Goal: Task Accomplishment & Management: Complete application form

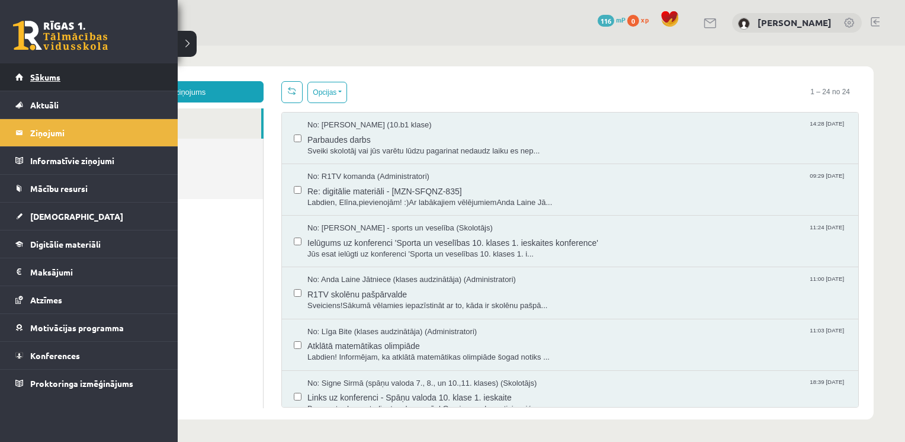
click at [33, 82] on link "Sākums" at bounding box center [89, 76] width 148 height 27
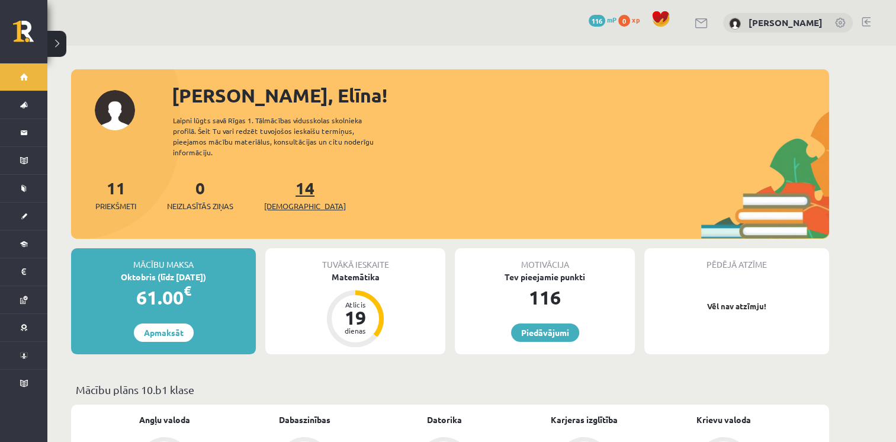
click at [289, 178] on link "14 Ieskaites" at bounding box center [305, 194] width 82 height 35
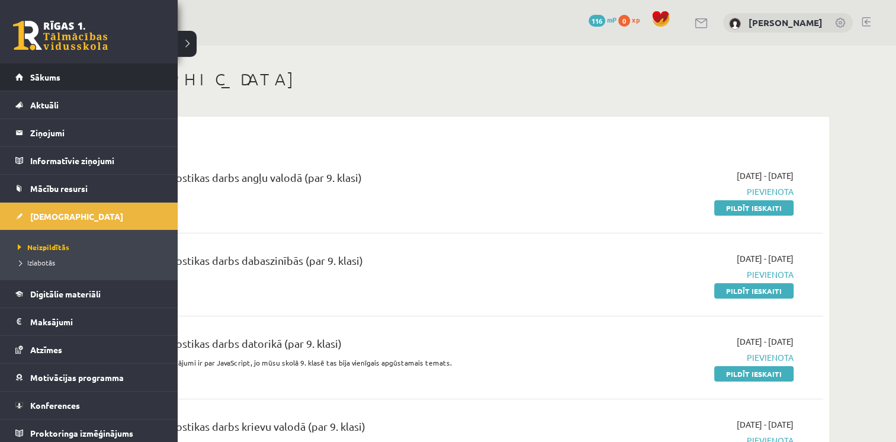
click at [12, 71] on li "Sākums" at bounding box center [89, 77] width 178 height 28
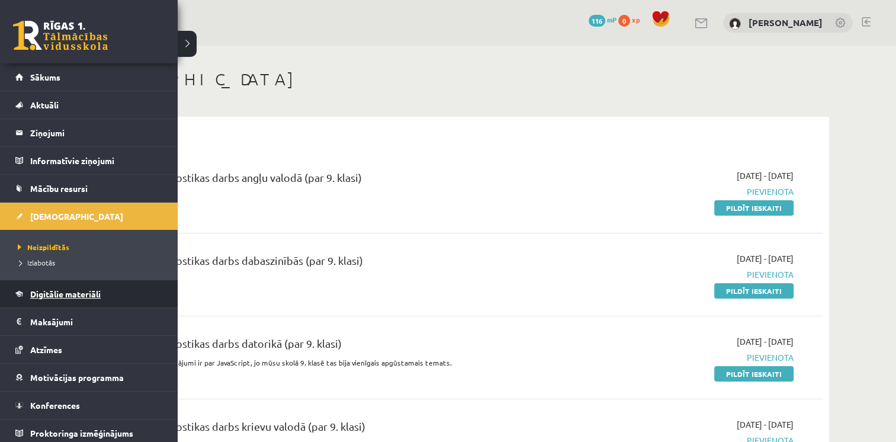
click at [81, 295] on span "Digitālie materiāli" at bounding box center [65, 294] width 71 height 11
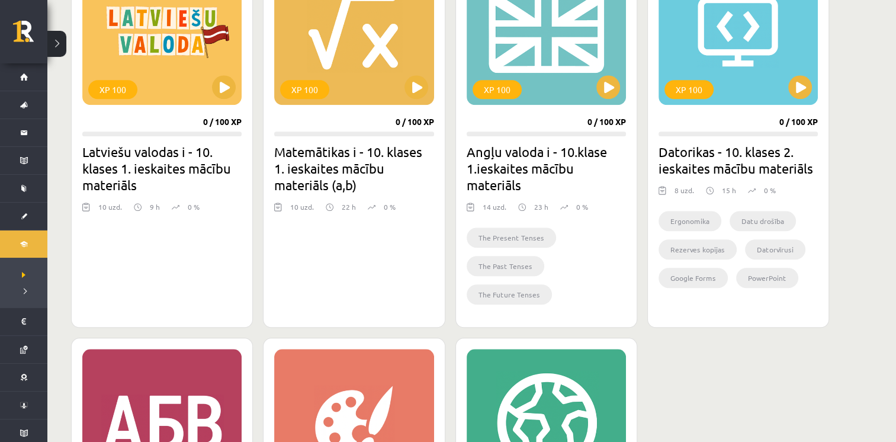
scroll to position [1174, 0]
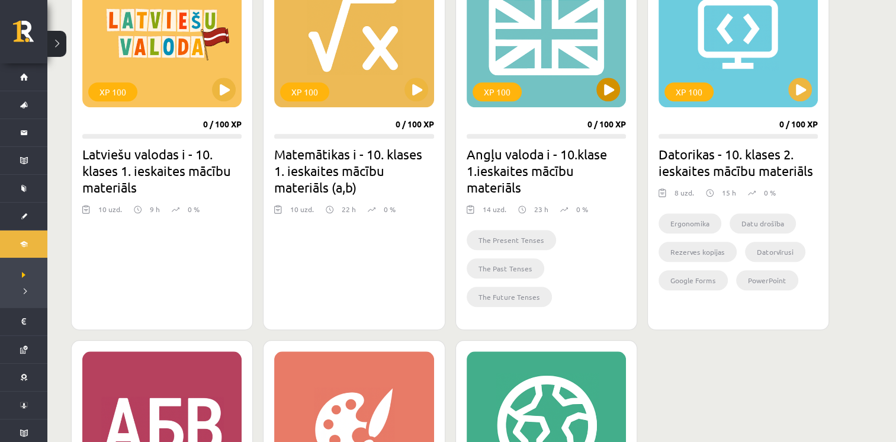
click at [552, 99] on div "XP 100" at bounding box center [546, 33] width 159 height 148
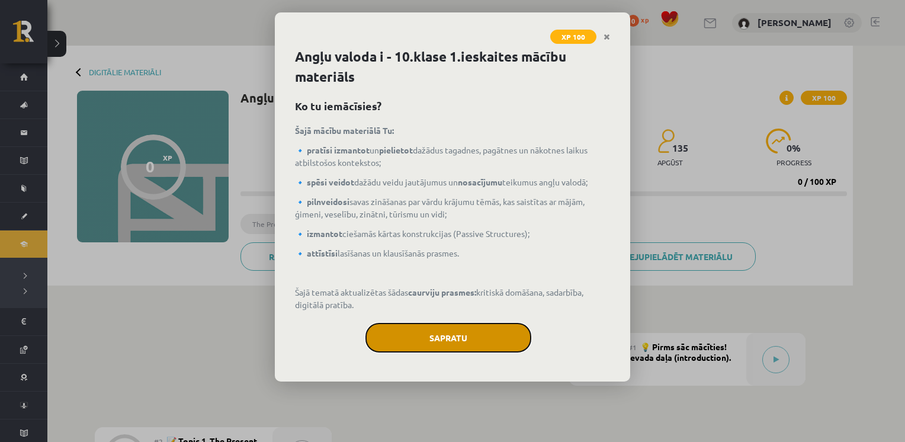
click at [488, 342] on button "Sapratu" at bounding box center [449, 338] width 166 height 30
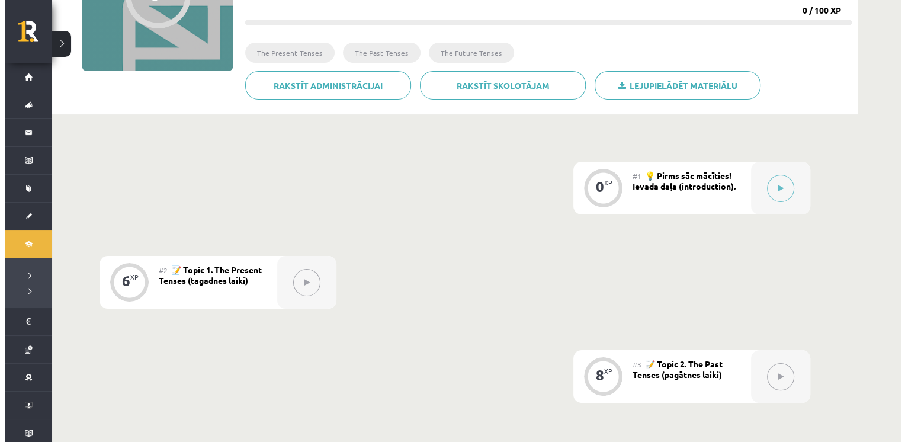
scroll to position [167, 0]
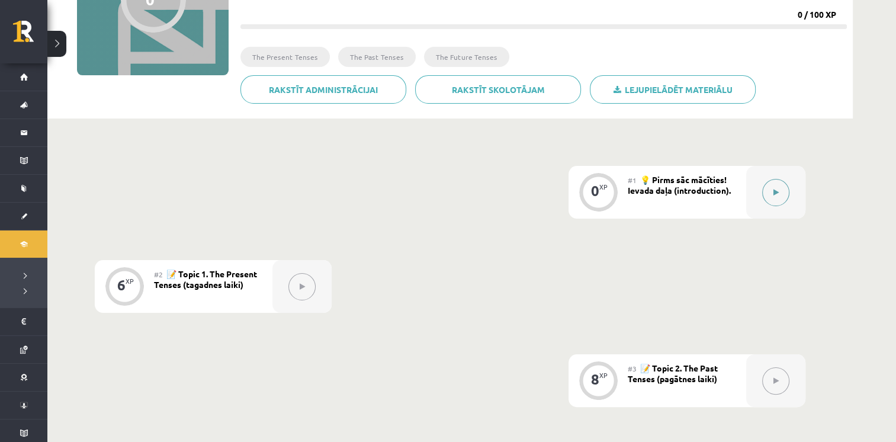
click at [782, 182] on button at bounding box center [776, 192] width 27 height 27
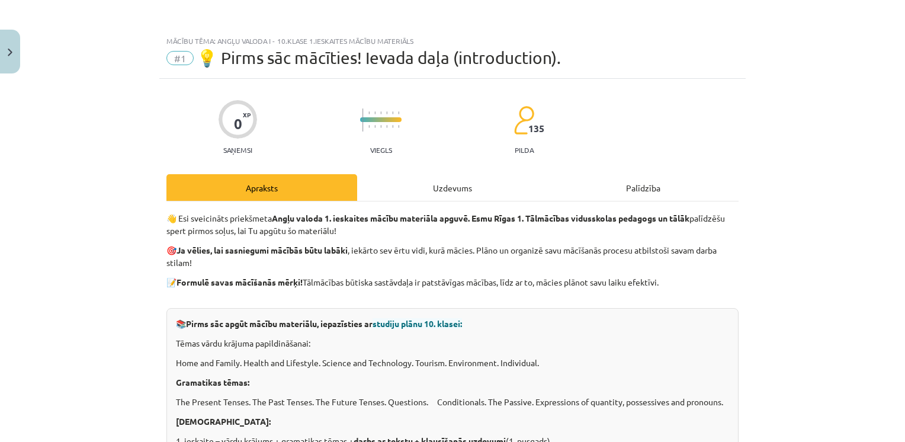
click at [462, 184] on div "Uzdevums" at bounding box center [452, 187] width 191 height 27
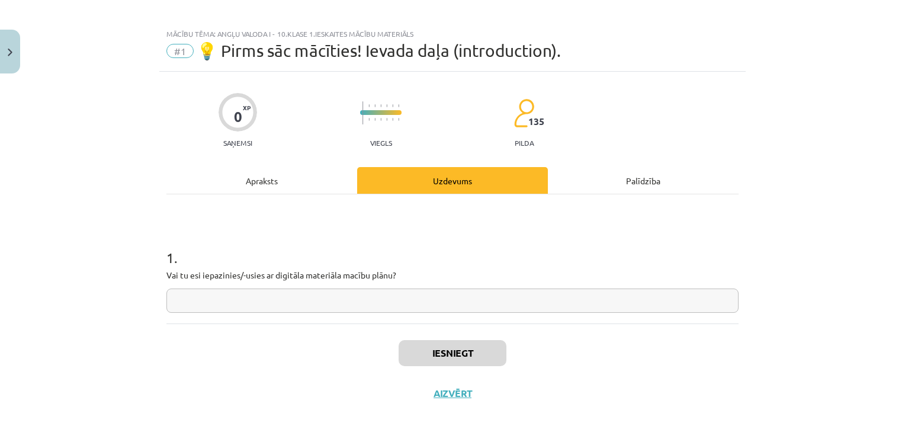
click at [637, 178] on div "Palīdzība" at bounding box center [643, 180] width 191 height 27
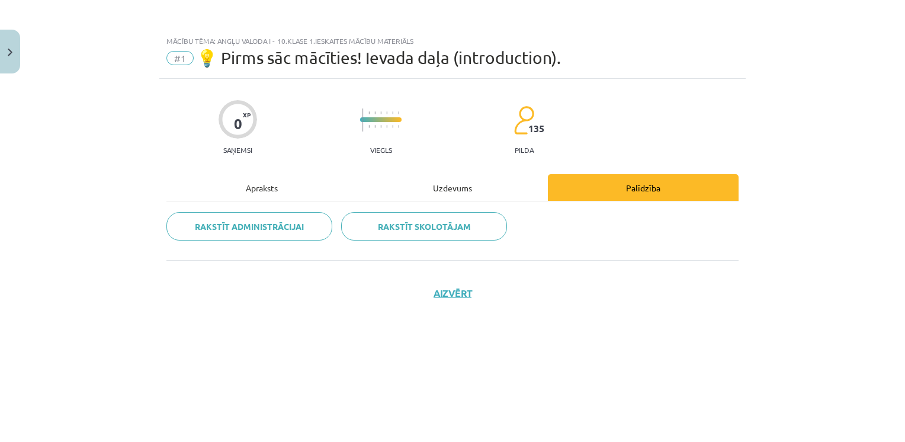
scroll to position [0, 0]
click at [283, 193] on div "Apraksts" at bounding box center [261, 187] width 191 height 27
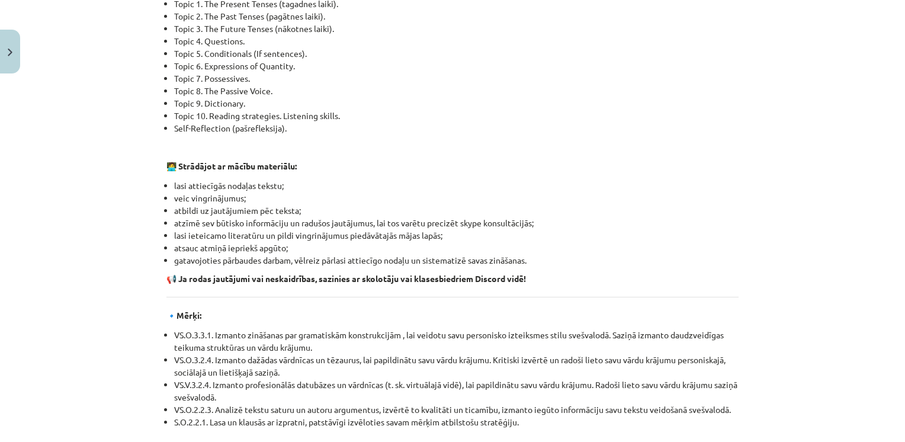
scroll to position [841, 0]
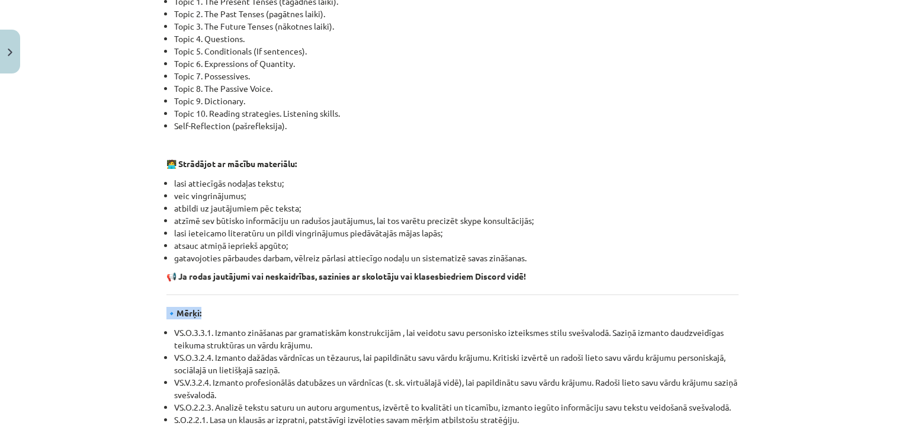
drag, startPoint x: 879, startPoint y: 281, endPoint x: 877, endPoint y: 301, distance: 20.2
click at [877, 301] on div "Mācību tēma: Angļu valoda i - 10.klase 1.ieskaites mācību materiāls #1 💡 Pirms …" at bounding box center [452, 221] width 905 height 442
drag, startPoint x: 877, startPoint y: 301, endPoint x: 877, endPoint y: 331, distance: 30.2
click at [877, 331] on div "Mācību tēma: Angļu valoda i - 10.klase 1.ieskaites mācību materiāls #1 💡 Pirms …" at bounding box center [452, 221] width 905 height 442
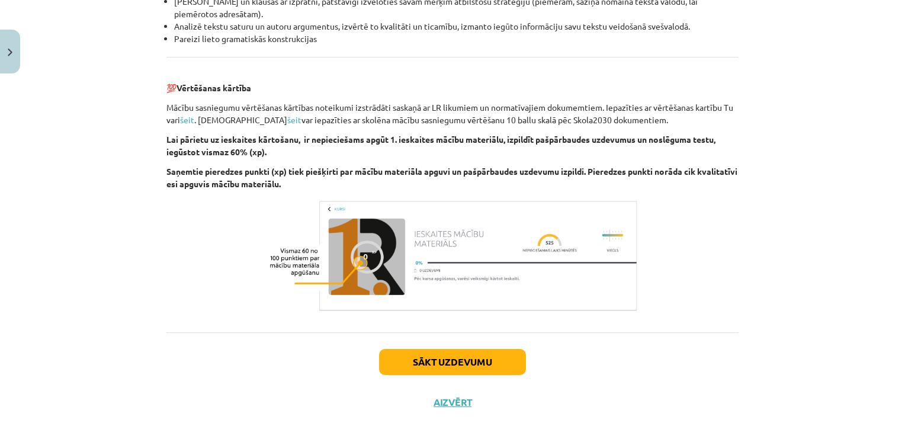
scroll to position [1339, 0]
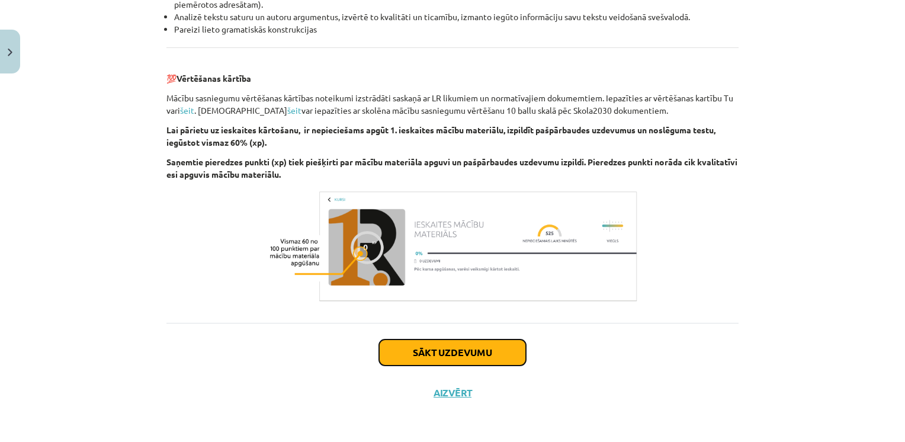
click at [474, 357] on button "Sākt uzdevumu" at bounding box center [452, 352] width 147 height 26
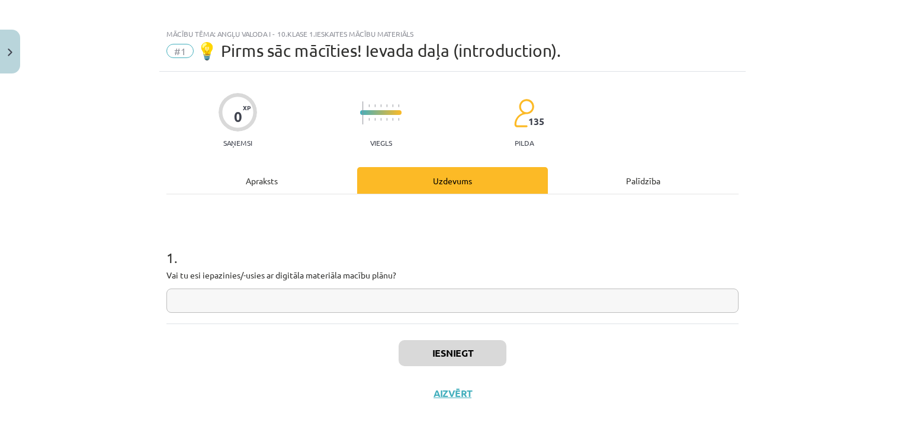
click at [440, 300] on input "text" at bounding box center [452, 301] width 572 height 24
type input "**"
click at [440, 364] on button "Iesniegt" at bounding box center [453, 353] width 108 height 26
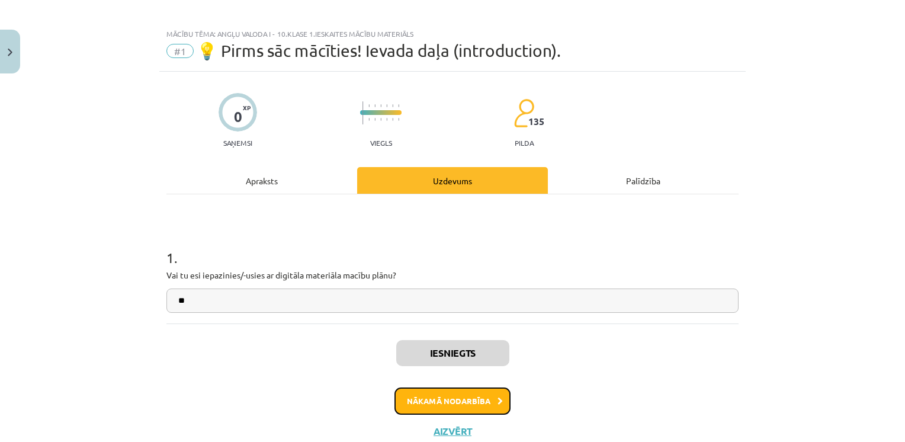
click at [456, 393] on button "Nākamā nodarbība" at bounding box center [453, 400] width 116 height 27
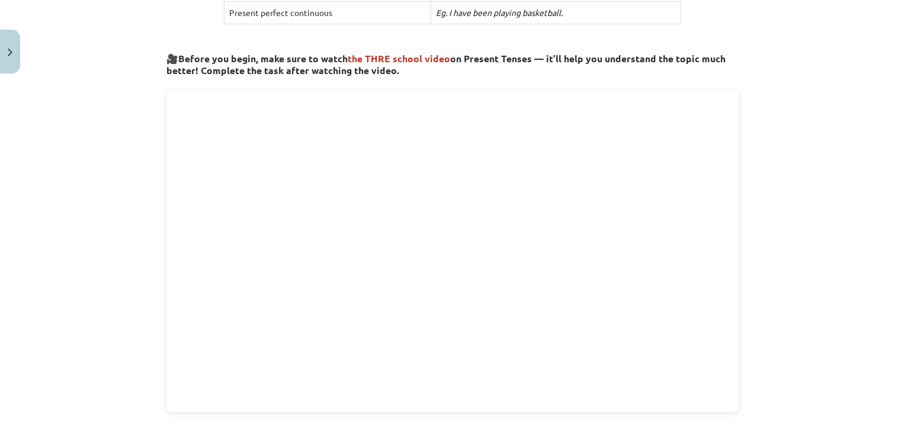
scroll to position [385, 0]
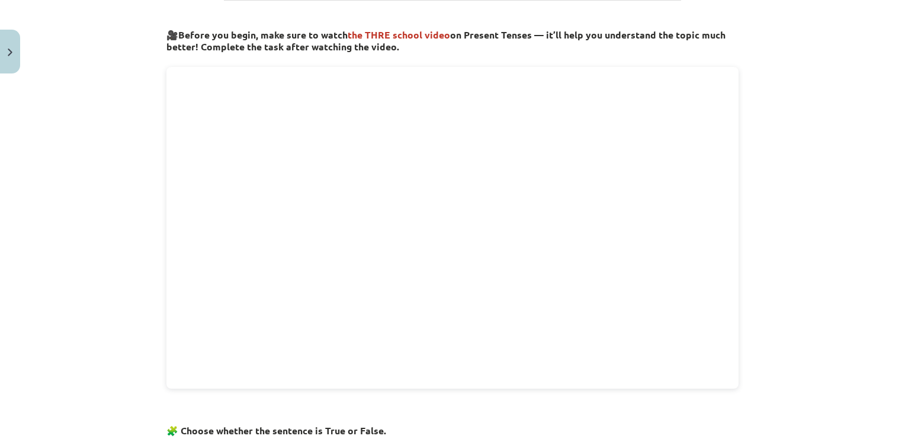
click at [858, 104] on div "Mācību tēma: Angļu valoda i - 10.klase 1.ieskaites mācību materiāls #2 📝 Topic …" at bounding box center [452, 221] width 905 height 442
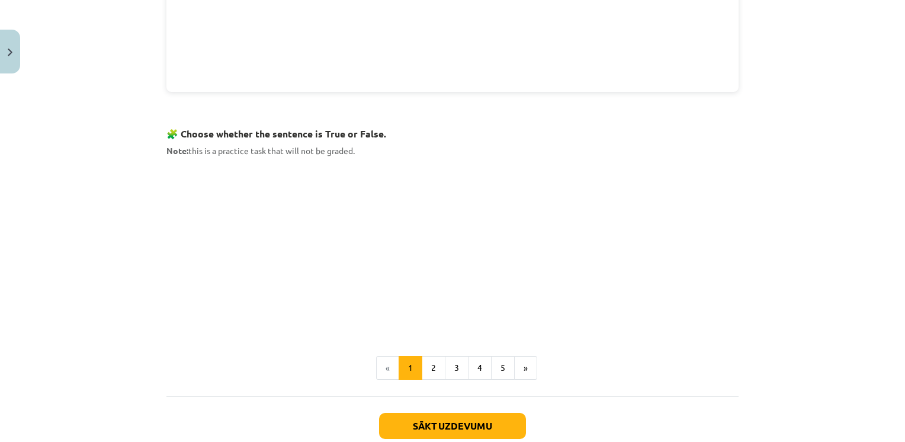
scroll to position [686, 0]
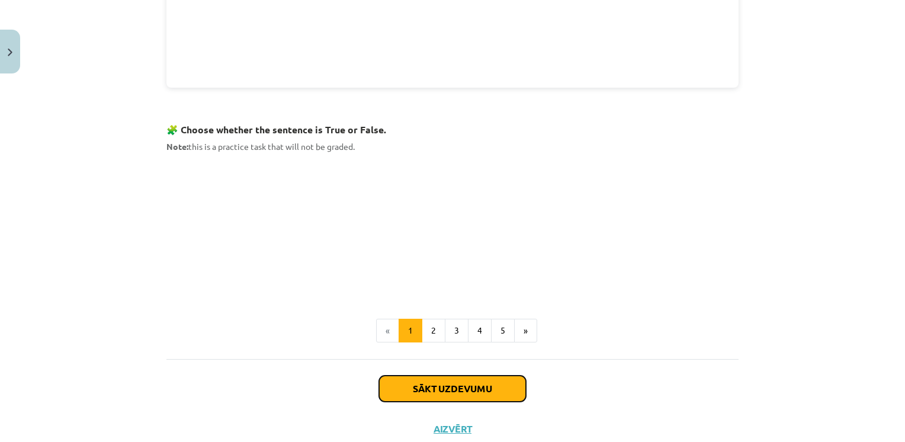
click at [446, 380] on button "Sākt uzdevumu" at bounding box center [452, 389] width 147 height 26
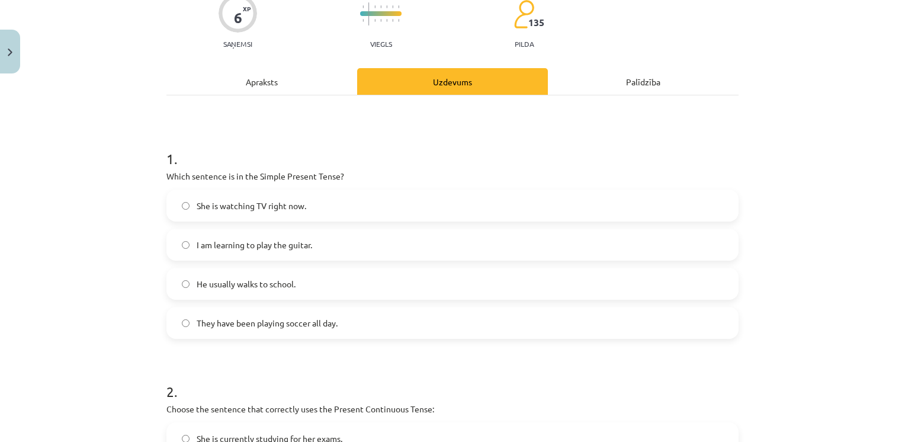
scroll to position [30, 0]
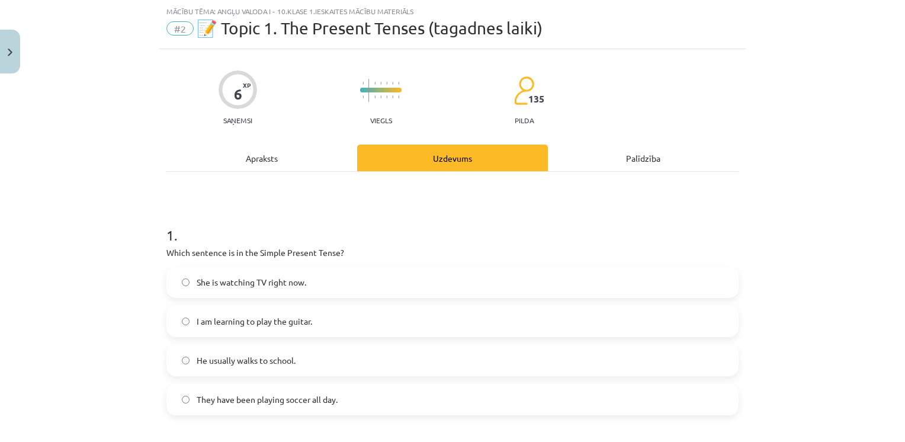
click at [187, 322] on label "I am learning to play the guitar." at bounding box center [453, 321] width 570 height 30
click at [858, 158] on div "Mācību tēma: Angļu valoda i - 10.klase 1.ieskaites mācību materiāls #2 📝 Topic …" at bounding box center [452, 221] width 905 height 442
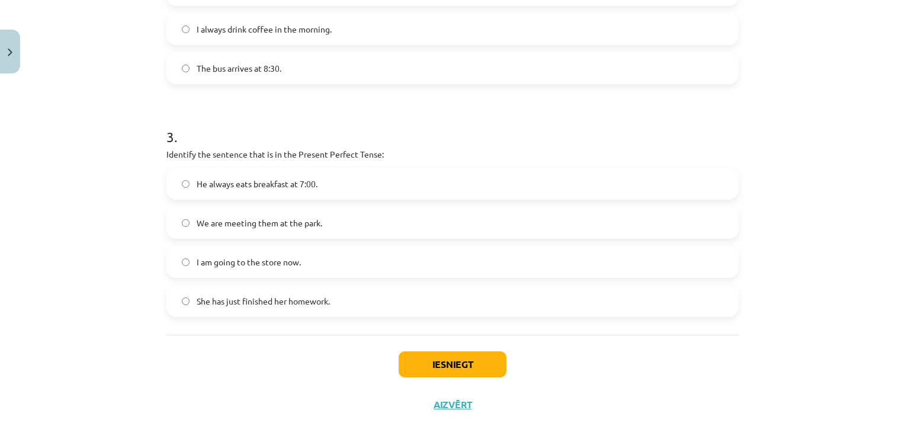
scroll to position [606, 0]
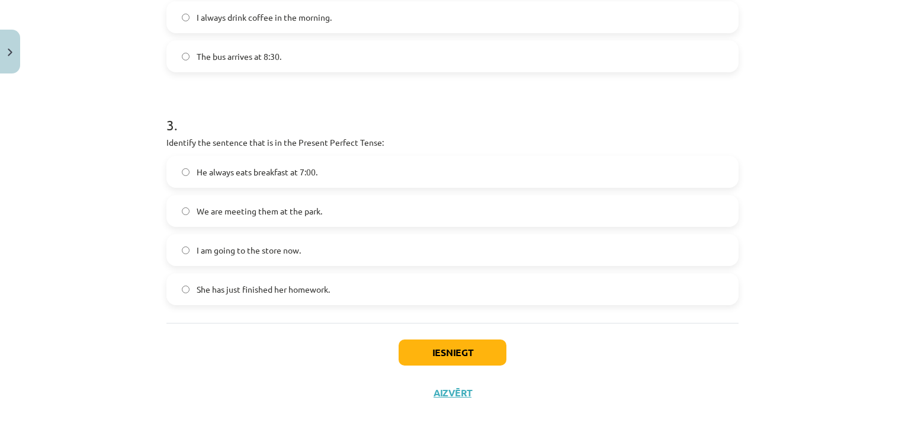
click at [283, 284] on span "She has just finished her homework." at bounding box center [263, 289] width 133 height 12
click at [439, 363] on button "Iesniegt" at bounding box center [453, 352] width 108 height 26
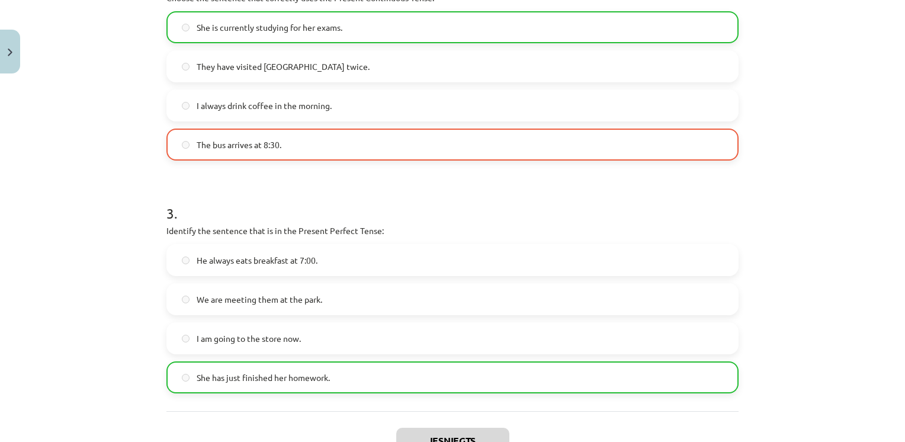
scroll to position [642, 0]
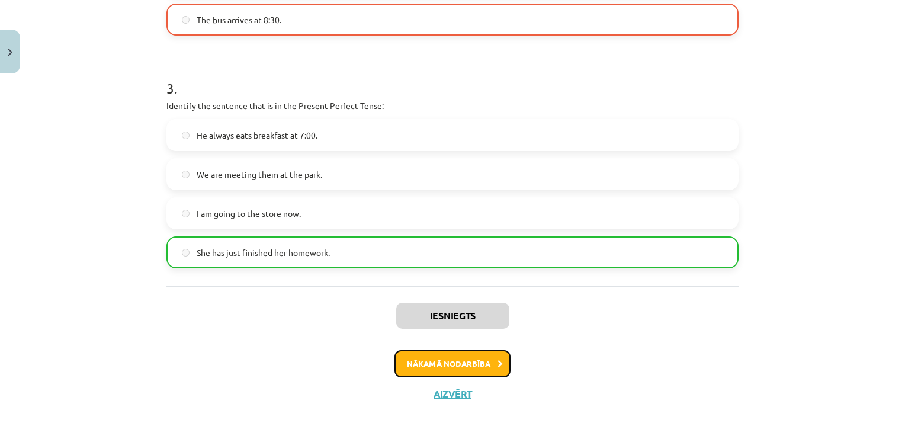
click at [439, 355] on button "Nākamā nodarbība" at bounding box center [453, 363] width 116 height 27
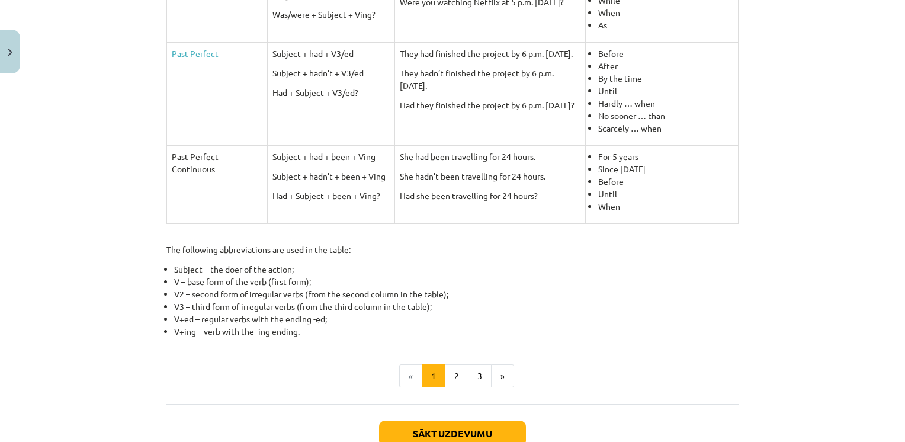
scroll to position [504, 0]
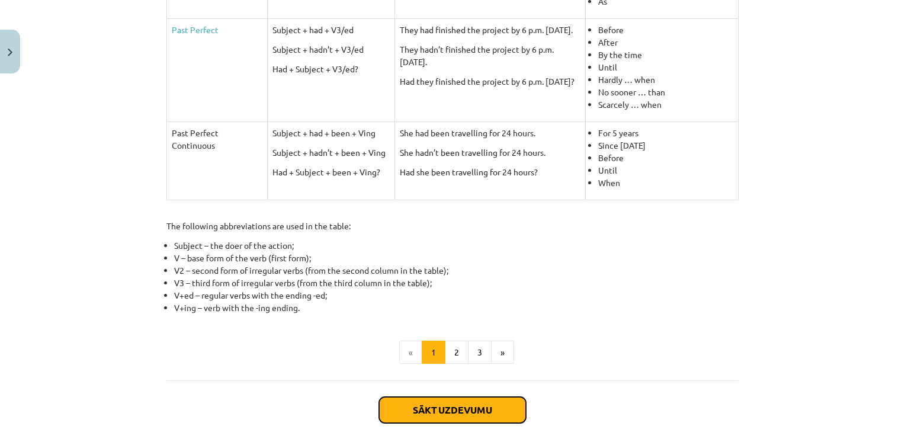
click at [414, 411] on button "Sākt uzdevumu" at bounding box center [452, 410] width 147 height 26
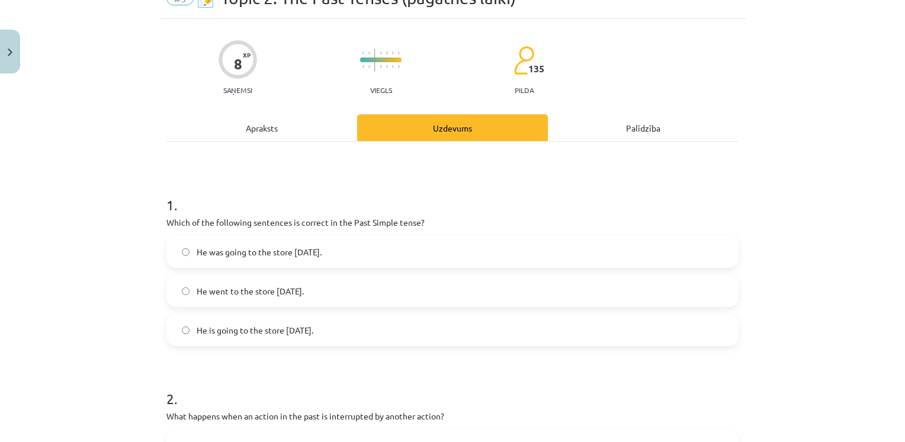
scroll to position [30, 0]
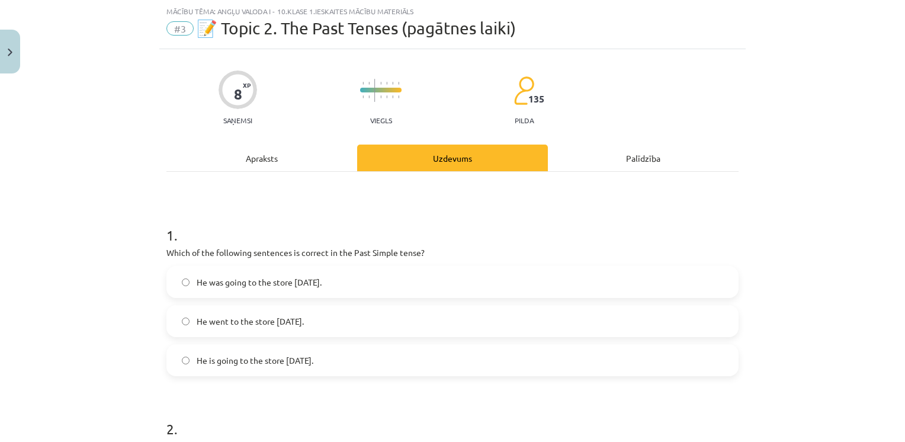
click at [213, 322] on span "He went to the store yesterday." at bounding box center [250, 321] width 107 height 12
click at [175, 322] on label "He went to the store yesterday." at bounding box center [453, 321] width 570 height 30
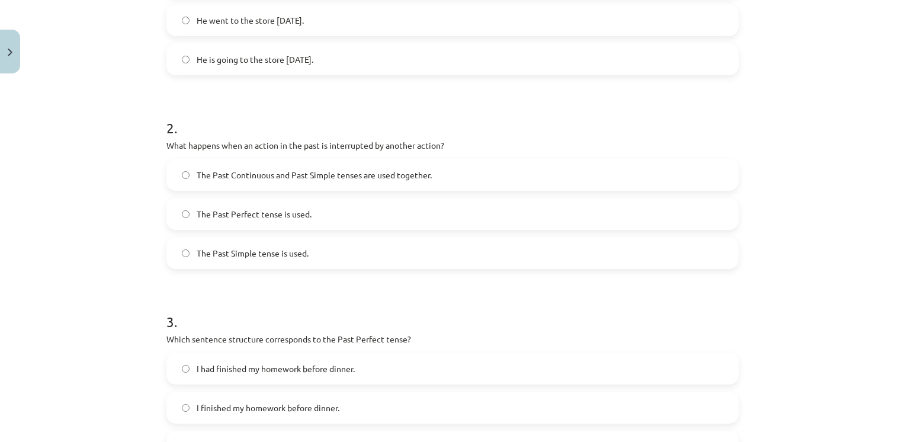
scroll to position [332, 0]
click at [886, 193] on div "Mācību tēma: Angļu valoda i - 10.klase 1.ieskaites mācību materiāls #3 📝 Topic …" at bounding box center [452, 221] width 905 height 442
drag, startPoint x: 886, startPoint y: 193, endPoint x: 797, endPoint y: 134, distance: 107.0
click at [797, 134] on div "Mācību tēma: Angļu valoda i - 10.klase 1.ieskaites mācību materiāls #3 📝 Topic …" at bounding box center [452, 221] width 905 height 442
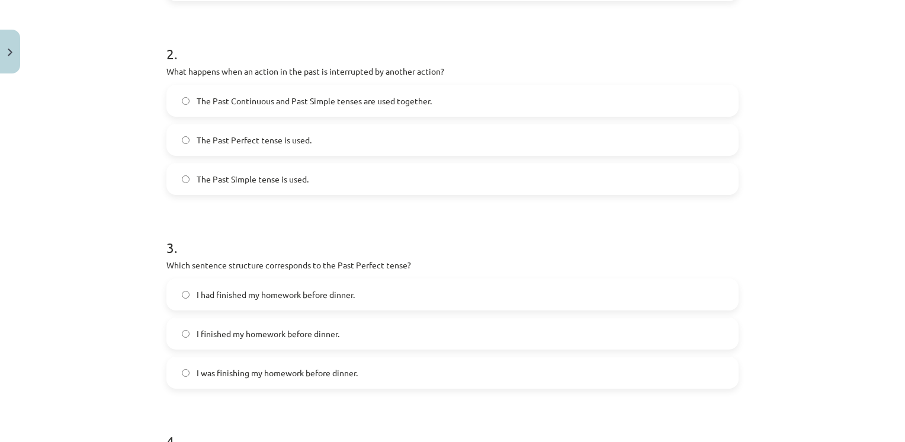
scroll to position [422, 0]
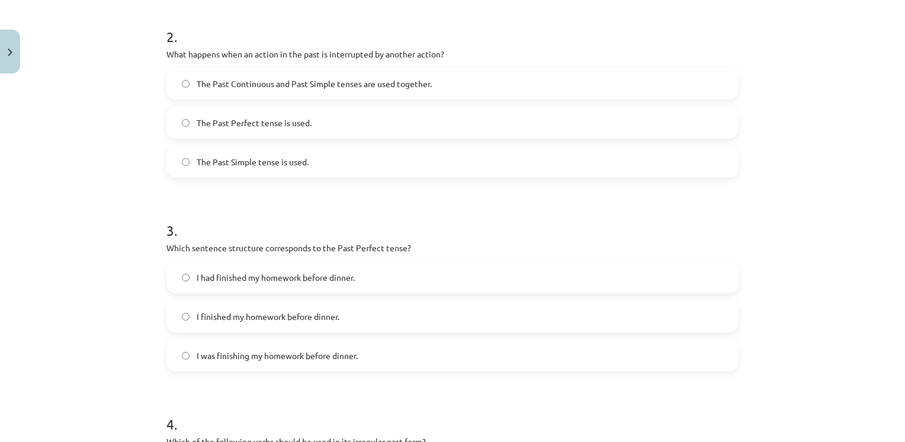
click at [213, 281] on span "I had finished my homework before dinner." at bounding box center [276, 277] width 158 height 12
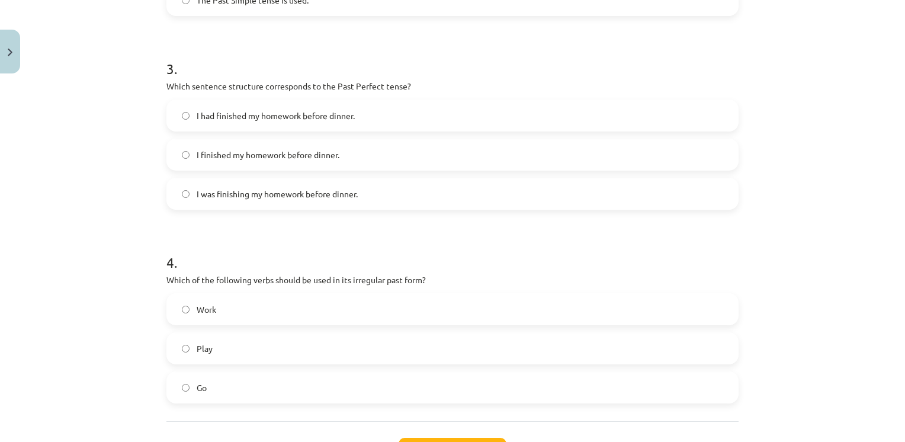
scroll to position [682, 0]
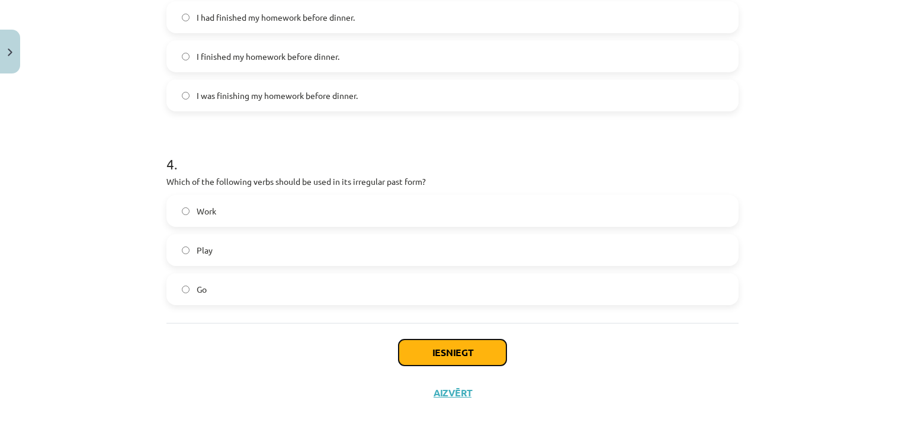
click at [435, 359] on button "Iesniegt" at bounding box center [453, 352] width 108 height 26
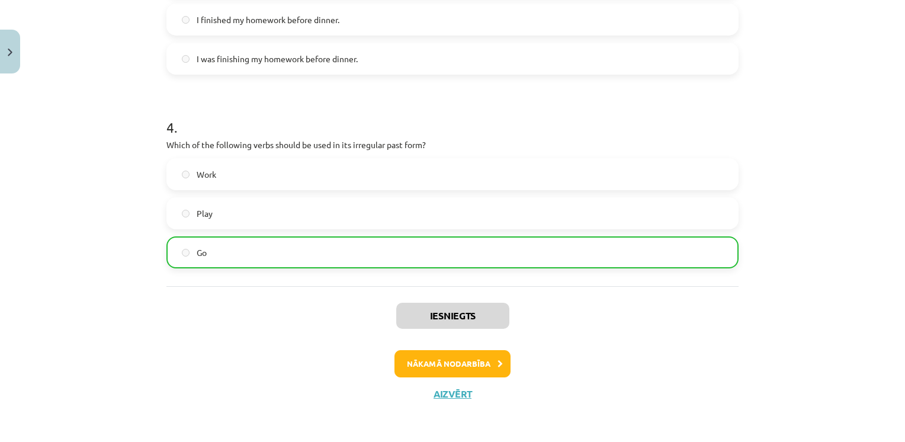
scroll to position [719, 0]
click at [474, 364] on button "Nākamā nodarbība" at bounding box center [453, 363] width 116 height 27
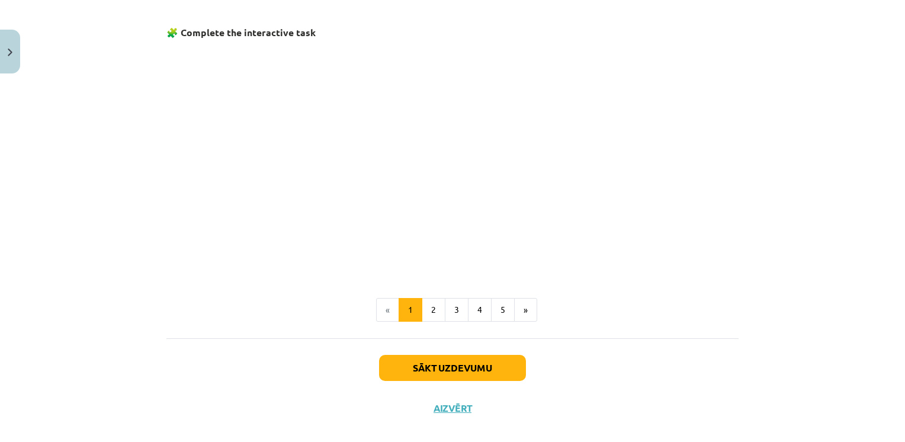
scroll to position [758, 0]
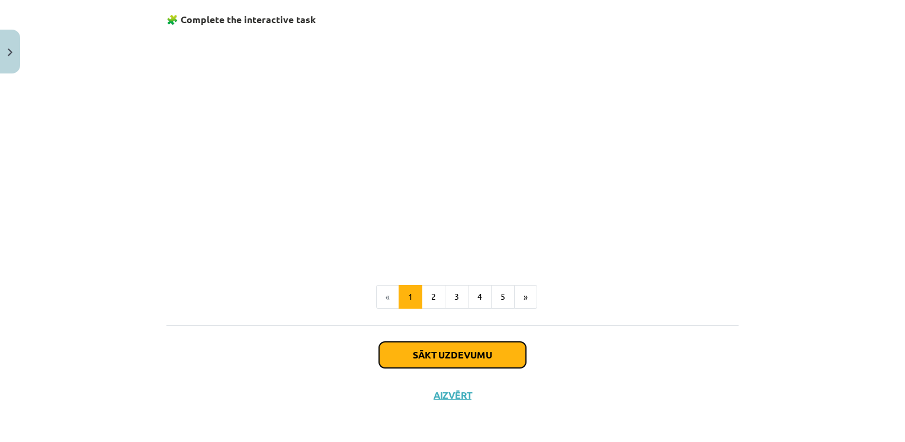
click at [440, 349] on button "Sākt uzdevumu" at bounding box center [452, 355] width 147 height 26
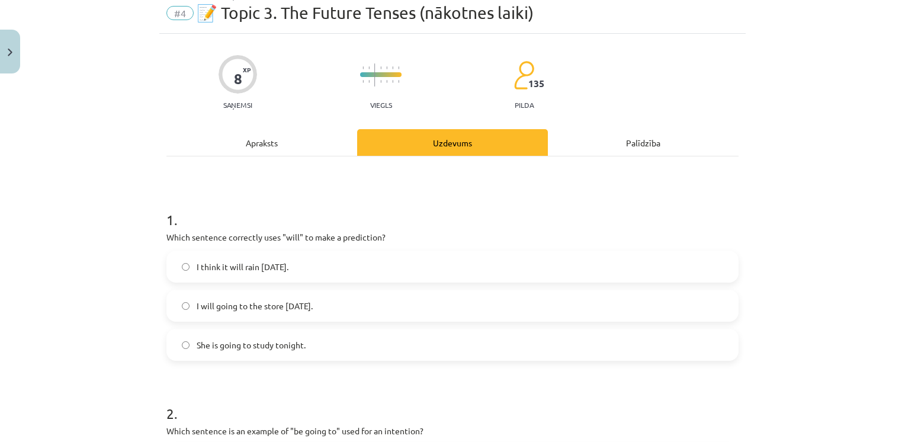
scroll to position [30, 0]
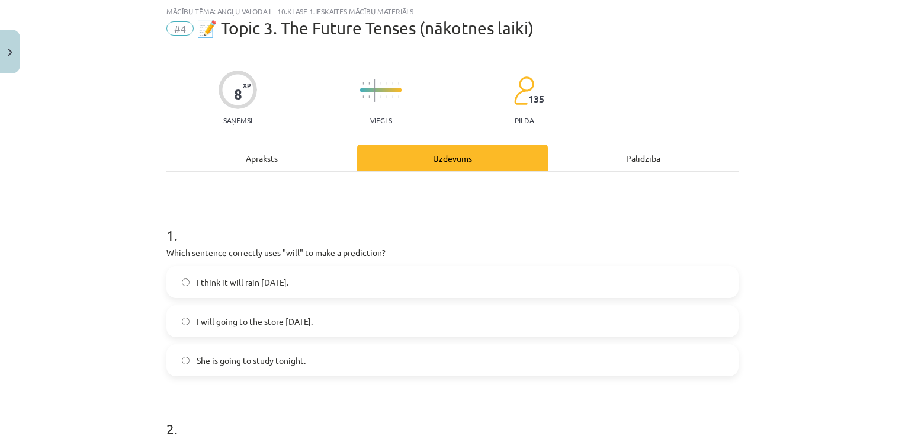
click at [270, 274] on label "I think it will rain tomorrow." at bounding box center [453, 282] width 570 height 30
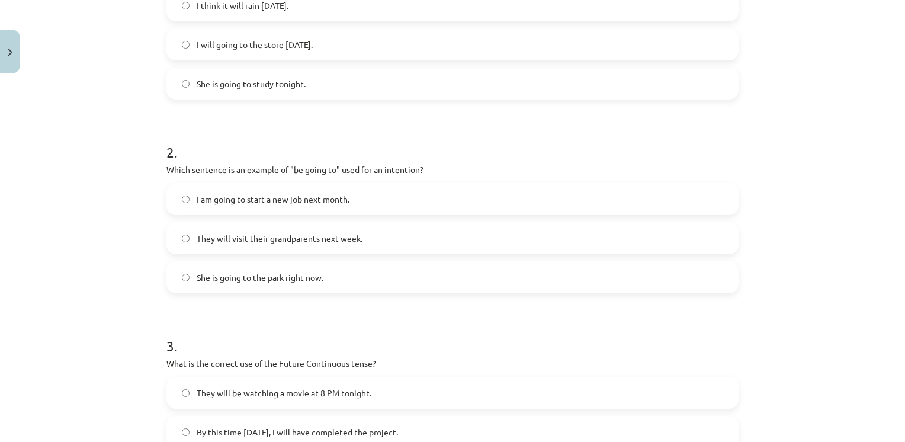
scroll to position [326, 0]
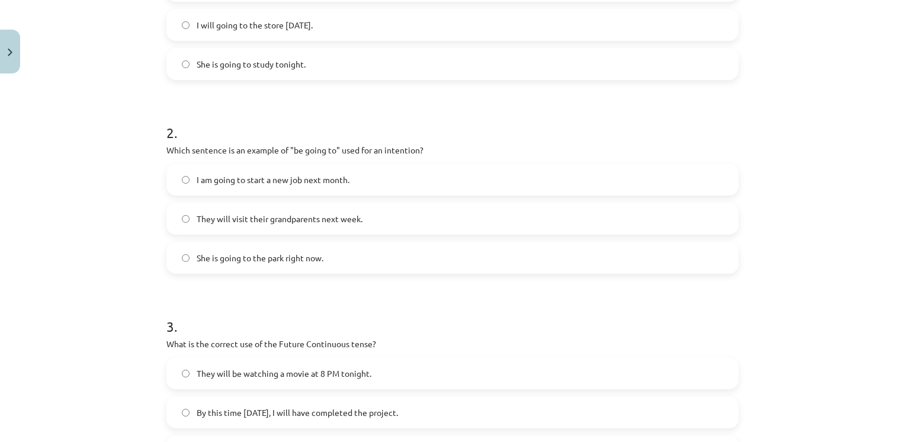
click at [201, 190] on label "I am going to start a new job next month." at bounding box center [453, 180] width 570 height 30
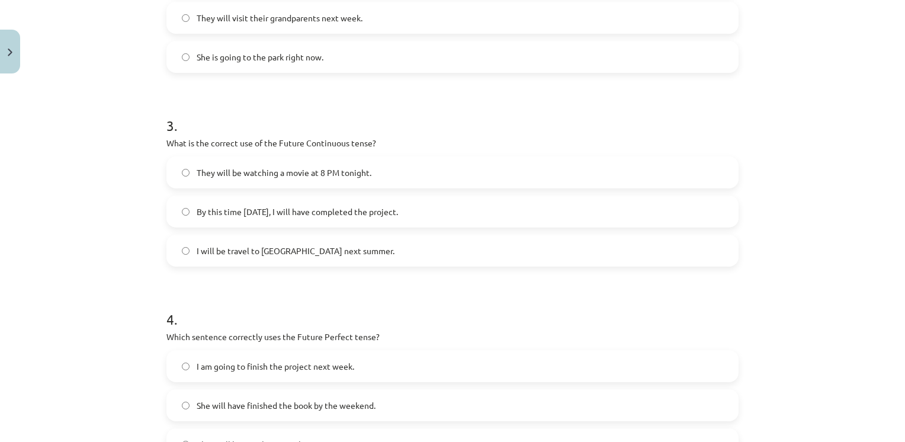
scroll to position [559, 0]
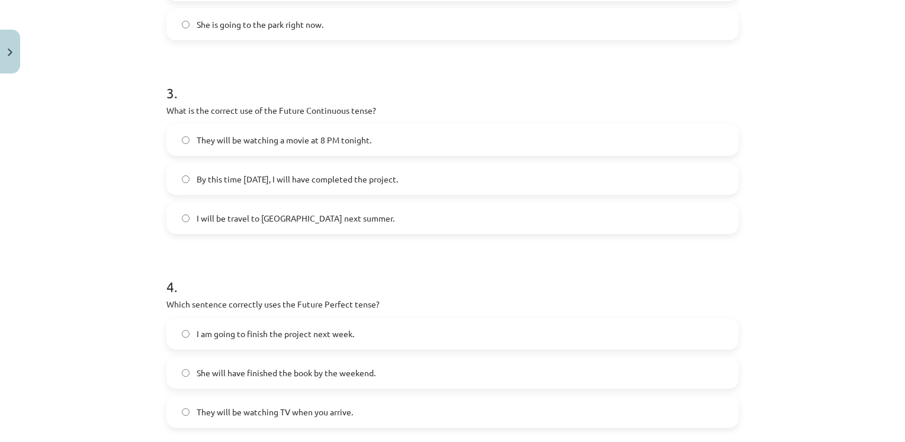
click at [374, 140] on label "They will be watching a movie at 8 PM tonight." at bounding box center [453, 140] width 570 height 30
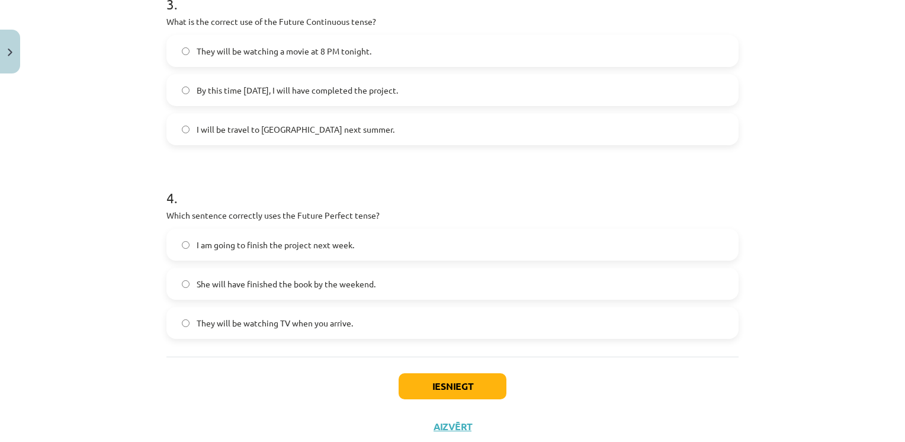
scroll to position [682, 0]
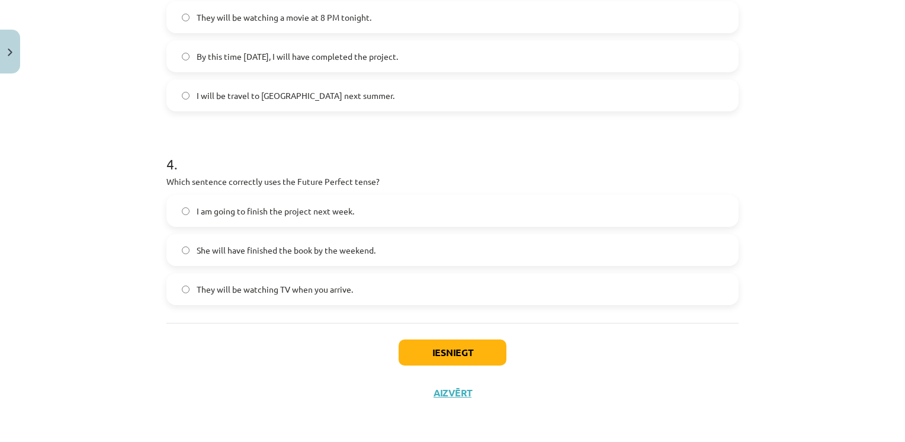
click at [296, 263] on label "She will have finished the book by the weekend." at bounding box center [453, 250] width 570 height 30
click at [430, 361] on button "Iesniegt" at bounding box center [453, 352] width 108 height 26
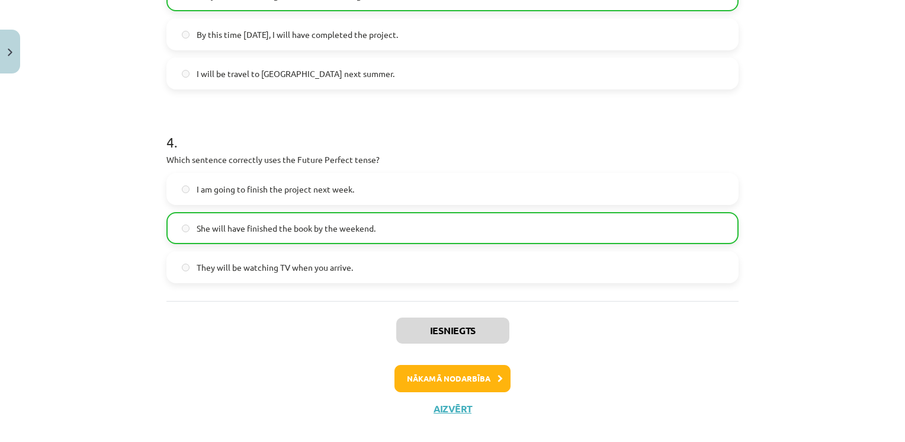
scroll to position [706, 0]
click at [475, 385] on button "Nākamā nodarbība" at bounding box center [453, 376] width 116 height 27
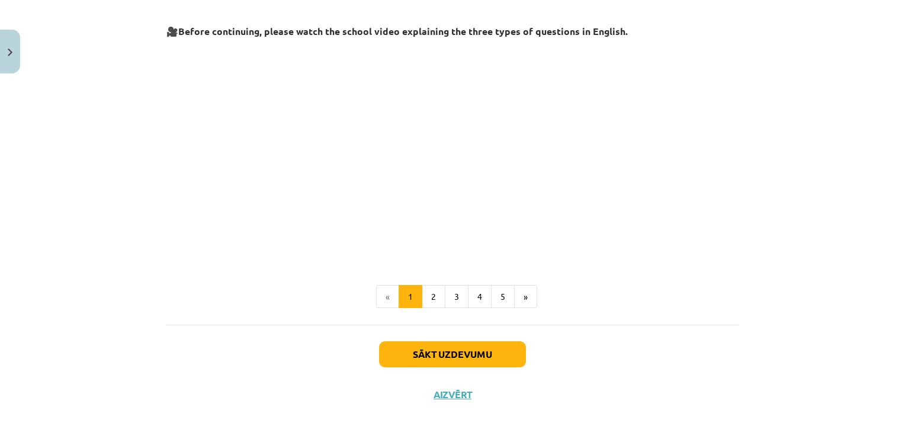
scroll to position [284, 0]
click at [472, 349] on button "Sākt uzdevumu" at bounding box center [452, 354] width 147 height 26
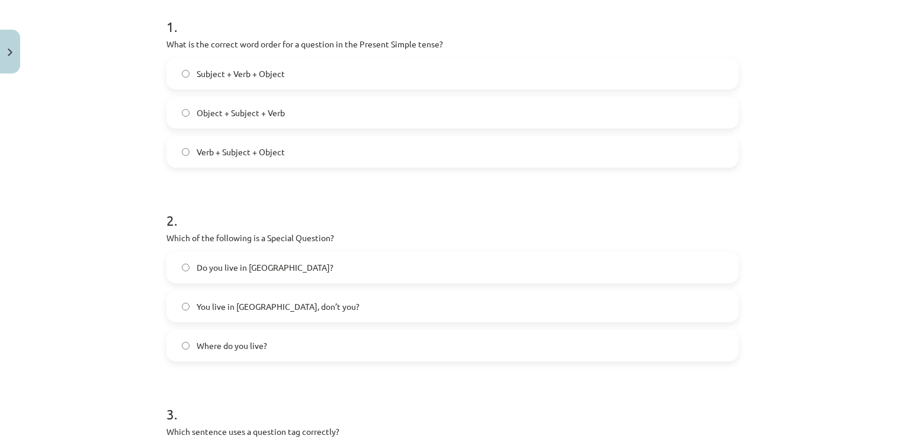
scroll to position [241, 0]
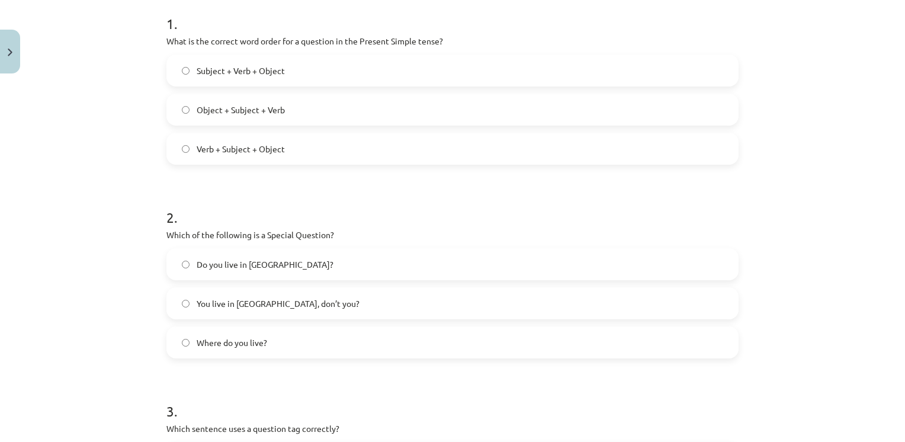
click at [255, 110] on span "Object + Subject + Verb" at bounding box center [241, 110] width 88 height 12
click at [222, 348] on span "Where do you live?" at bounding box center [232, 343] width 71 height 12
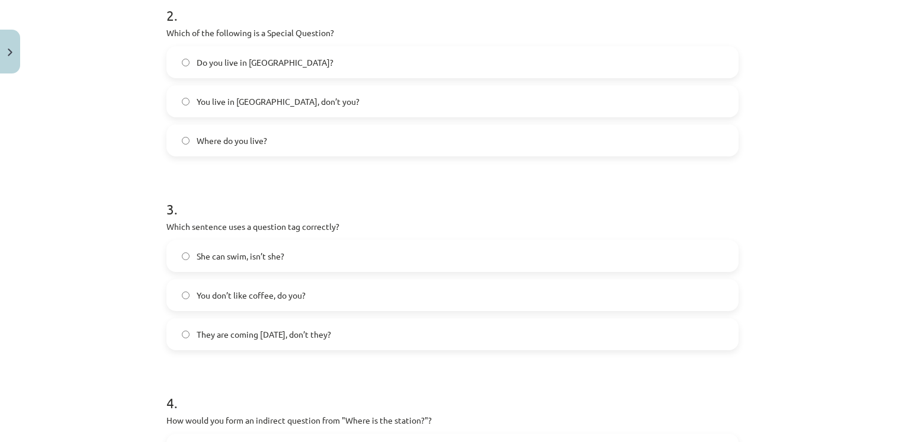
scroll to position [444, 0]
click at [256, 290] on span "You don’t like coffee, do you?" at bounding box center [251, 294] width 109 height 12
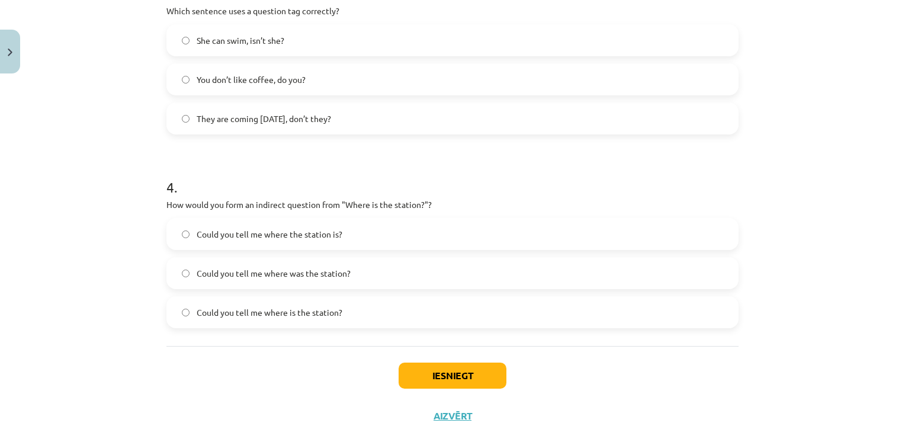
scroll to position [662, 0]
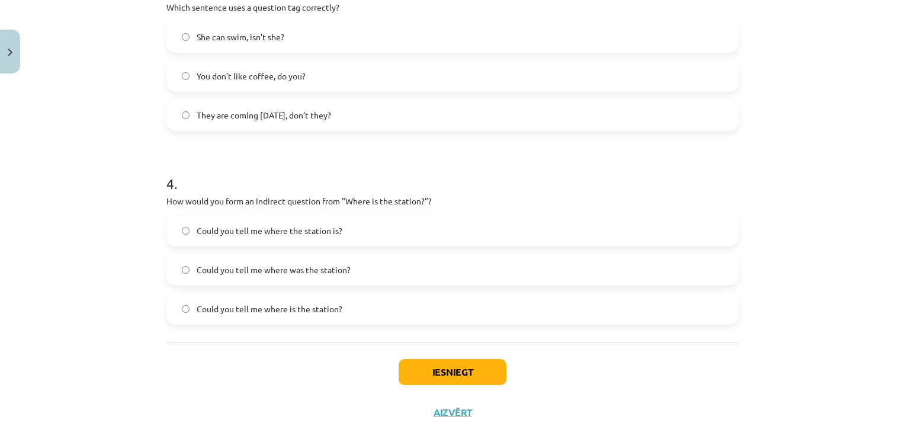
click at [236, 236] on label "Could you tell me where the station is?" at bounding box center [453, 231] width 570 height 30
click at [403, 375] on button "Iesniegt" at bounding box center [453, 372] width 108 height 26
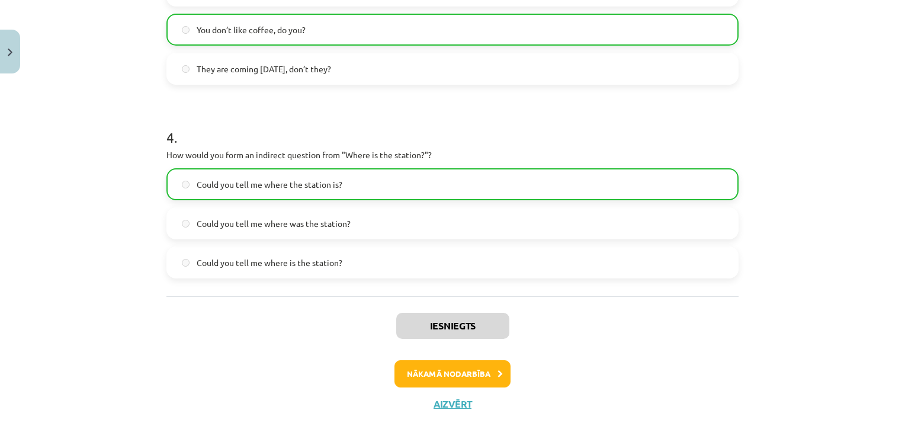
scroll to position [719, 0]
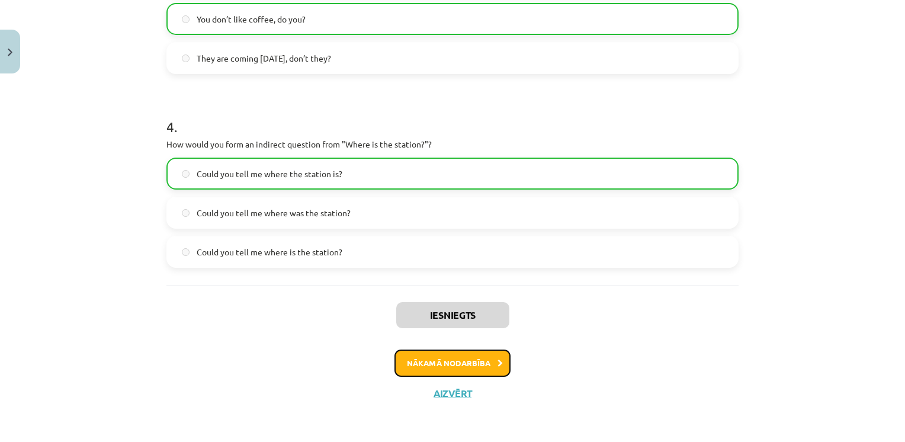
click at [469, 367] on button "Nākamā nodarbība" at bounding box center [453, 363] width 116 height 27
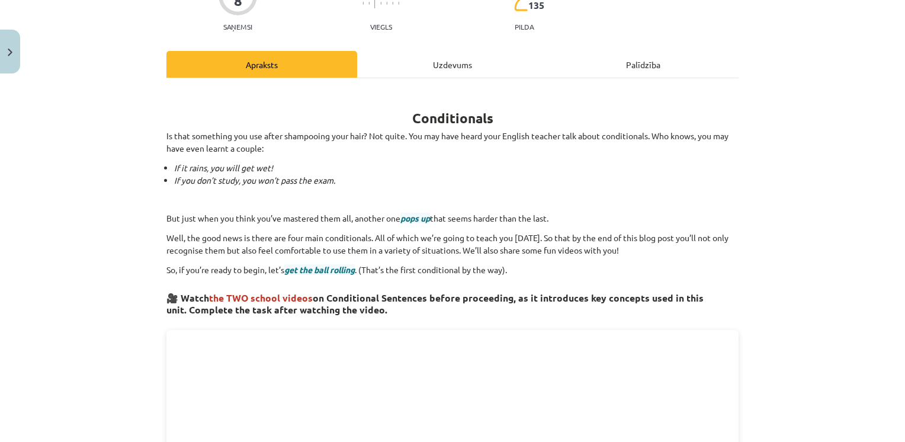
scroll to position [124, 0]
click at [812, 166] on div "Mācību tēma: Angļu valoda i - 10.klase 1.ieskaites mācību materiāls #6 📝 Topic …" at bounding box center [452, 221] width 905 height 442
click at [879, 185] on div "Mācību tēma: Angļu valoda i - 10.klase 1.ieskaites mācību materiāls #6 📝 Topic …" at bounding box center [452, 221] width 905 height 442
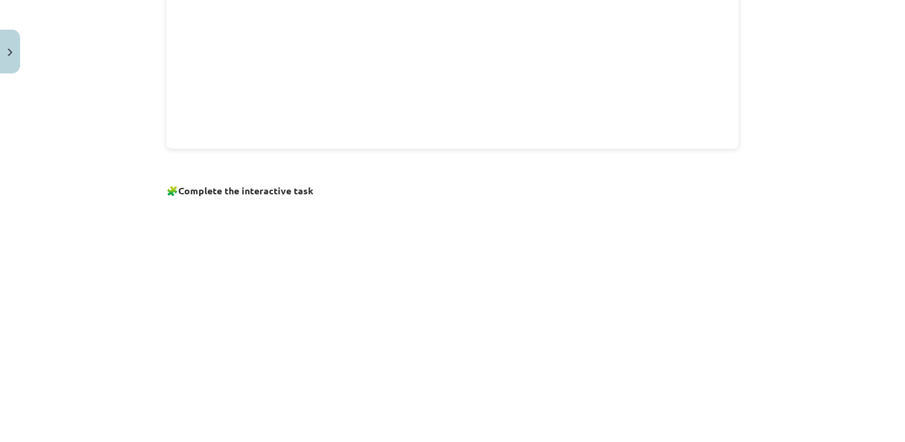
scroll to position [738, 0]
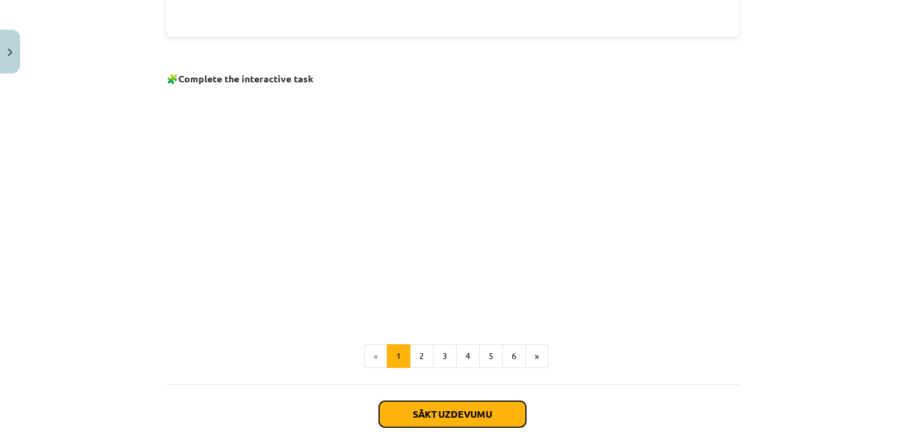
click at [482, 415] on button "Sākt uzdevumu" at bounding box center [452, 414] width 147 height 26
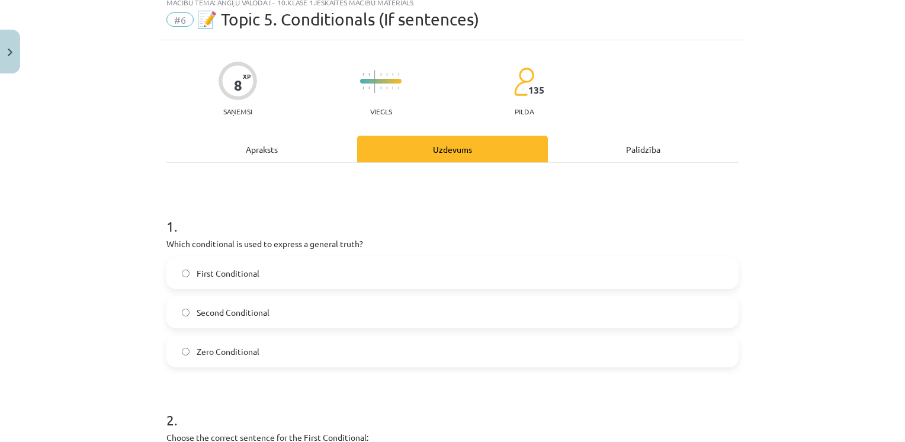
scroll to position [30, 0]
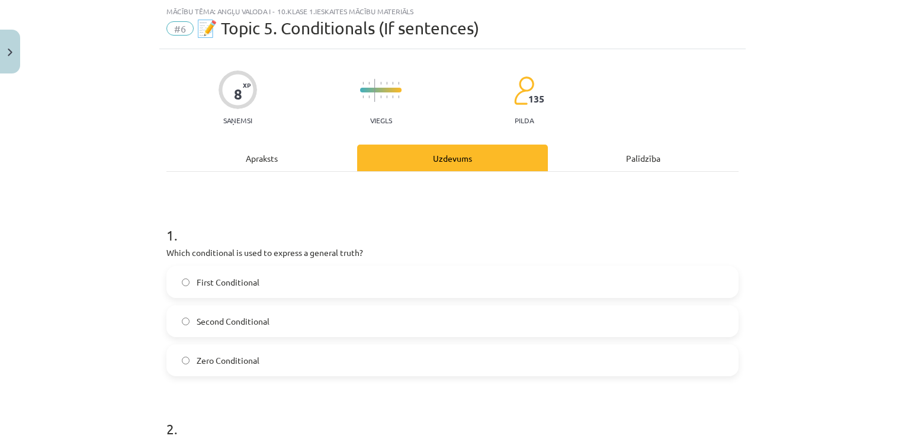
click at [175, 360] on label "Zero Conditional" at bounding box center [453, 360] width 570 height 30
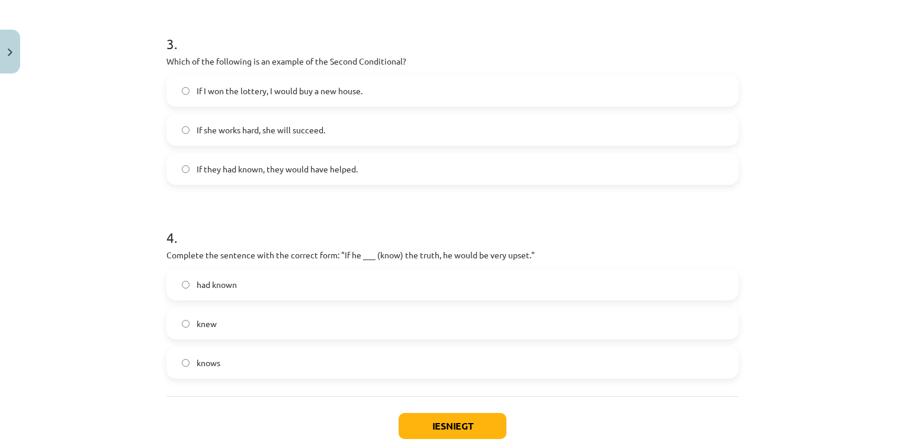
scroll to position [600, 0]
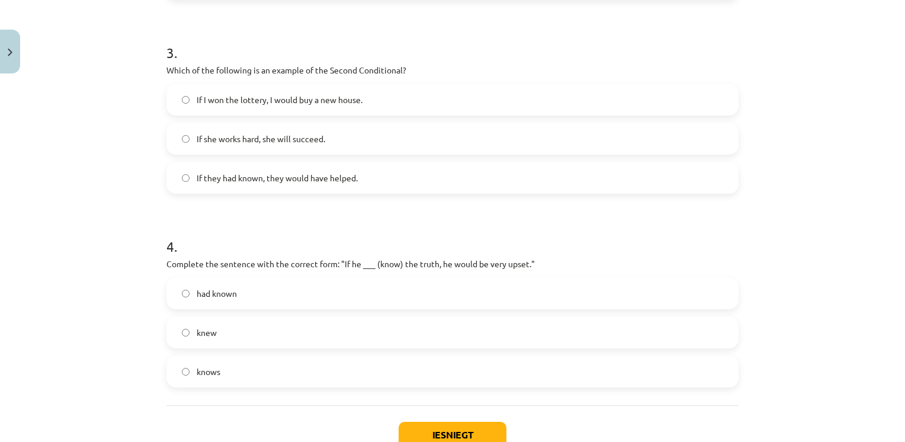
click at [178, 326] on label "knew" at bounding box center [453, 333] width 570 height 30
click at [176, 101] on label "If I won the lottery, I would buy a new house." at bounding box center [453, 100] width 570 height 30
click at [447, 432] on button "Iesniegt" at bounding box center [453, 435] width 108 height 26
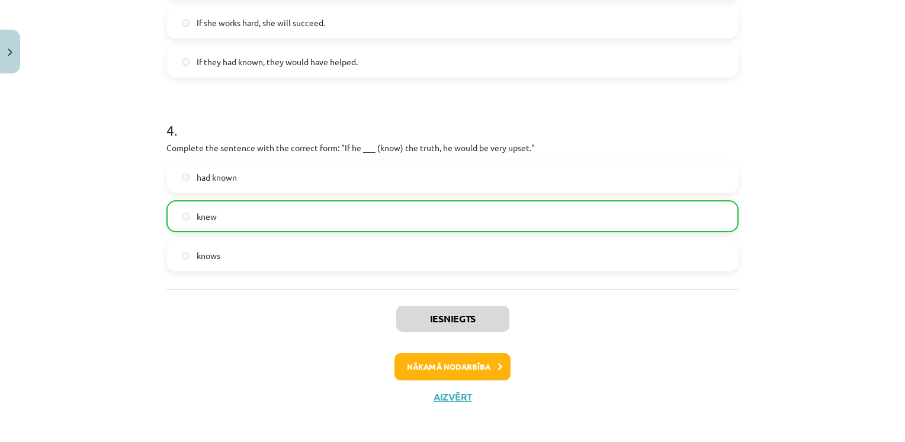
scroll to position [719, 0]
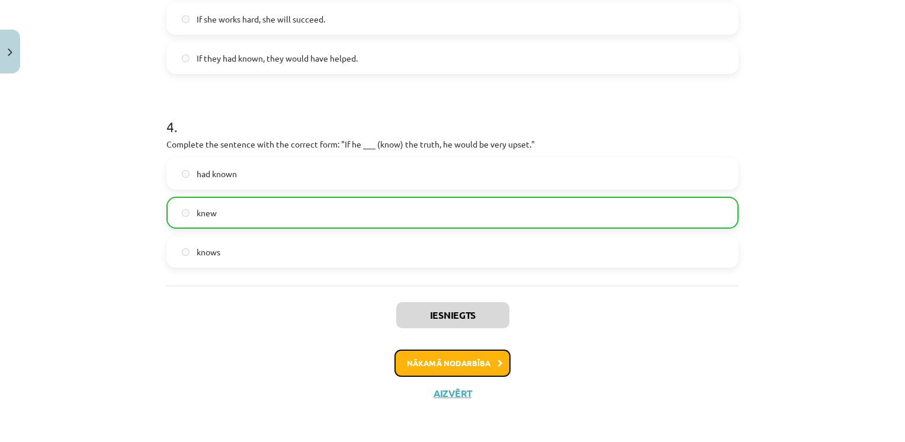
click at [478, 357] on button "Nākamā nodarbība" at bounding box center [453, 363] width 116 height 27
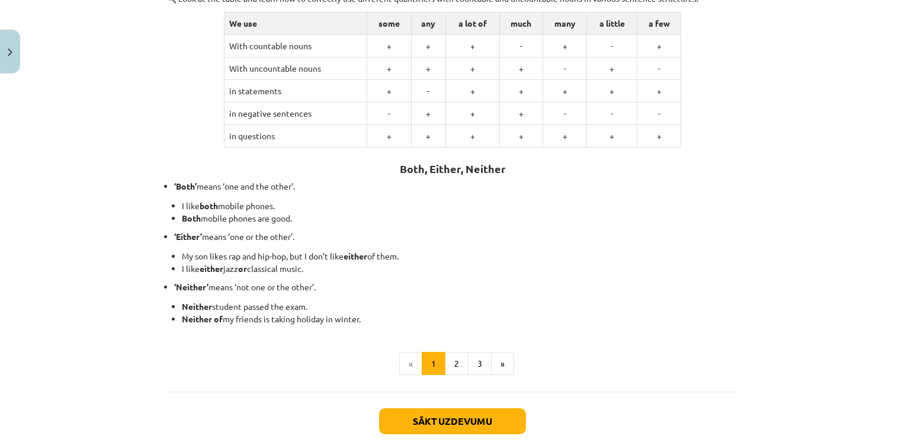
scroll to position [243, 0]
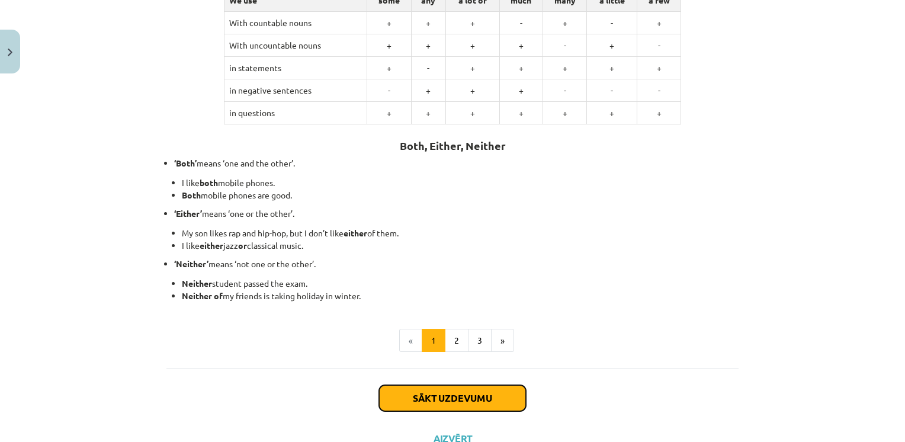
click at [479, 397] on button "Sākt uzdevumu" at bounding box center [452, 398] width 147 height 26
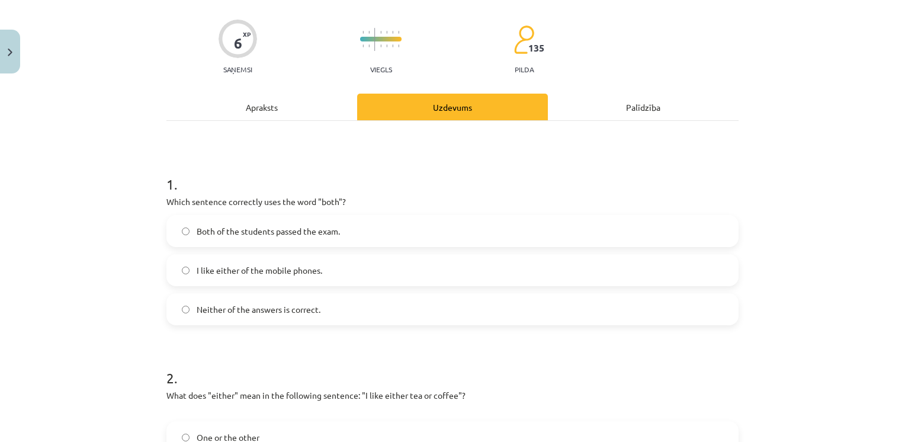
scroll to position [30, 0]
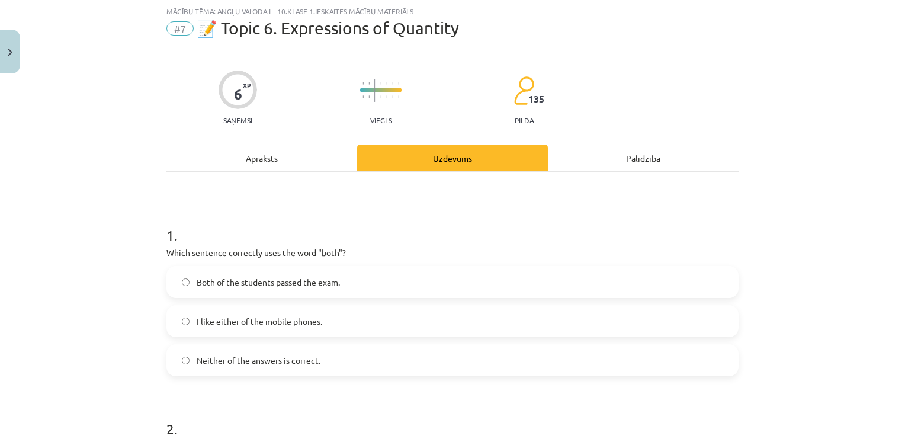
click at [325, 296] on label "Both of the students passed the exam." at bounding box center [453, 282] width 570 height 30
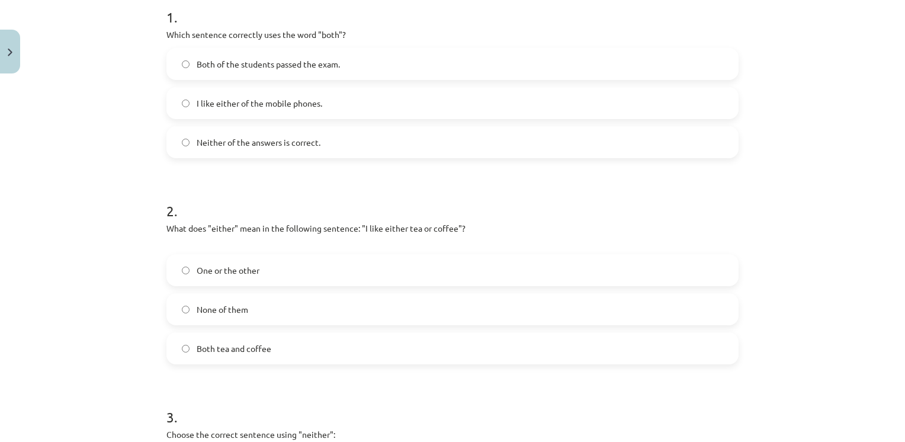
scroll to position [265, 0]
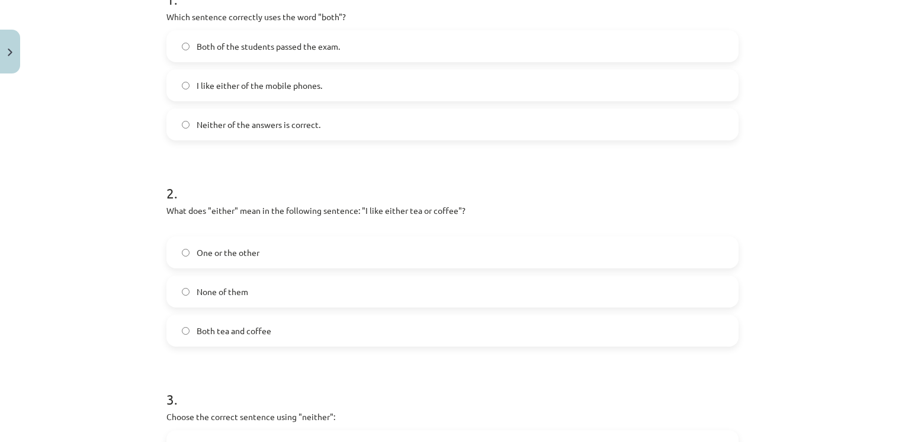
click at [211, 253] on span "One or the other" at bounding box center [228, 252] width 63 height 12
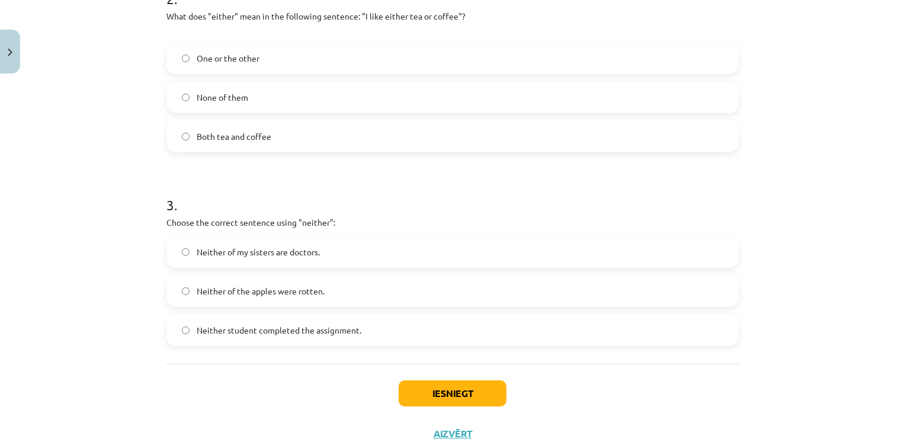
scroll to position [469, 0]
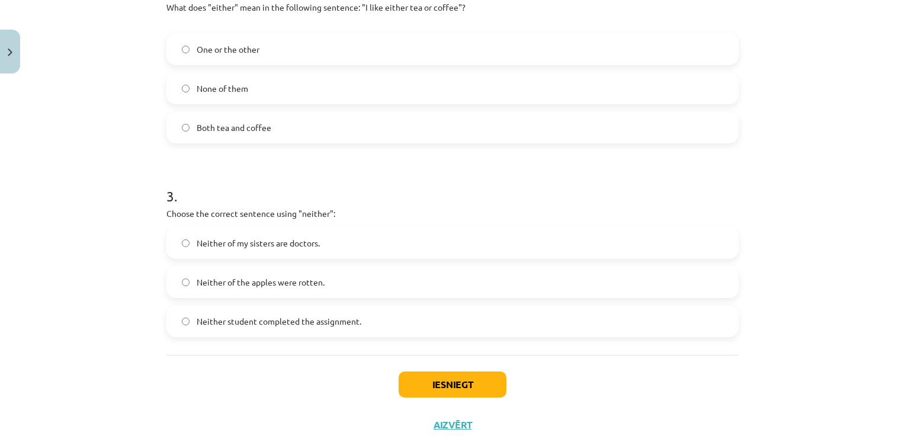
click at [284, 233] on label "Neither of my sisters are doctors." at bounding box center [453, 243] width 570 height 30
click at [443, 373] on button "Iesniegt" at bounding box center [453, 384] width 108 height 26
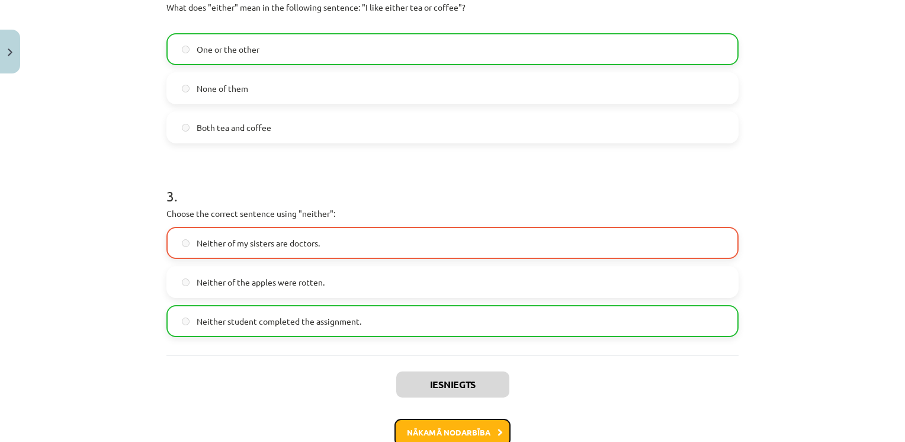
click at [453, 430] on button "Nākamā nodarbība" at bounding box center [453, 432] width 116 height 27
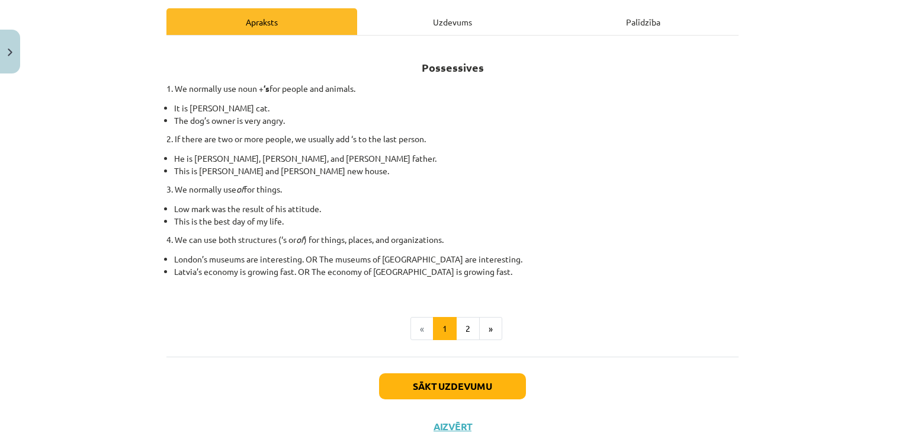
scroll to position [179, 0]
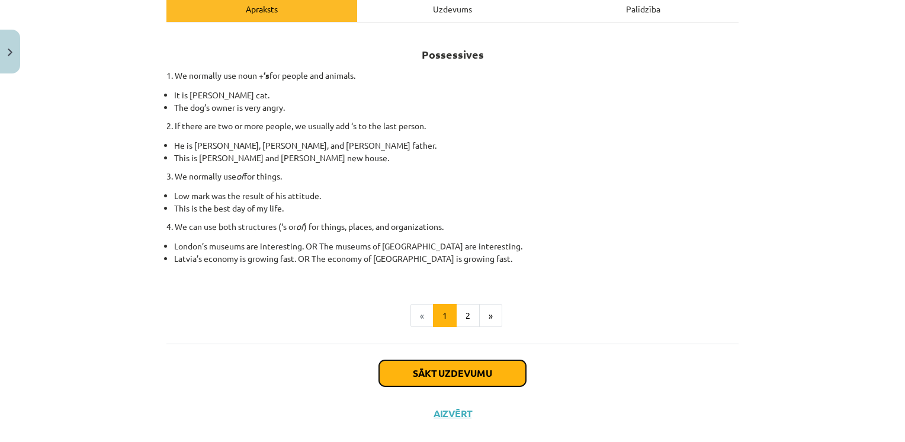
click at [400, 379] on button "Sākt uzdevumu" at bounding box center [452, 373] width 147 height 26
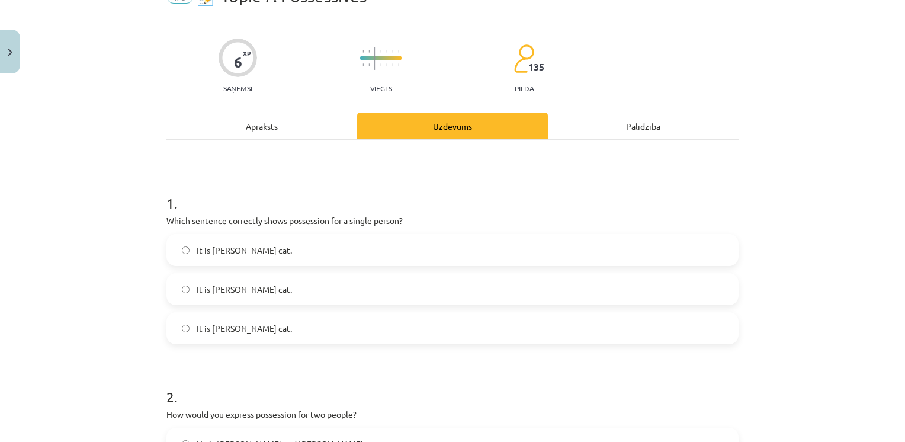
scroll to position [30, 0]
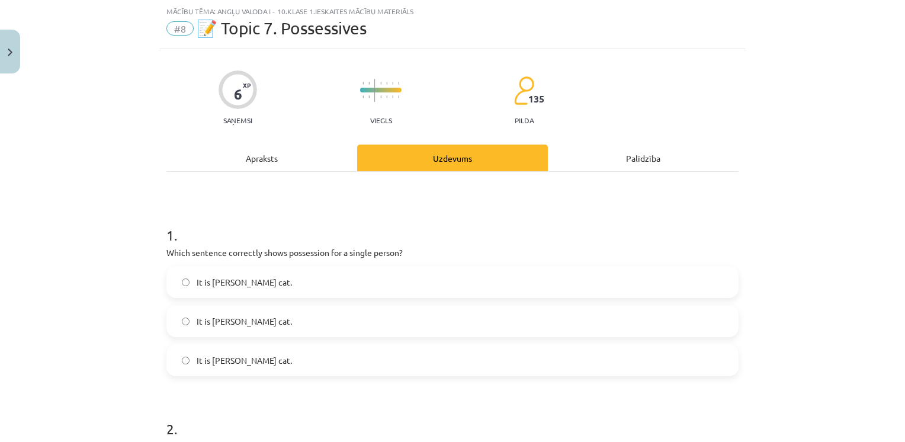
click at [197, 282] on span "It is Jane’s cat." at bounding box center [244, 282] width 95 height 12
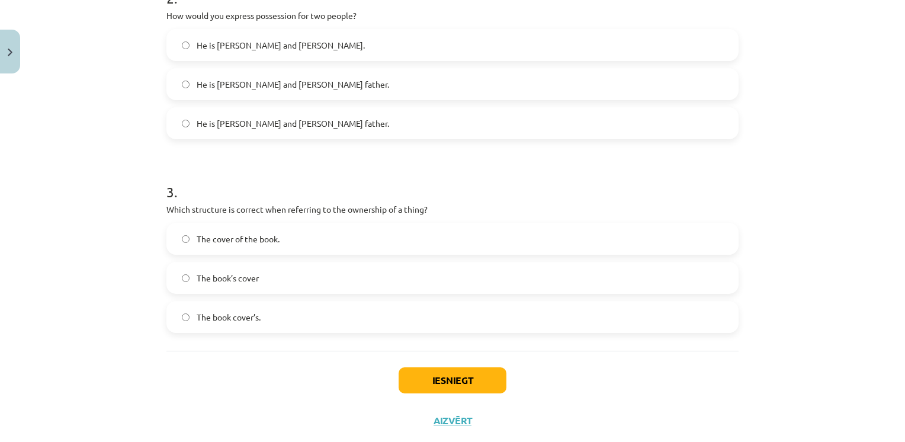
scroll to position [488, 0]
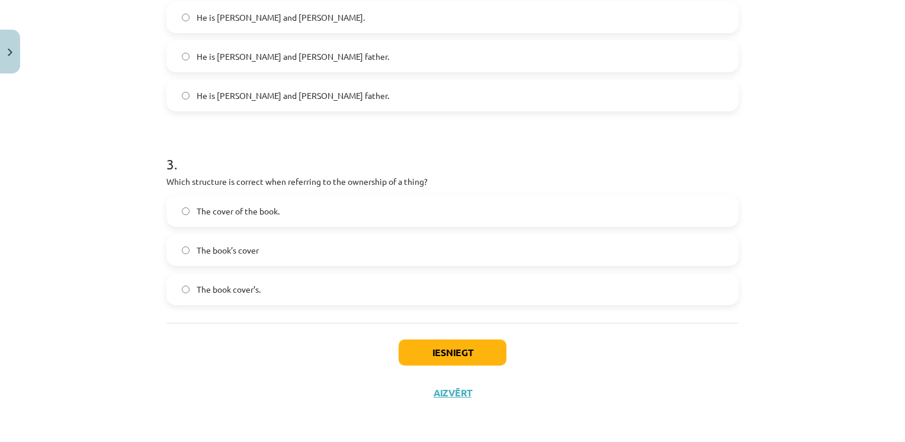
click at [222, 261] on label "The book’s cover" at bounding box center [453, 250] width 570 height 30
click at [476, 352] on button "Iesniegt" at bounding box center [453, 352] width 108 height 26
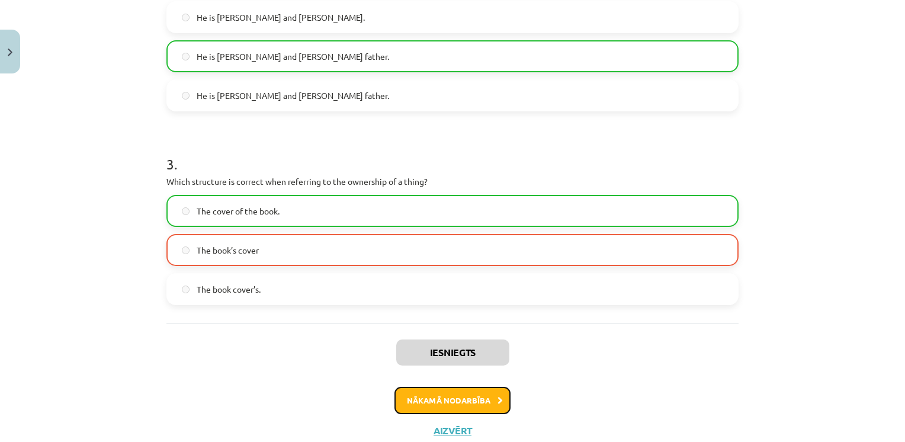
click at [422, 406] on button "Nākamā nodarbība" at bounding box center [453, 400] width 116 height 27
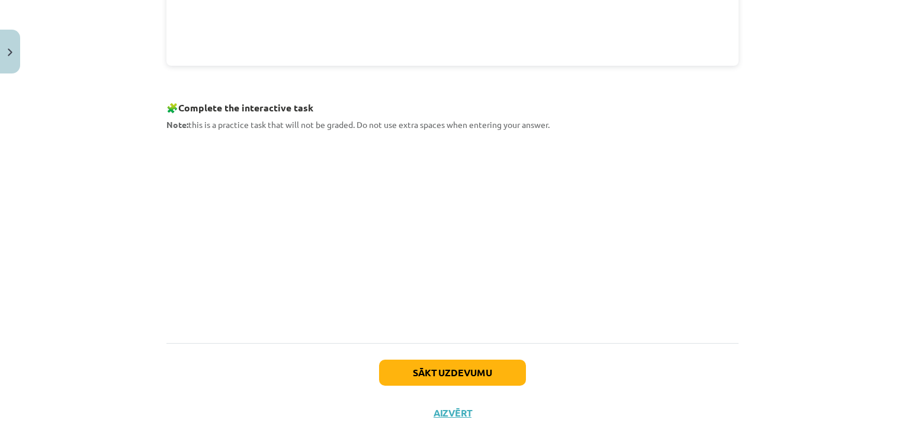
scroll to position [507, 0]
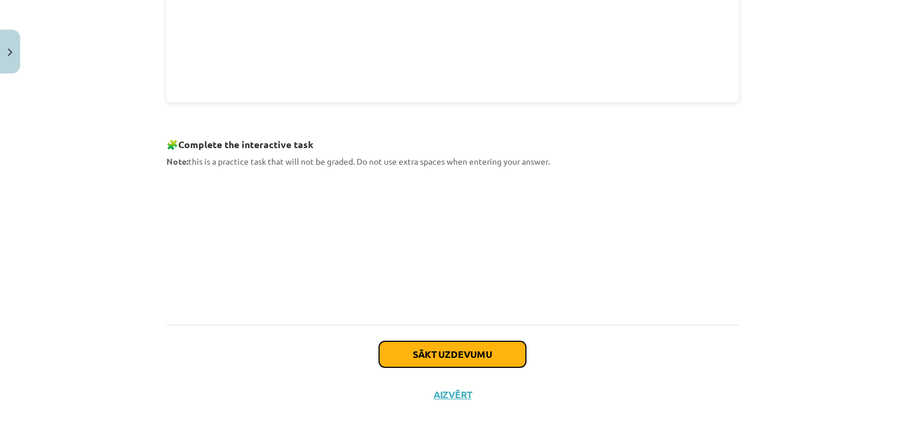
click at [462, 358] on button "Sākt uzdevumu" at bounding box center [452, 354] width 147 height 26
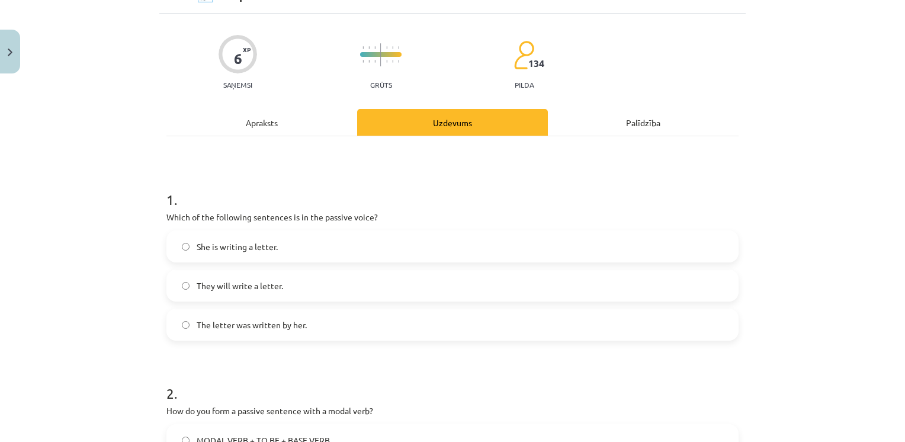
scroll to position [30, 0]
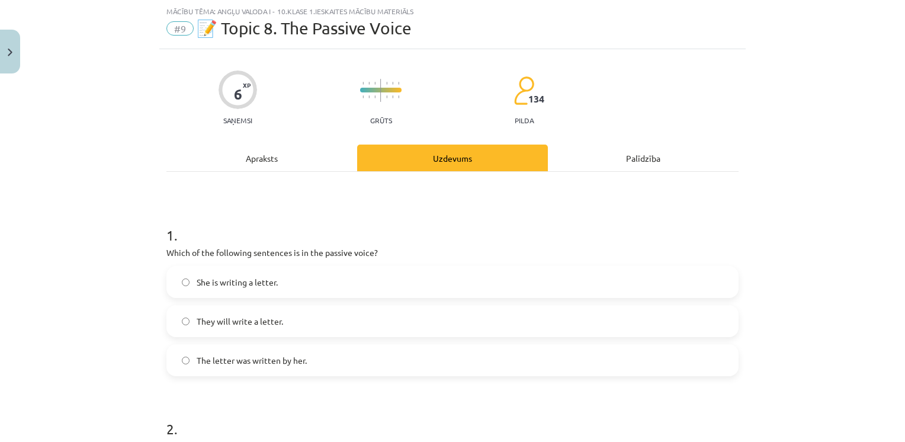
click at [185, 369] on label "The letter was written by her." at bounding box center [453, 360] width 570 height 30
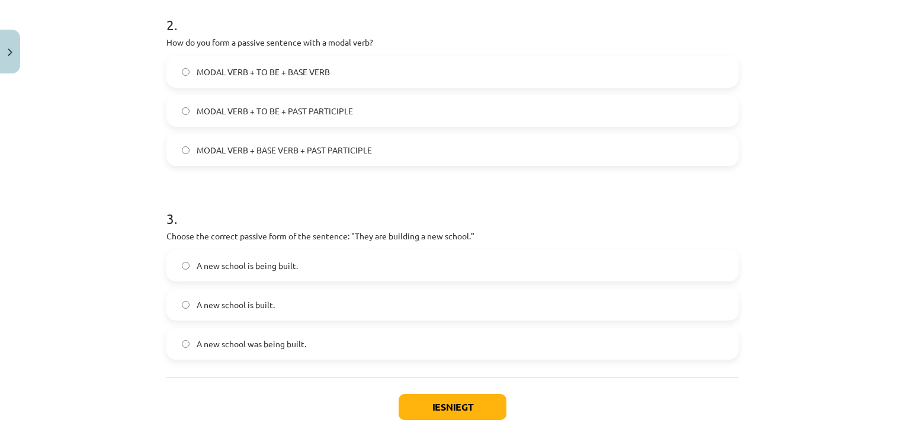
scroll to position [432, 0]
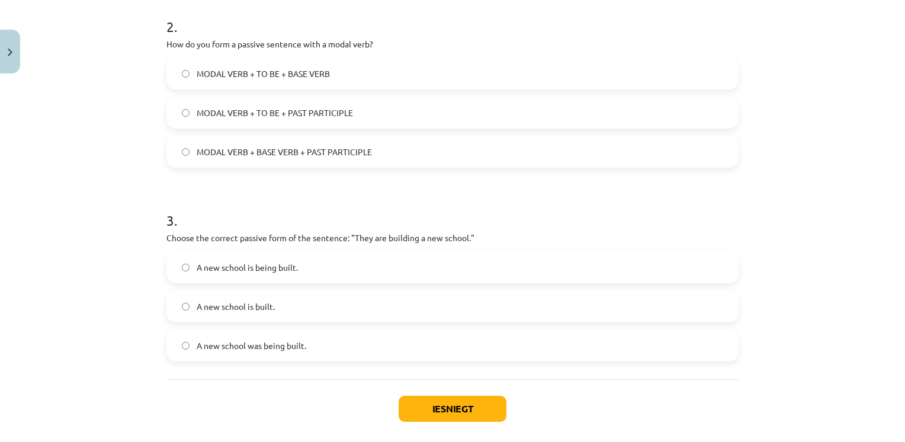
click at [239, 111] on span "MODAL VERB + TO BE + PAST PARTICIPLE" at bounding box center [275, 113] width 156 height 12
click at [204, 265] on span "A new school is being built." at bounding box center [247, 267] width 101 height 12
click at [419, 402] on button "Iesniegt" at bounding box center [453, 409] width 108 height 26
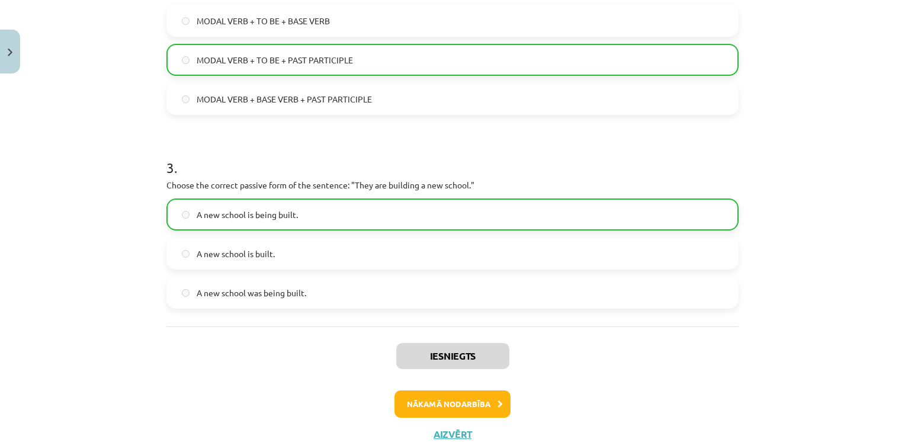
scroll to position [526, 0]
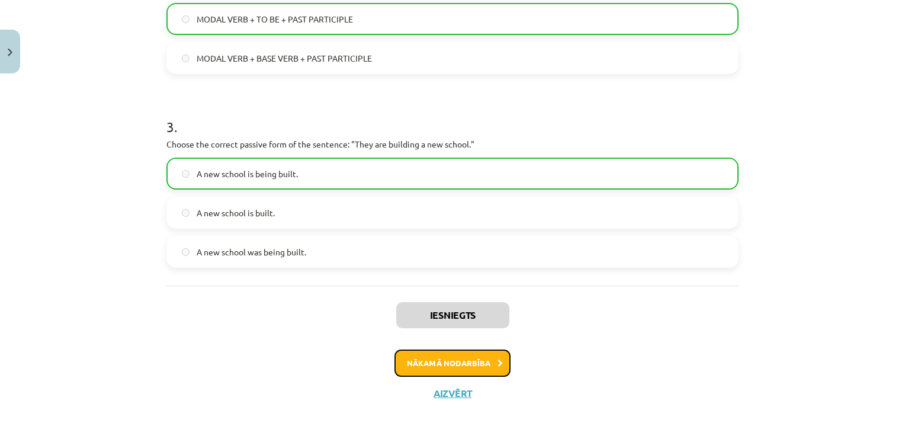
click at [423, 360] on button "Nākamā nodarbība" at bounding box center [453, 363] width 116 height 27
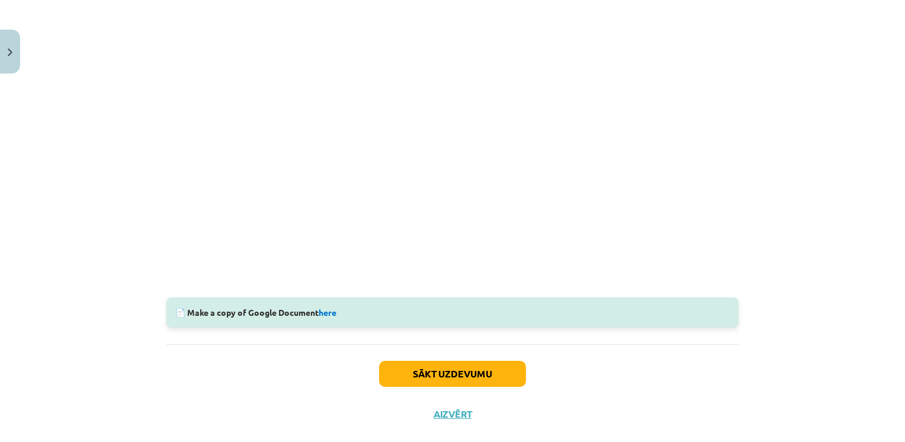
scroll to position [322, 0]
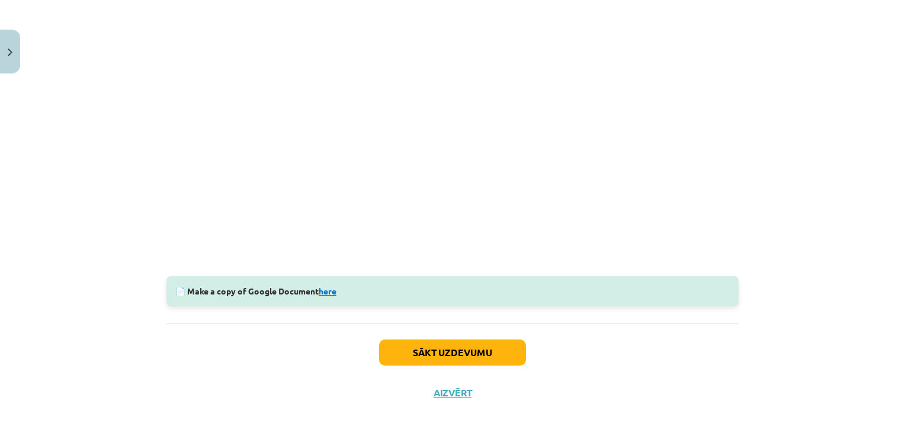
click at [332, 293] on link "here" at bounding box center [328, 291] width 18 height 11
click at [457, 353] on button "Sākt uzdevumu" at bounding box center [452, 352] width 147 height 26
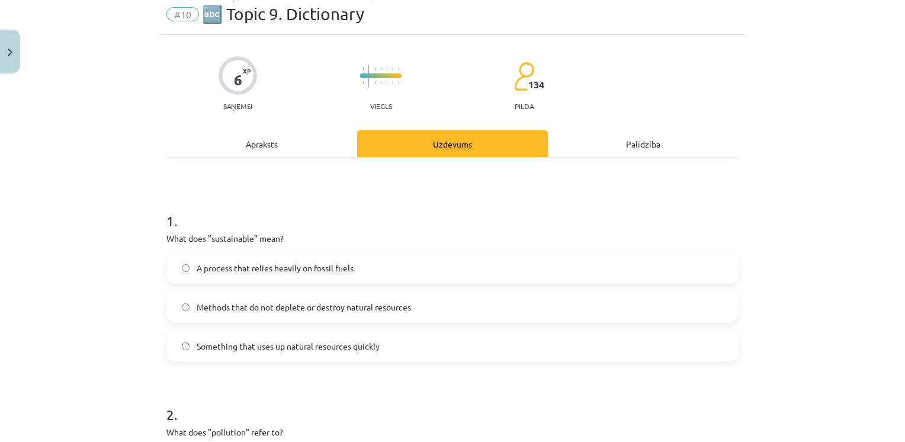
scroll to position [30, 0]
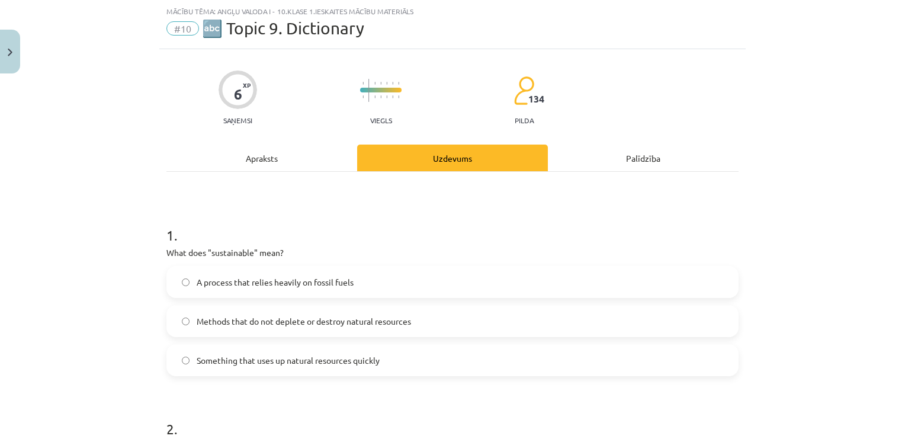
click at [369, 319] on span "Methods that do not deplete or destroy natural resources" at bounding box center [304, 321] width 214 height 12
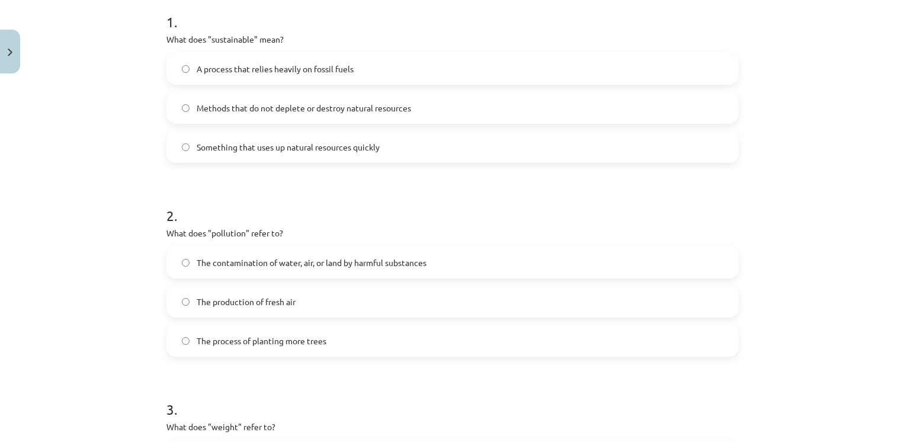
scroll to position [261, 0]
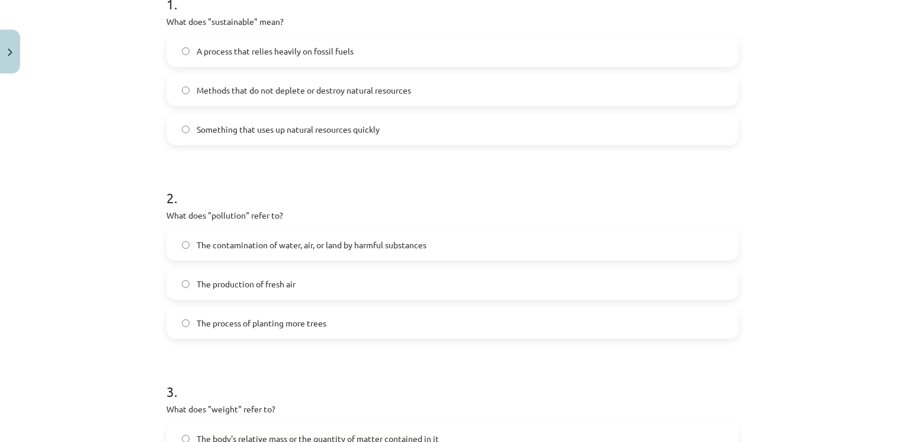
click at [184, 237] on label "The contamination of water, air, or land by harmful substances" at bounding box center [453, 245] width 570 height 30
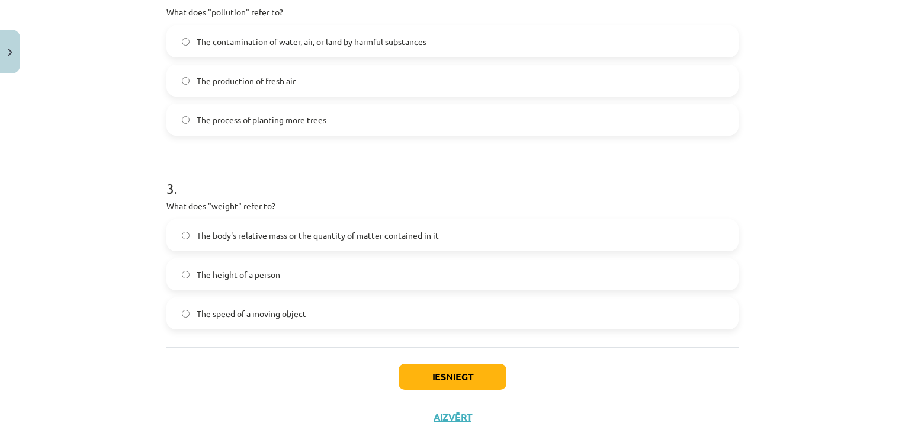
scroll to position [467, 0]
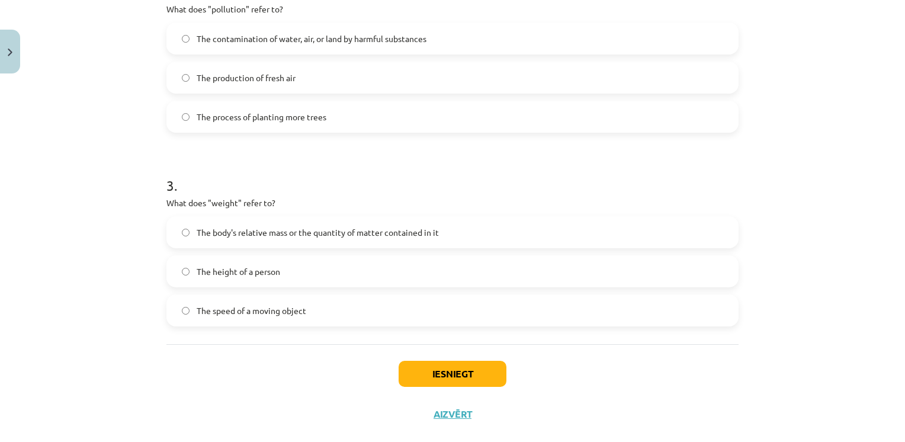
click at [185, 229] on label "The body's relative mass or the quantity of matter contained in it" at bounding box center [453, 232] width 570 height 30
click at [456, 379] on button "Iesniegt" at bounding box center [453, 374] width 108 height 26
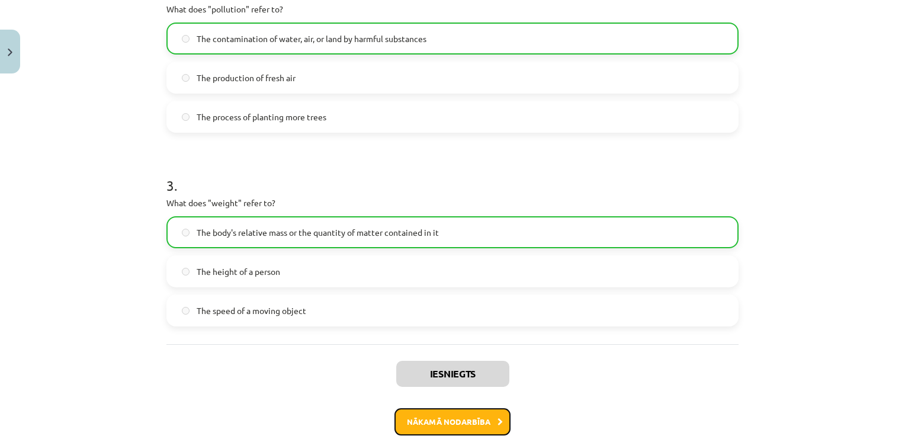
click at [453, 429] on button "Nākamā nodarbība" at bounding box center [453, 421] width 116 height 27
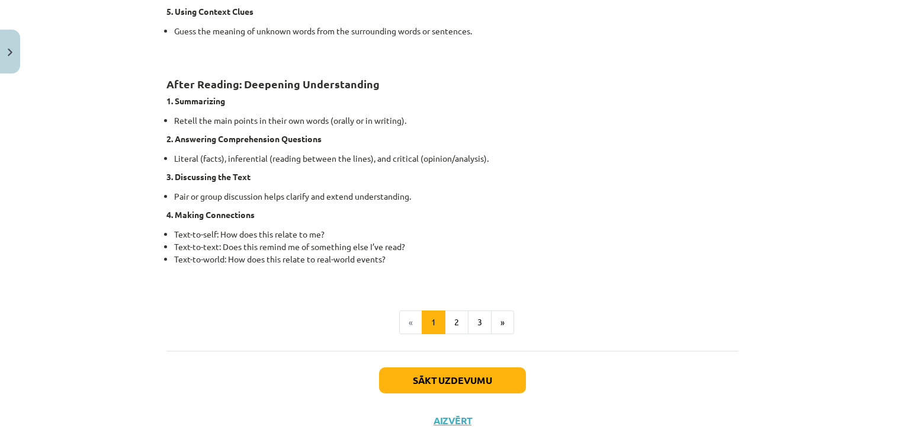
scroll to position [926, 0]
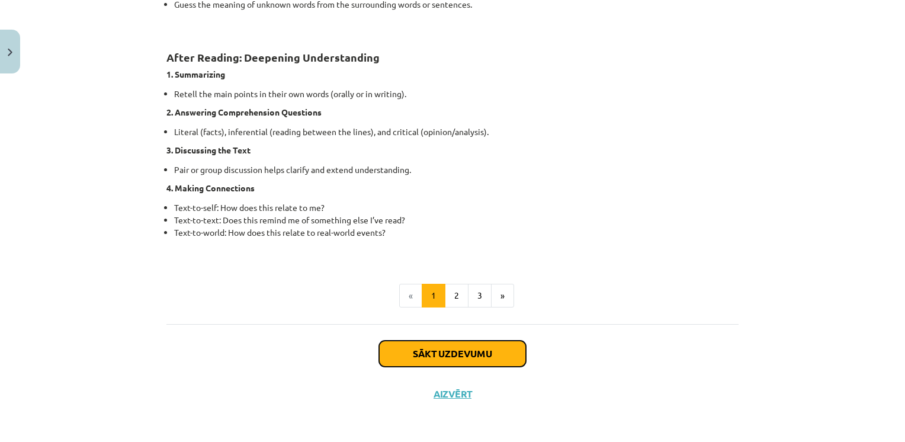
click at [444, 355] on button "Sākt uzdevumu" at bounding box center [452, 354] width 147 height 26
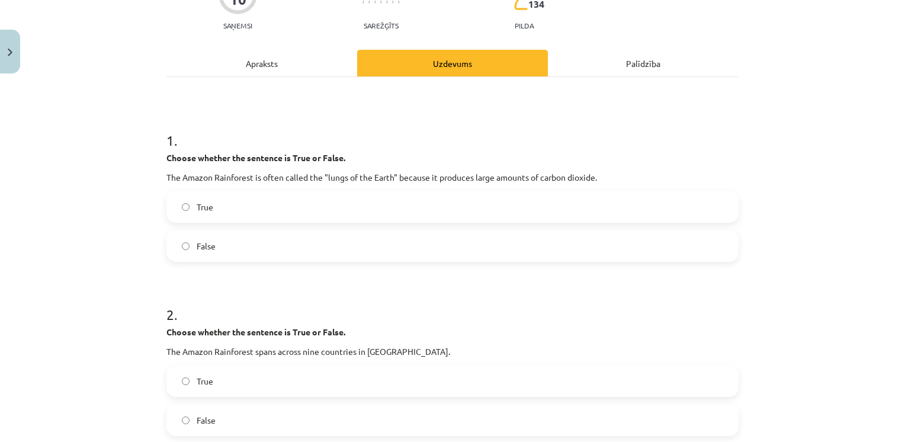
scroll to position [101, 0]
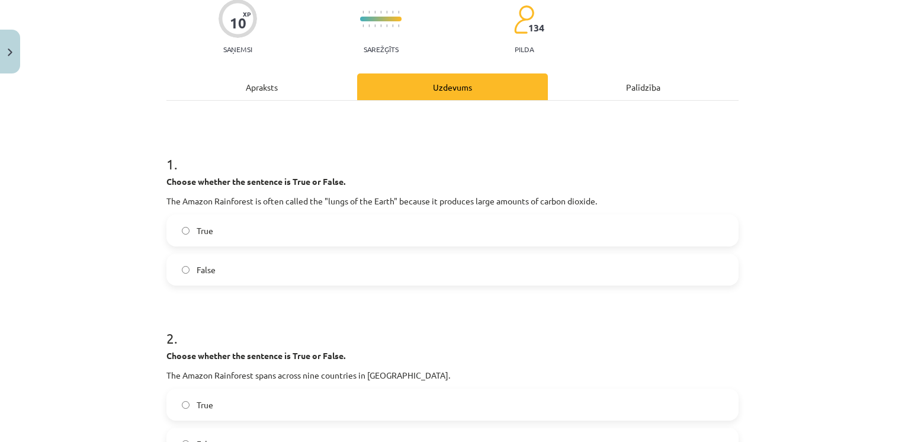
click at [219, 228] on label "True" at bounding box center [453, 231] width 570 height 30
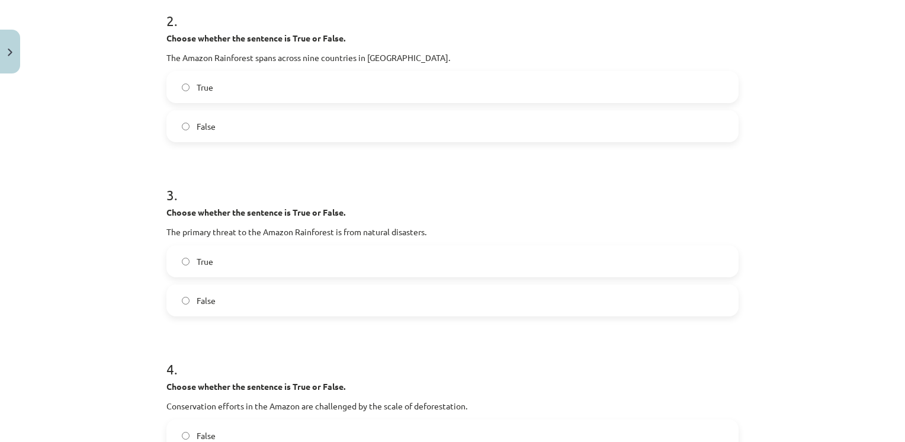
scroll to position [422, 0]
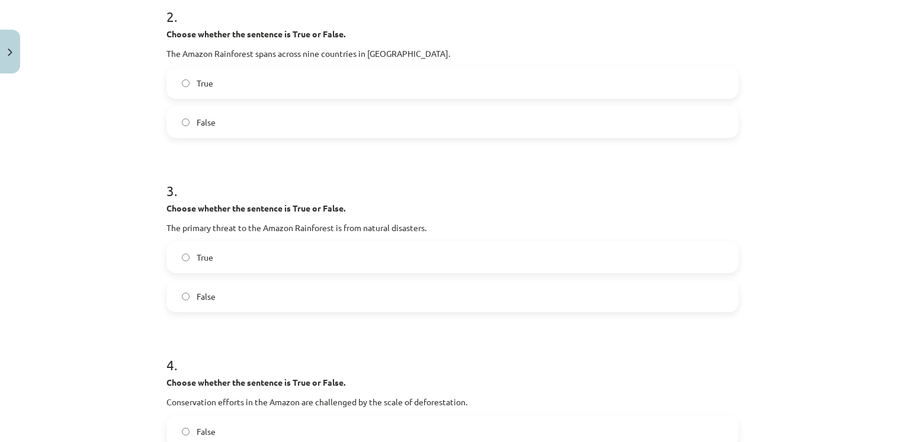
click at [242, 88] on label "True" at bounding box center [453, 83] width 570 height 30
click at [230, 291] on label "False" at bounding box center [453, 296] width 570 height 30
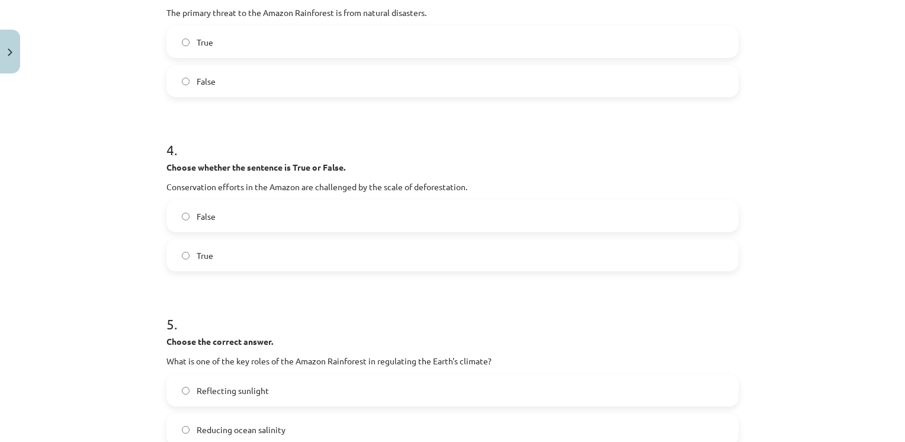
scroll to position [687, 0]
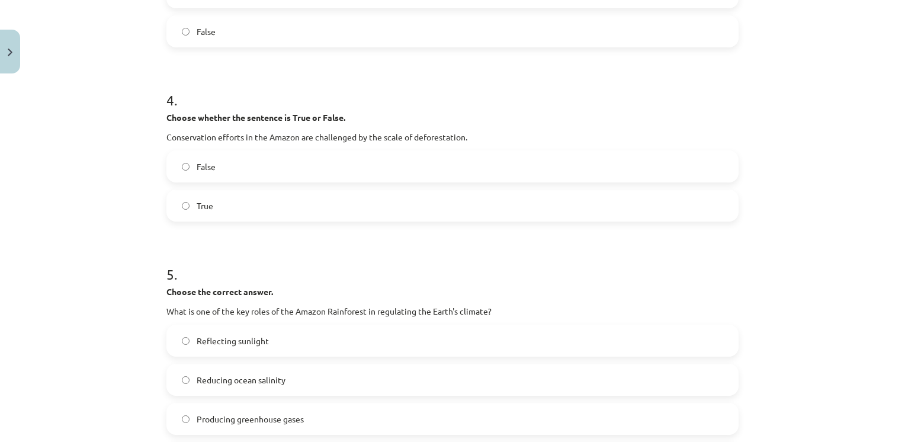
click at [249, 209] on label "True" at bounding box center [453, 206] width 570 height 30
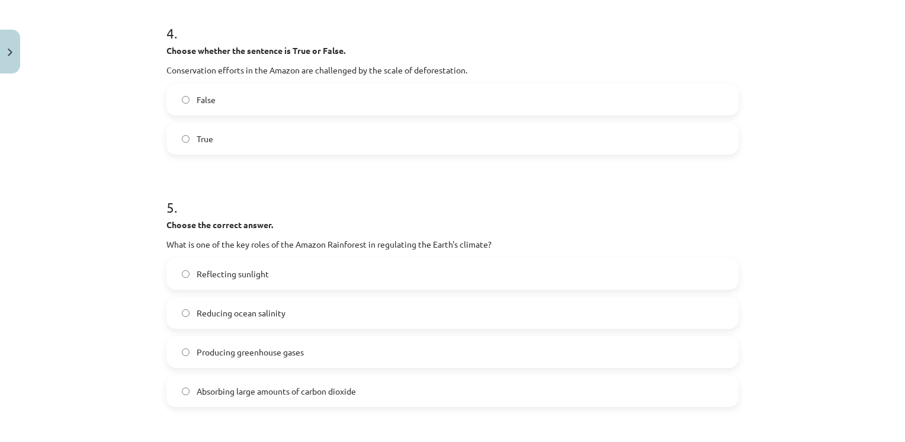
scroll to position [744, 0]
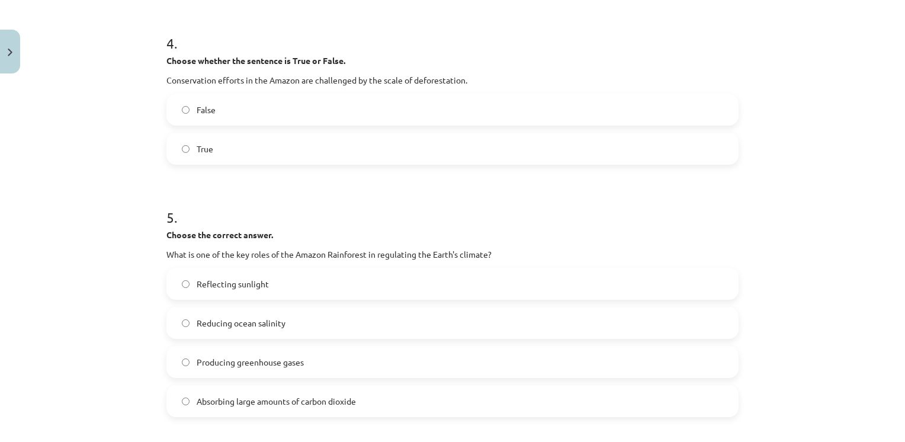
click at [890, 252] on div "Mācību tēma: Angļu valoda i - 10.klase 1.ieskaites mācību materiāls #11 📖 🎧 Top…" at bounding box center [452, 221] width 905 height 442
click at [895, 267] on div "Mācību tēma: Angļu valoda i - 10.klase 1.ieskaites mācību materiāls #11 📖 🎧 Top…" at bounding box center [452, 221] width 905 height 442
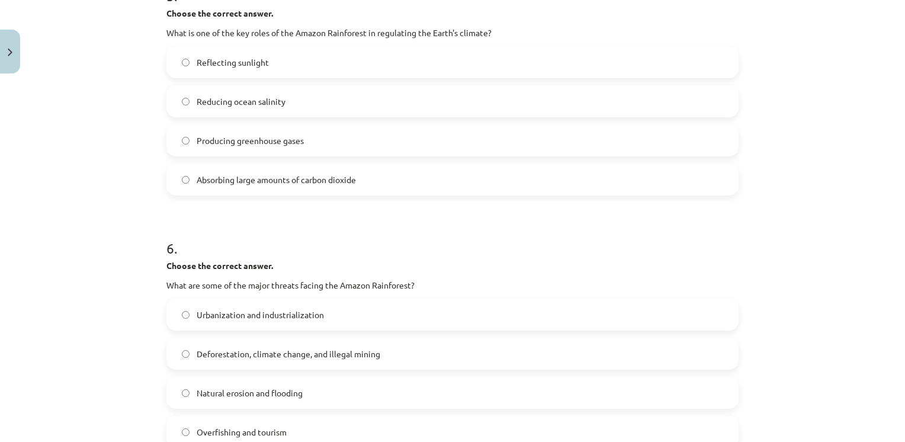
scroll to position [949, 0]
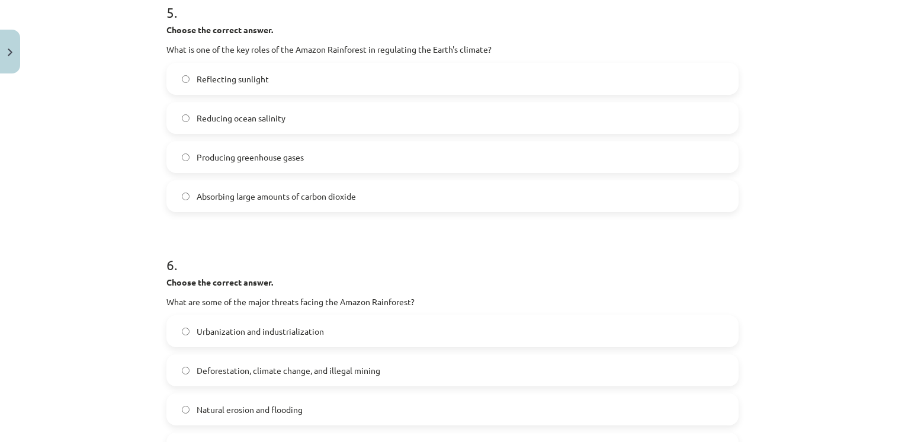
click at [367, 196] on label "Absorbing large amounts of carbon dioxide" at bounding box center [453, 196] width 570 height 30
click at [235, 376] on span "Deforestation, climate change, and illegal mining" at bounding box center [289, 370] width 184 height 12
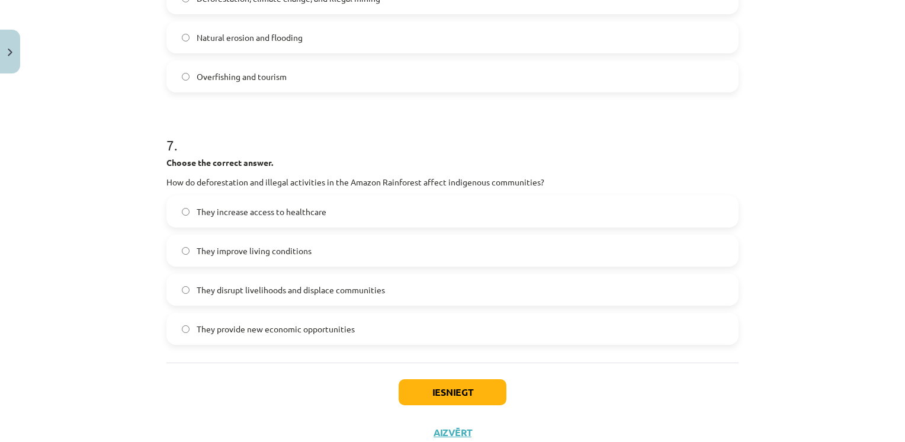
scroll to position [1325, 0]
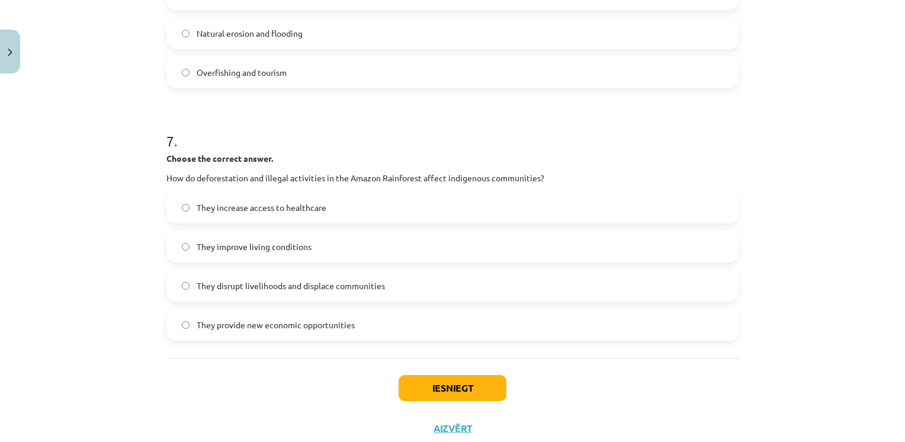
click at [335, 284] on span "They disrupt livelihoods and displace communities" at bounding box center [291, 286] width 188 height 12
click at [440, 389] on button "Iesniegt" at bounding box center [453, 388] width 108 height 26
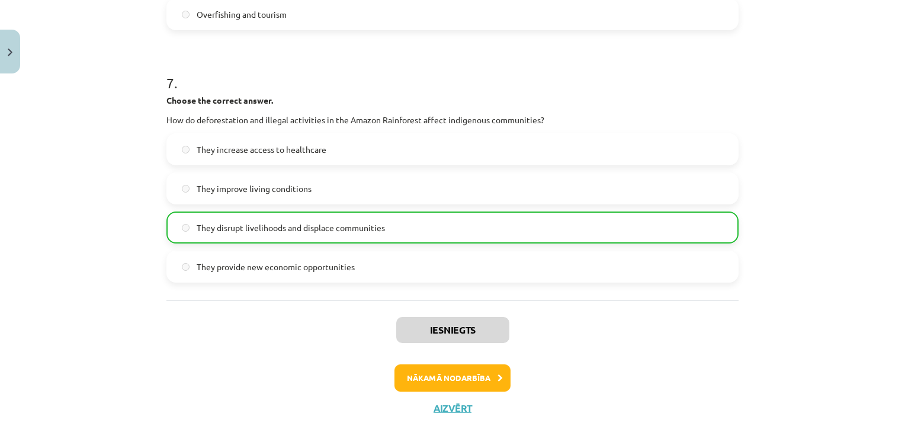
scroll to position [1398, 0]
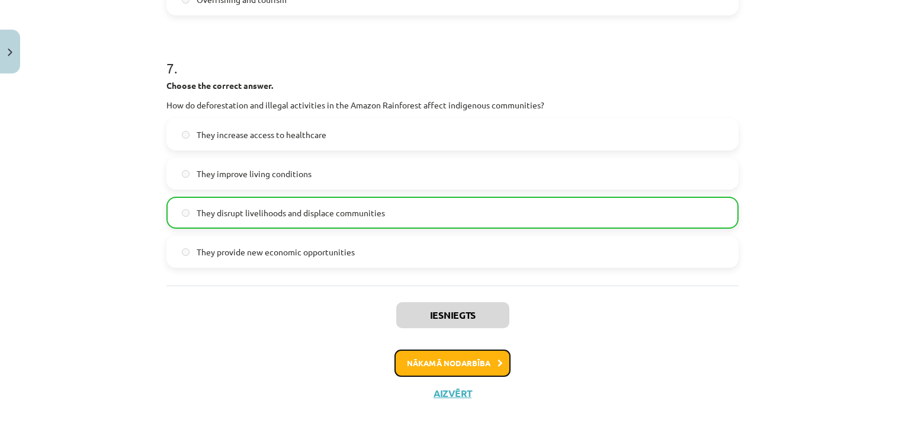
click at [446, 360] on button "Nākamā nodarbība" at bounding box center [453, 363] width 116 height 27
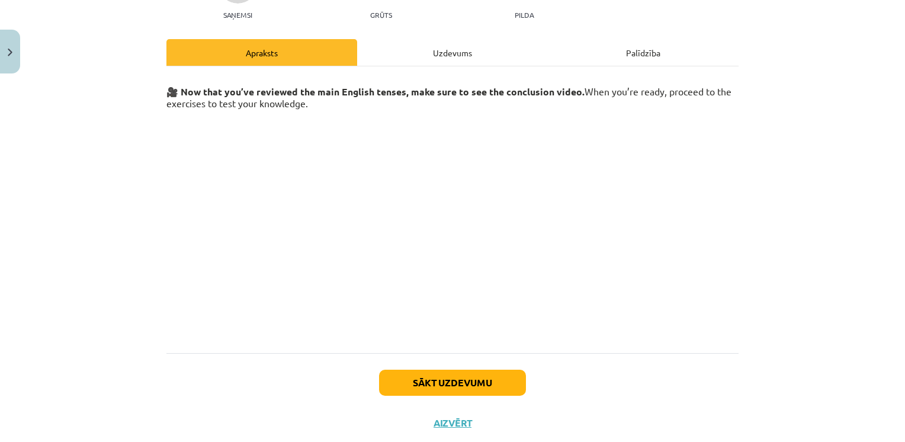
scroll to position [165, 0]
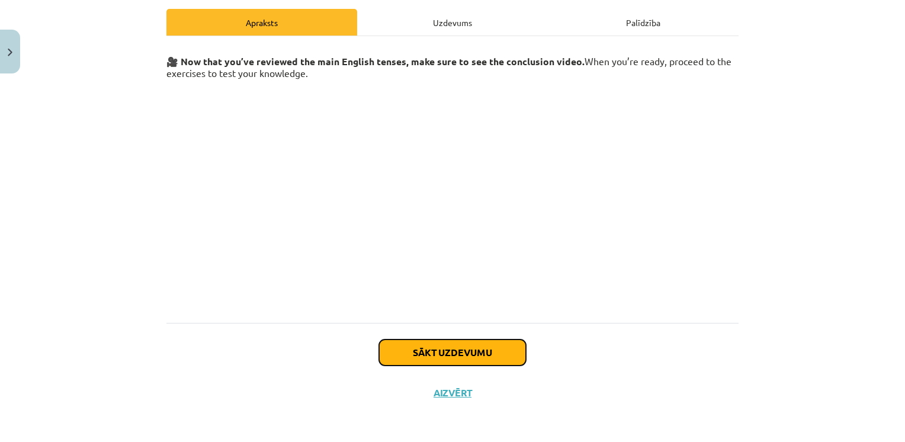
click at [463, 348] on button "Sākt uzdevumu" at bounding box center [452, 352] width 147 height 26
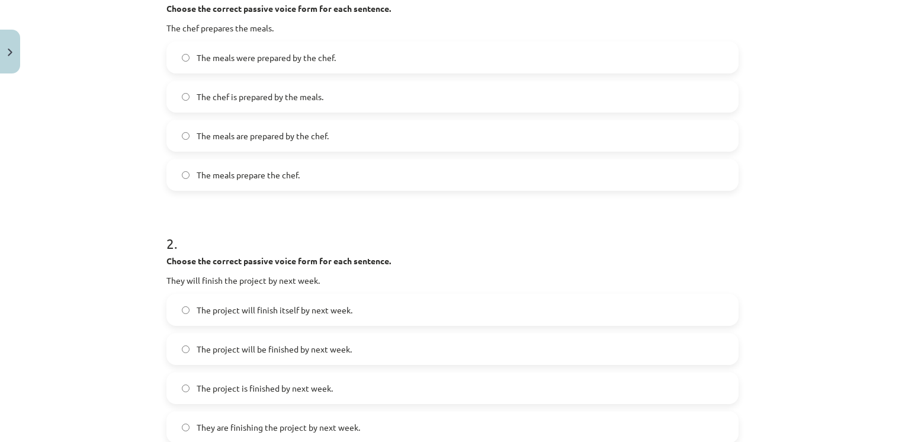
scroll to position [272, 0]
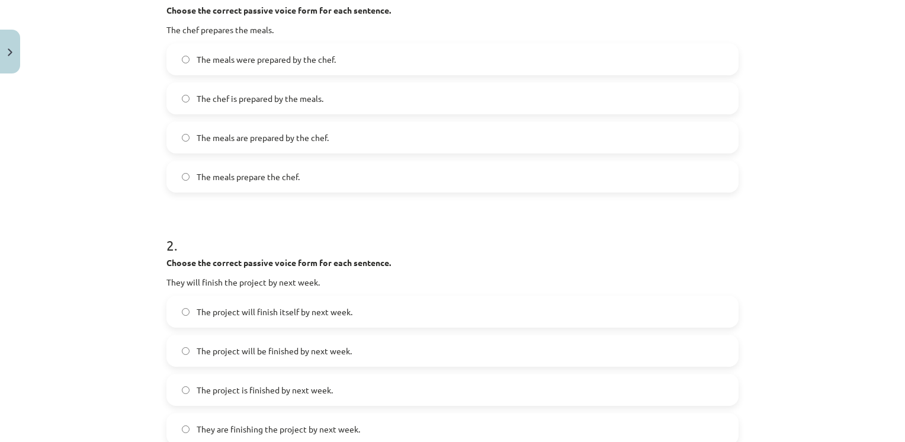
click at [271, 134] on span "The meals are prepared by the chef." at bounding box center [263, 138] width 132 height 12
click at [305, 356] on span "The project will be finished by next week." at bounding box center [274, 351] width 155 height 12
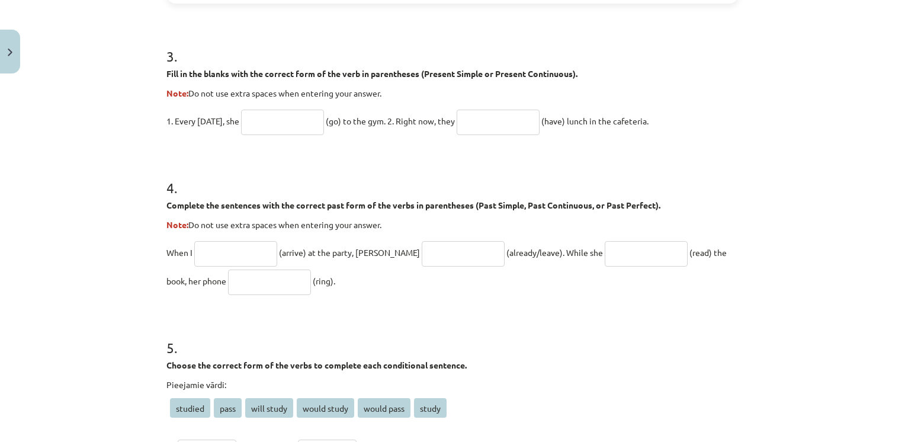
scroll to position [729, 0]
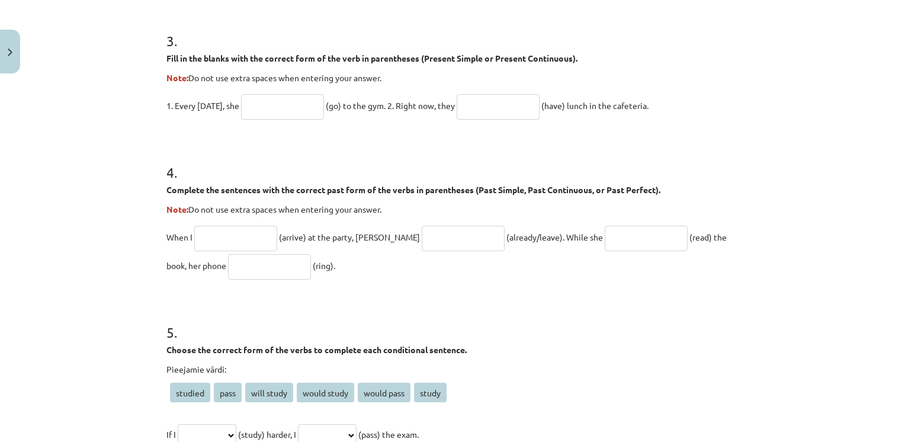
click at [284, 108] on input "text" at bounding box center [282, 106] width 83 height 25
type input "****"
click at [491, 108] on input "text" at bounding box center [498, 106] width 83 height 25
type input "**********"
click at [217, 242] on input "text" at bounding box center [235, 238] width 83 height 25
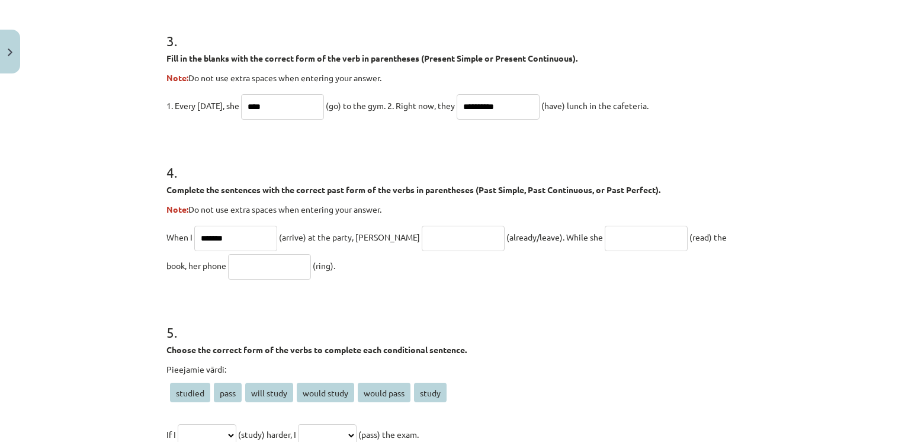
type input "*******"
click at [430, 238] on input "text" at bounding box center [463, 238] width 83 height 25
type input "**********"
click at [605, 241] on input "text" at bounding box center [646, 238] width 83 height 25
type input "**********"
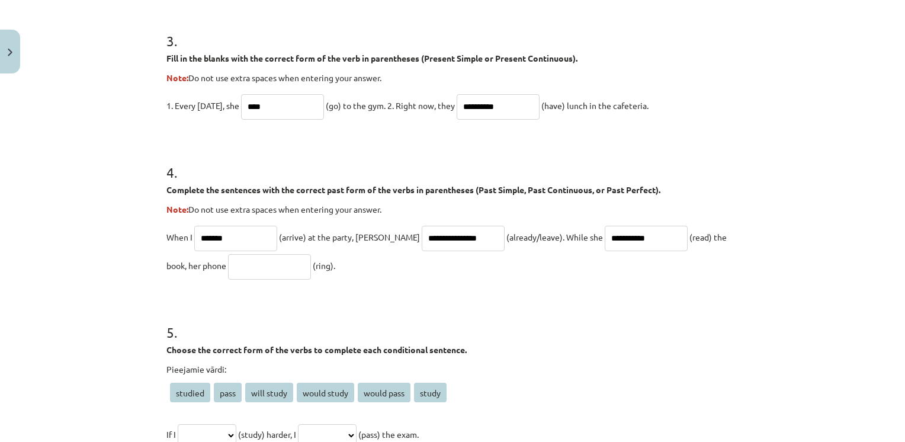
click at [237, 271] on input "text" at bounding box center [269, 266] width 83 height 25
type input "****"
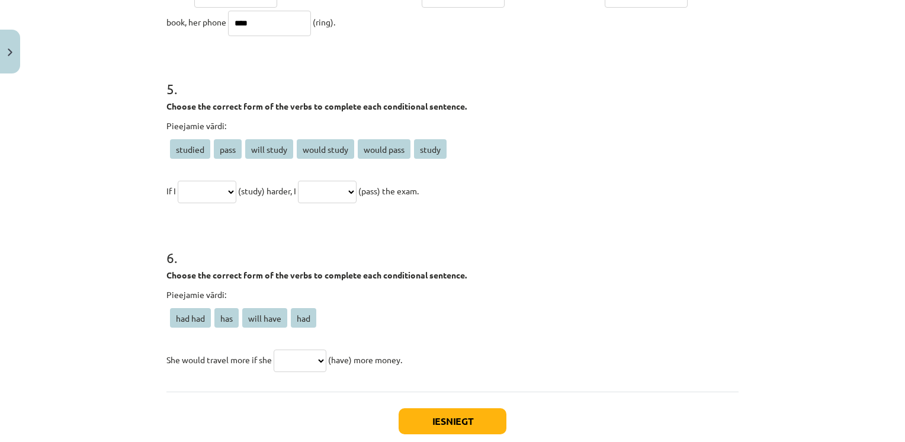
scroll to position [974, 0]
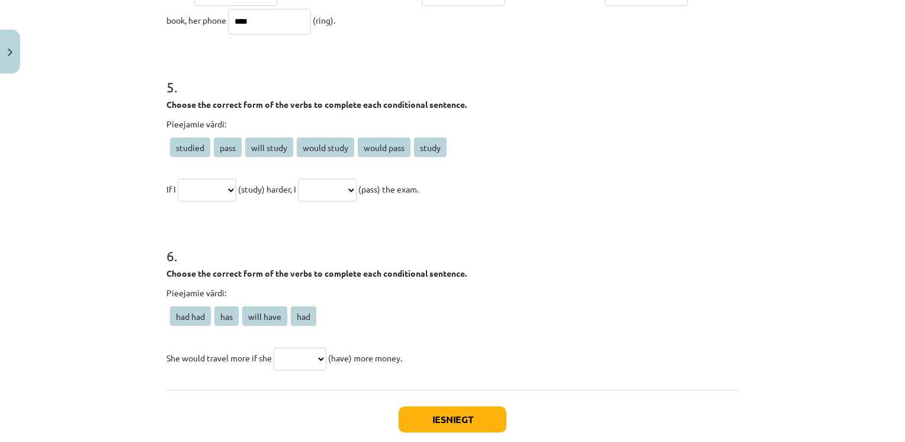
click at [357, 193] on select "**********" at bounding box center [327, 190] width 59 height 23
click at [326, 305] on div "Pieejamie vārdi: had had has will have had She would travel more if she *******…" at bounding box center [452, 329] width 572 height 85
click at [214, 187] on select "**********" at bounding box center [207, 190] width 59 height 23
select select "*****"
click at [178, 179] on select "**********" at bounding box center [207, 190] width 59 height 23
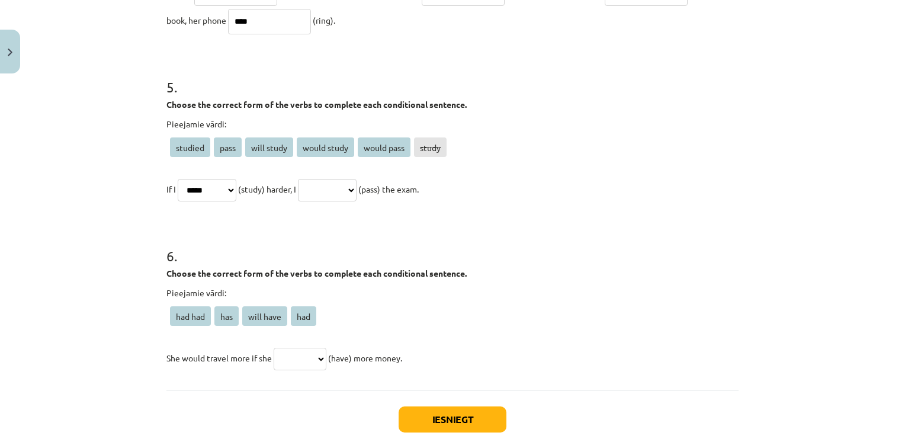
click at [357, 198] on select "**********" at bounding box center [327, 190] width 59 height 23
click at [376, 148] on span "would pass" at bounding box center [384, 147] width 53 height 20
click at [351, 191] on select "**********" at bounding box center [327, 190] width 59 height 23
select select "**********"
click at [312, 179] on select "**********" at bounding box center [327, 190] width 59 height 23
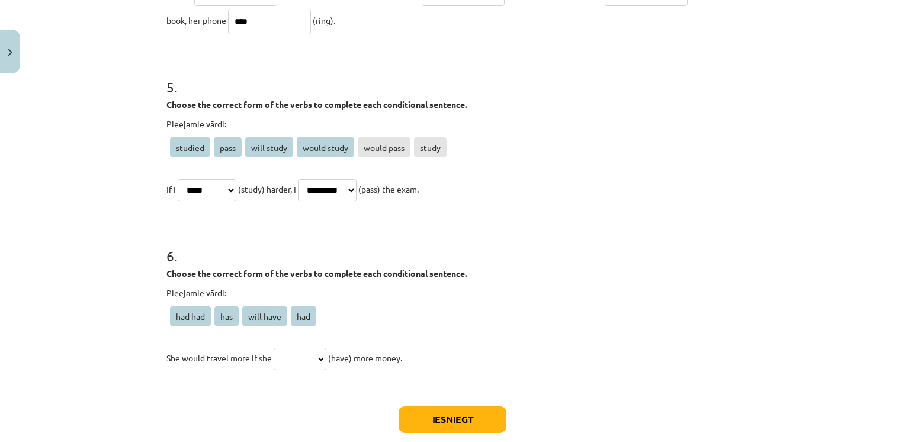
click at [219, 191] on select "**********" at bounding box center [207, 190] width 59 height 23
select select "*******"
click at [178, 179] on select "**********" at bounding box center [207, 190] width 59 height 23
click at [325, 358] on select "******* *** ********* ***" at bounding box center [300, 359] width 53 height 23
select select "***"
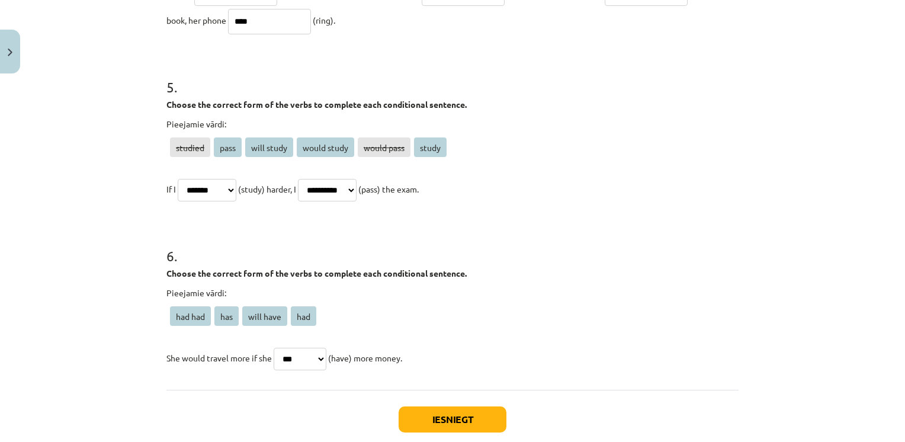
click at [274, 348] on select "******* *** ********* ***" at bounding box center [300, 359] width 53 height 23
click at [424, 423] on button "Iesniegt" at bounding box center [453, 419] width 108 height 26
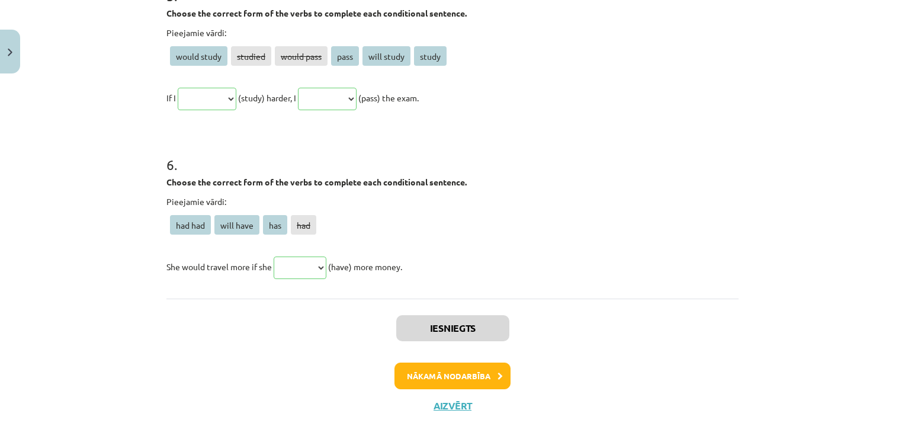
scroll to position [1252, 0]
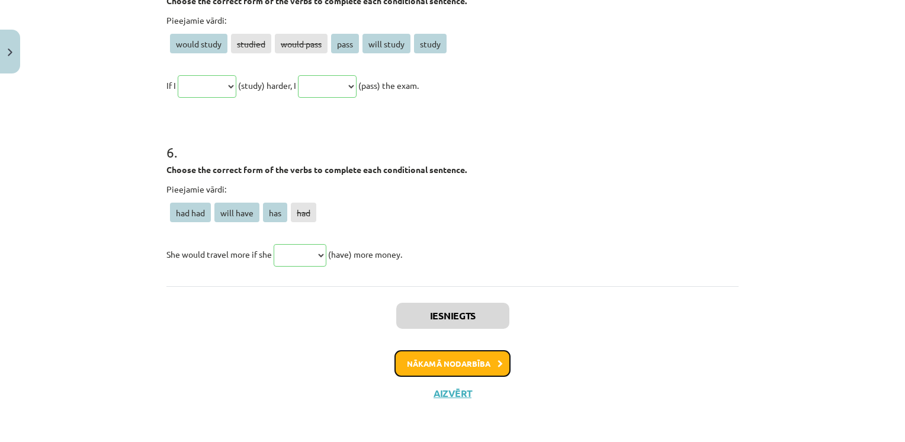
click at [444, 358] on button "Nākamā nodarbība" at bounding box center [453, 363] width 116 height 27
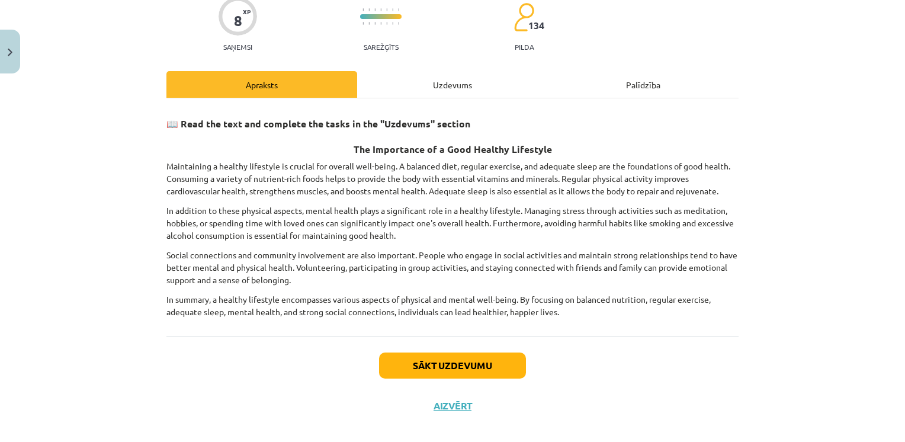
scroll to position [104, 0]
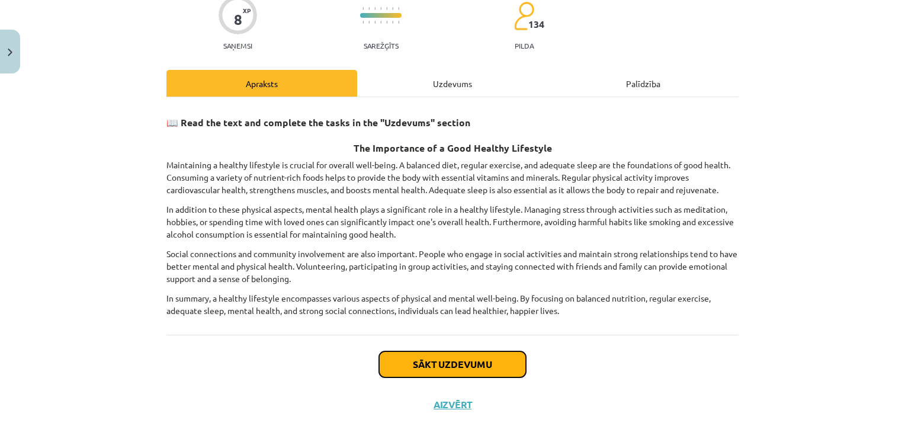
click at [460, 364] on button "Sākt uzdevumu" at bounding box center [452, 364] width 147 height 26
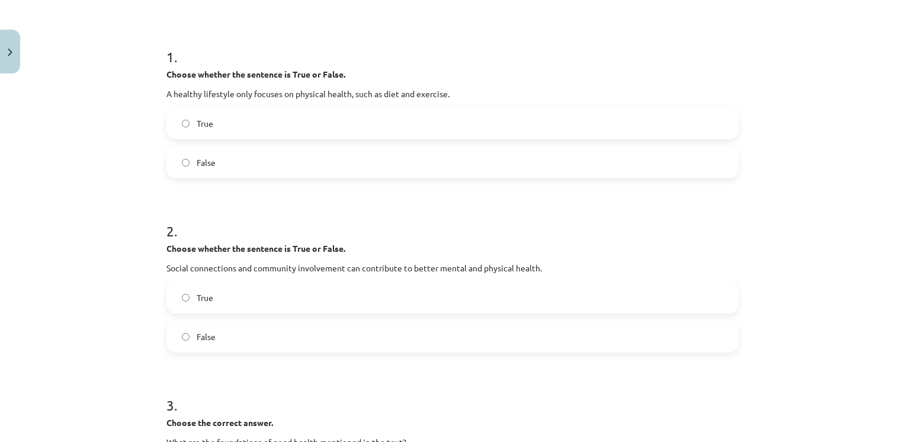
scroll to position [206, 0]
click at [249, 156] on label "False" at bounding box center [453, 164] width 570 height 30
click at [213, 297] on label "True" at bounding box center [453, 299] width 570 height 30
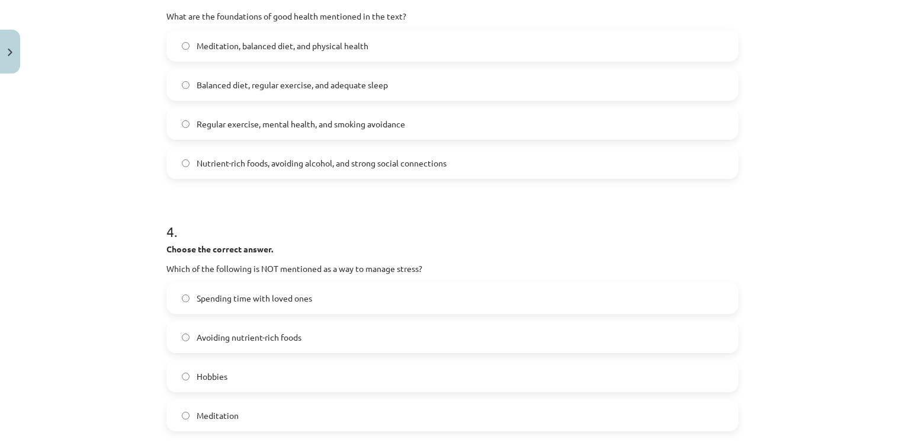
scroll to position [637, 0]
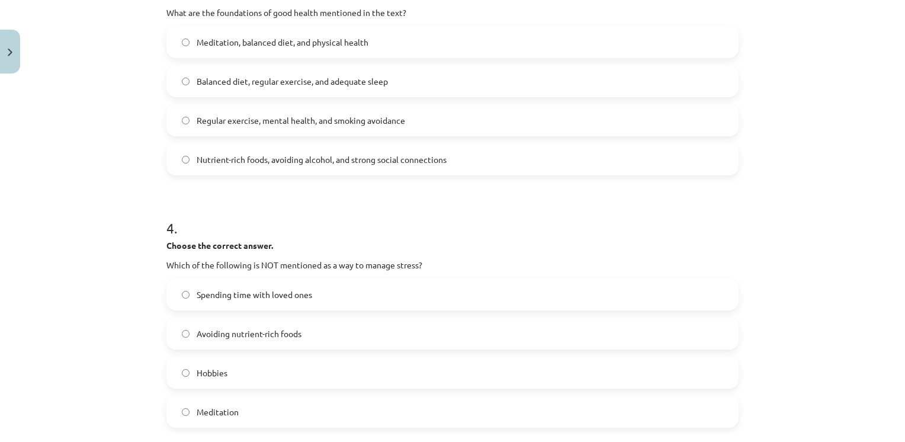
click at [258, 167] on label "Nutrient-rich foods, avoiding alcohol, and strong social connections" at bounding box center [453, 160] width 570 height 30
click at [241, 337] on span "Avoiding nutrient-rich foods" at bounding box center [249, 334] width 105 height 12
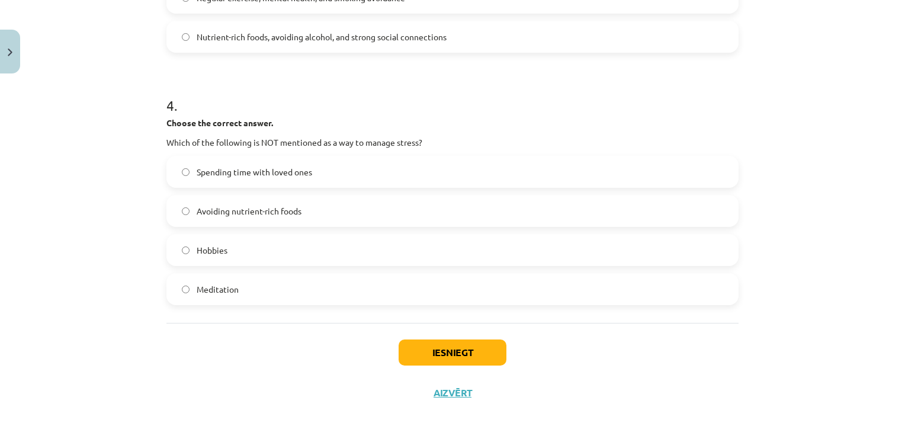
click at [425, 369] on div "Iesniegt Aizvērt" at bounding box center [452, 364] width 572 height 83
click at [424, 352] on button "Iesniegt" at bounding box center [453, 352] width 108 height 26
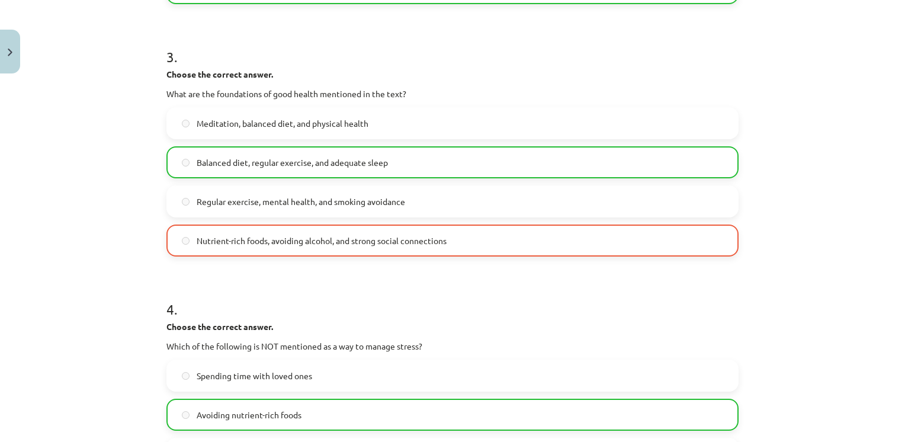
scroll to position [797, 0]
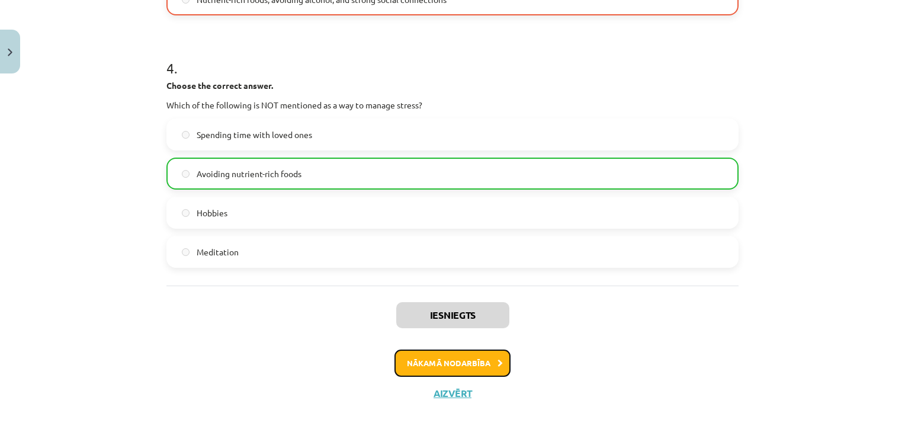
click at [467, 366] on button "Nākamā nodarbība" at bounding box center [453, 363] width 116 height 27
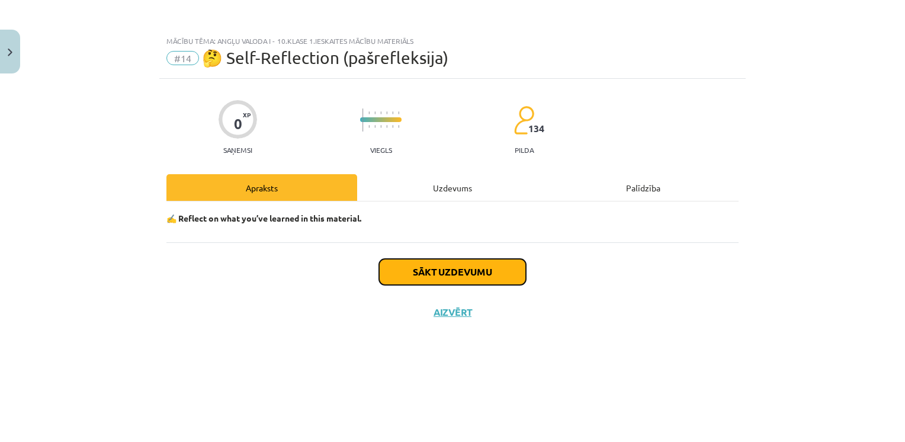
click at [433, 274] on button "Sākt uzdevumu" at bounding box center [452, 272] width 147 height 26
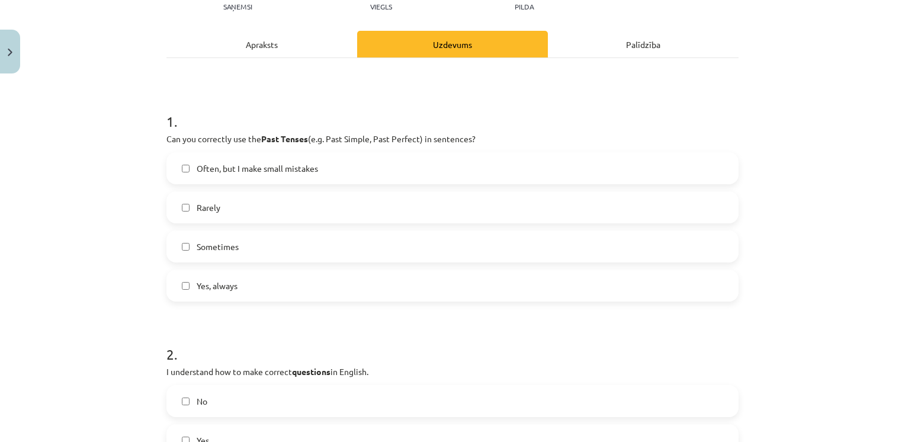
scroll to position [124, 0]
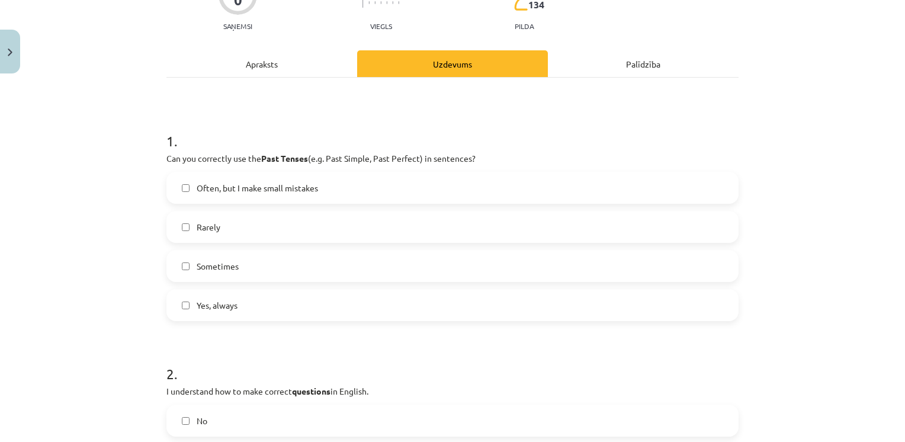
click at [223, 190] on span "Often, but I make small mistakes" at bounding box center [257, 188] width 121 height 12
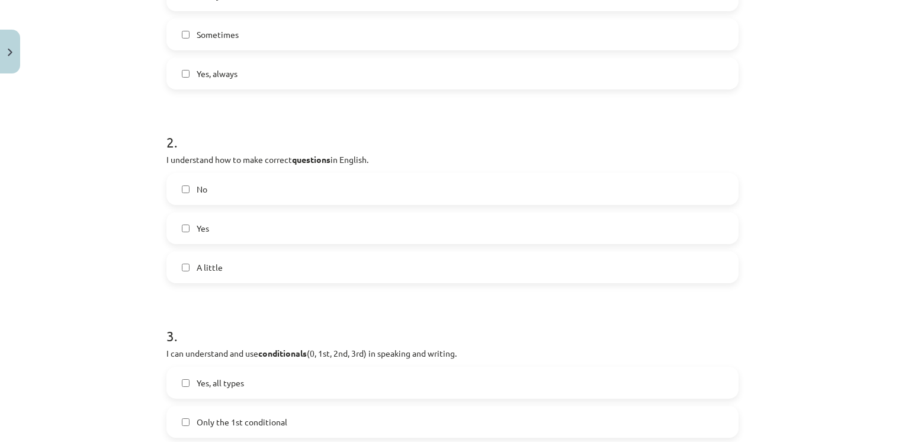
scroll to position [357, 0]
click at [206, 238] on label "Yes" at bounding box center [453, 227] width 570 height 30
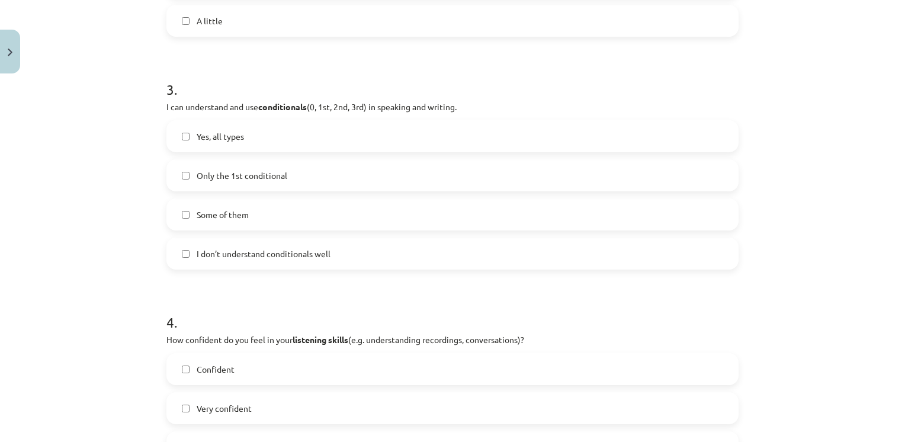
scroll to position [610, 0]
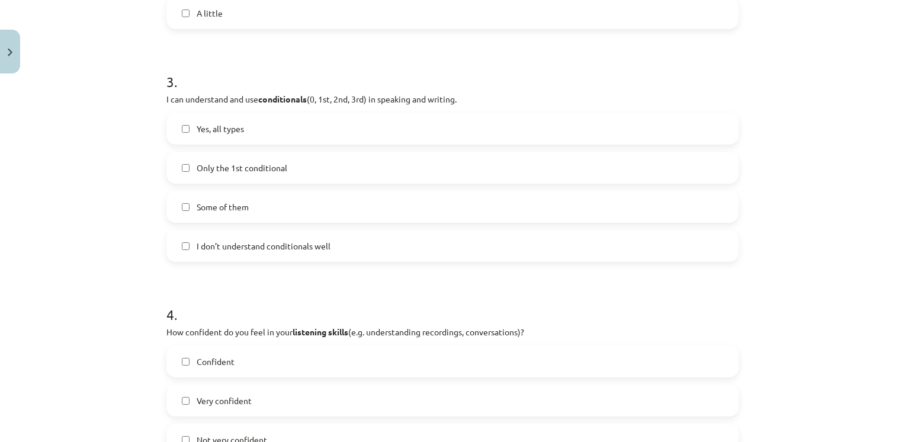
click at [185, 204] on label "Some of them" at bounding box center [453, 207] width 570 height 30
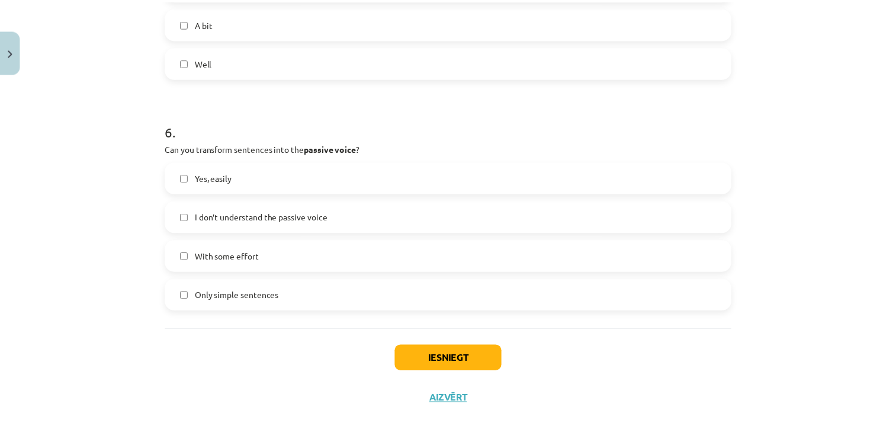
scroll to position [1261, 0]
click at [238, 261] on label "With some effort" at bounding box center [453, 254] width 570 height 30
click at [236, 180] on label "Yes, easily" at bounding box center [453, 176] width 570 height 30
click at [422, 358] on button "Iesniegt" at bounding box center [453, 357] width 108 height 26
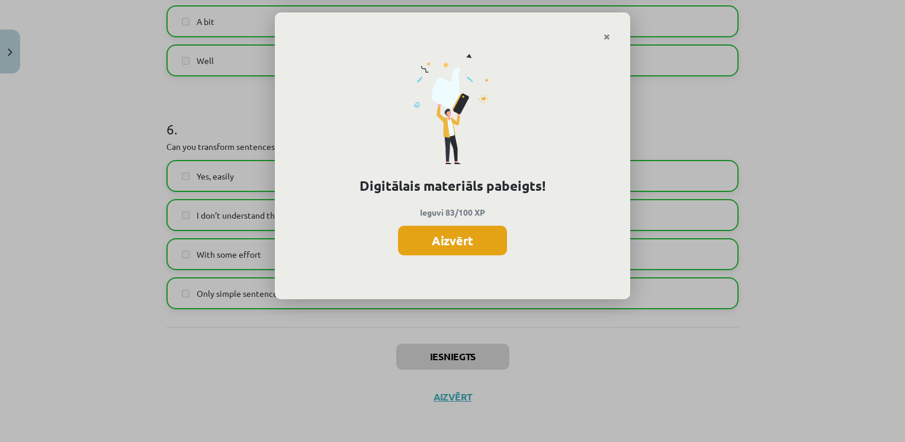
click at [456, 244] on button "Aizvērt" at bounding box center [452, 241] width 109 height 30
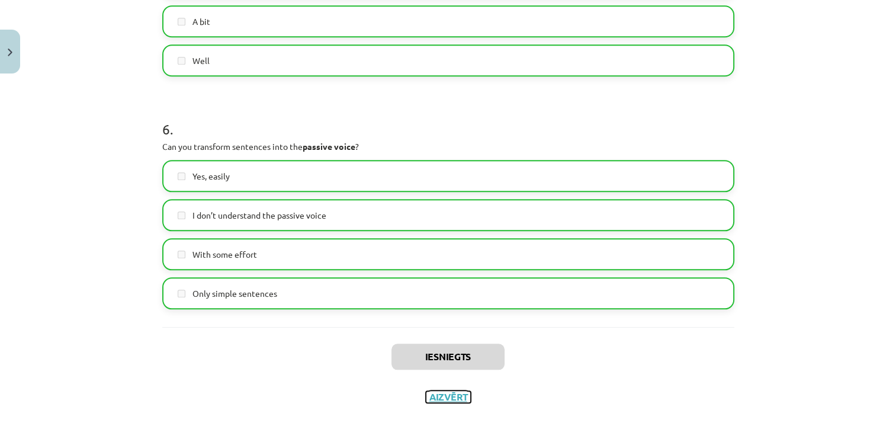
click at [444, 397] on button "Aizvērt" at bounding box center [448, 397] width 45 height 12
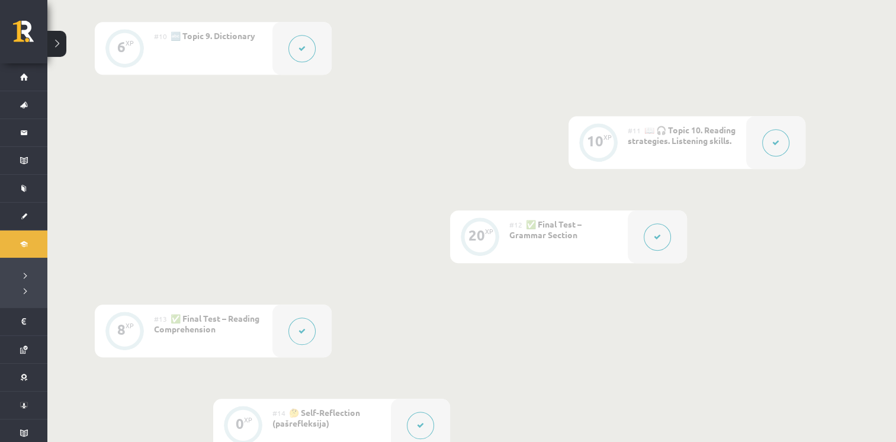
scroll to position [1375, 0]
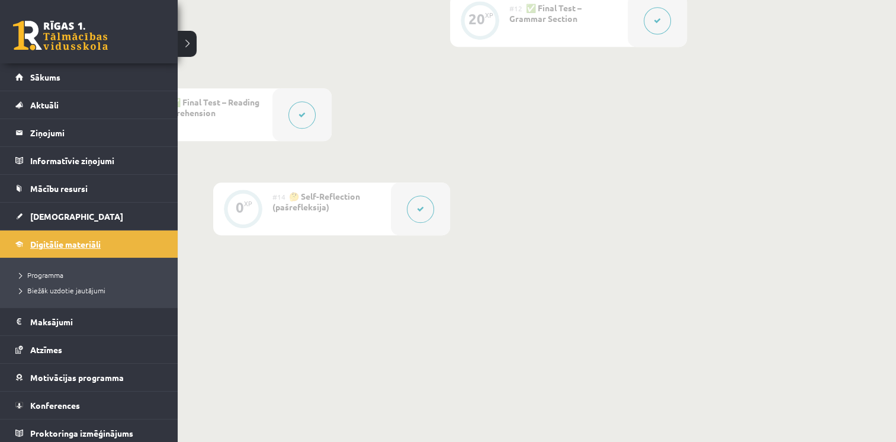
click at [62, 248] on link "Digitālie materiāli" at bounding box center [89, 243] width 148 height 27
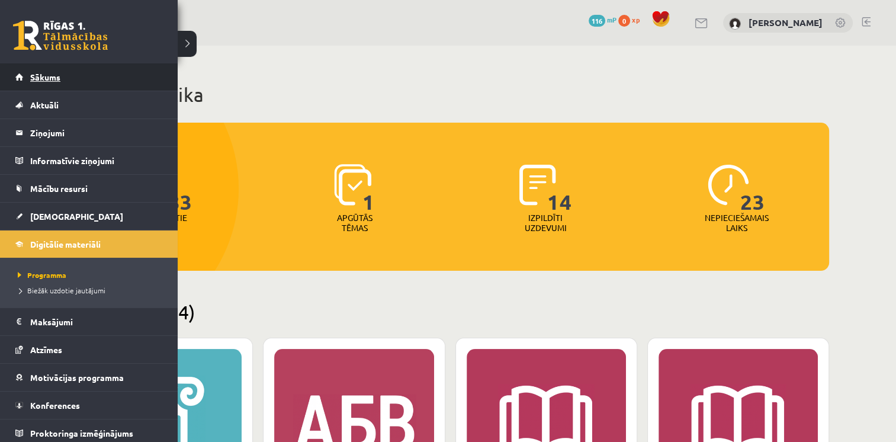
click at [24, 82] on link "Sākums" at bounding box center [89, 76] width 148 height 27
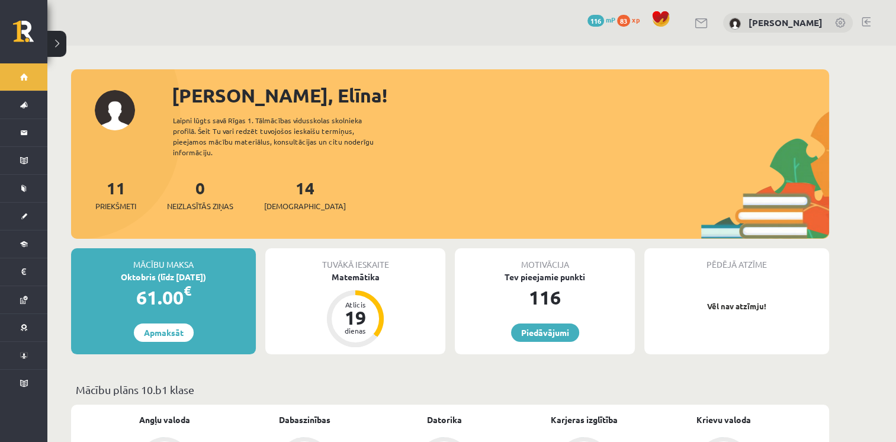
click at [640, 18] on span "xp" at bounding box center [636, 19] width 8 height 9
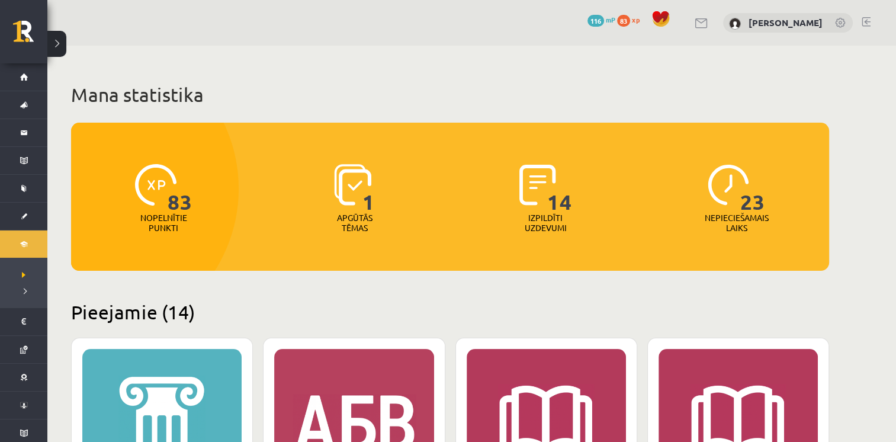
click at [640, 18] on span "xp" at bounding box center [636, 19] width 8 height 9
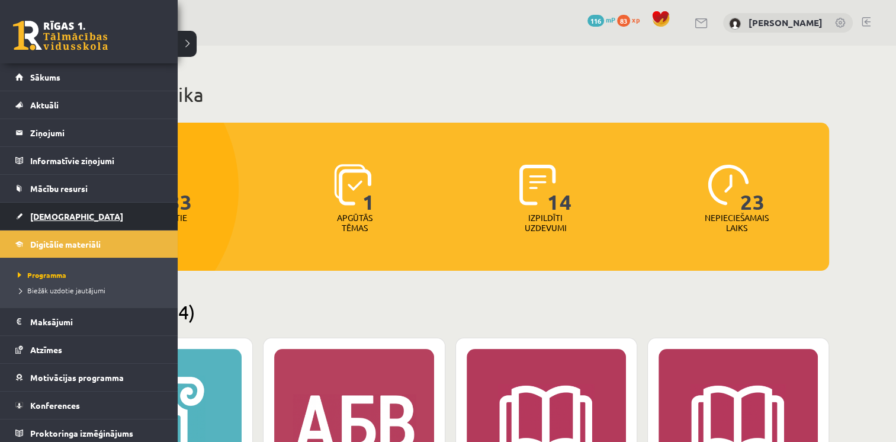
click at [47, 215] on span "[DEMOGRAPHIC_DATA]" at bounding box center [76, 216] width 93 height 11
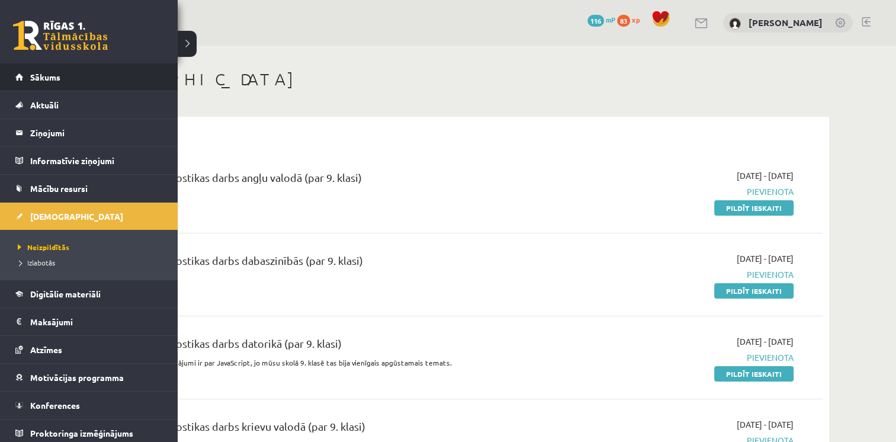
click at [11, 79] on li "Sākums" at bounding box center [89, 77] width 178 height 28
click at [25, 85] on link "Sākums" at bounding box center [89, 76] width 148 height 27
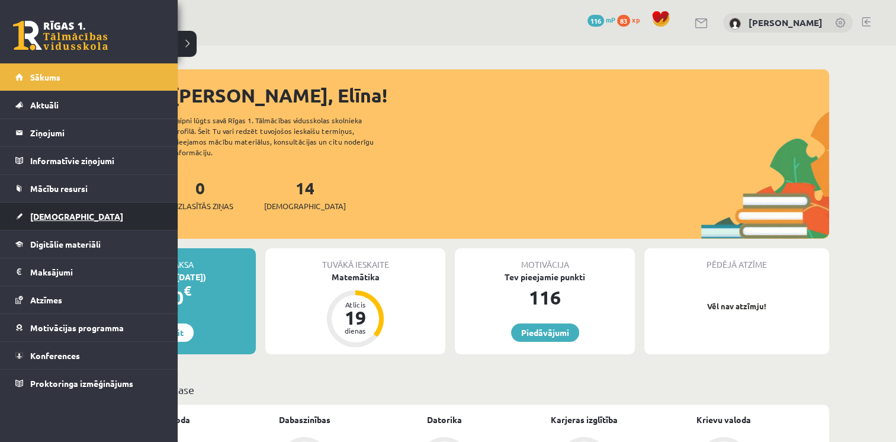
click at [41, 219] on span "[DEMOGRAPHIC_DATA]" at bounding box center [76, 216] width 93 height 11
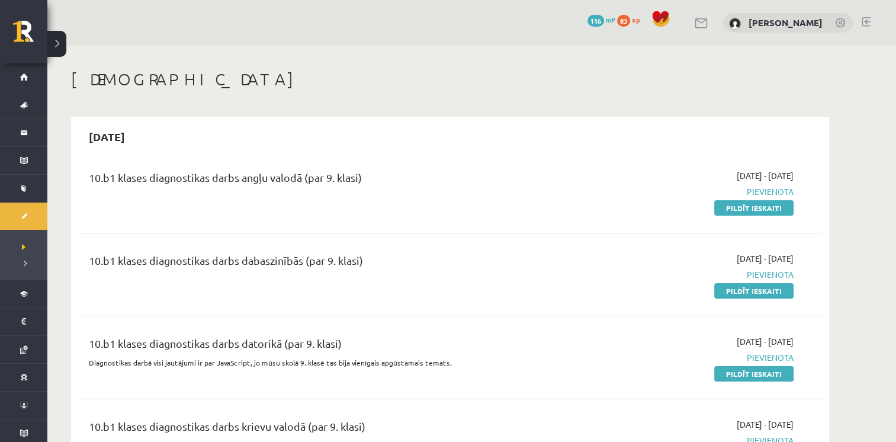
click at [183, 181] on div "10.b1 klases diagnostikas darbs angļu valodā (par 9. klasi)" at bounding box center [321, 180] width 464 height 22
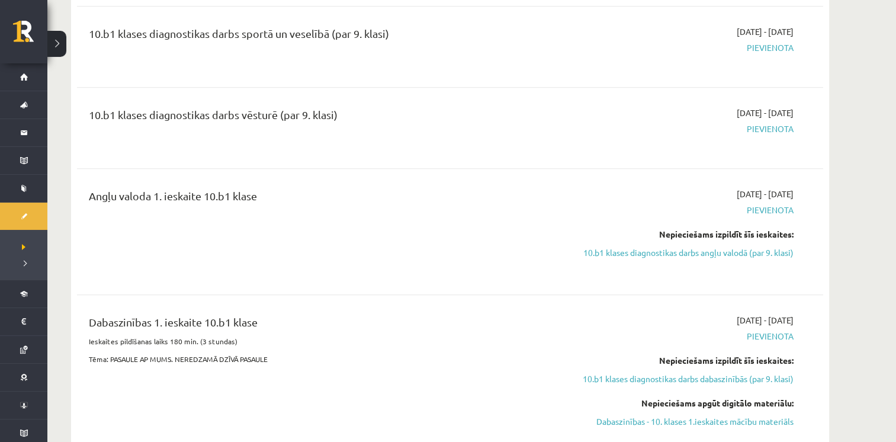
scroll to position [829, 0]
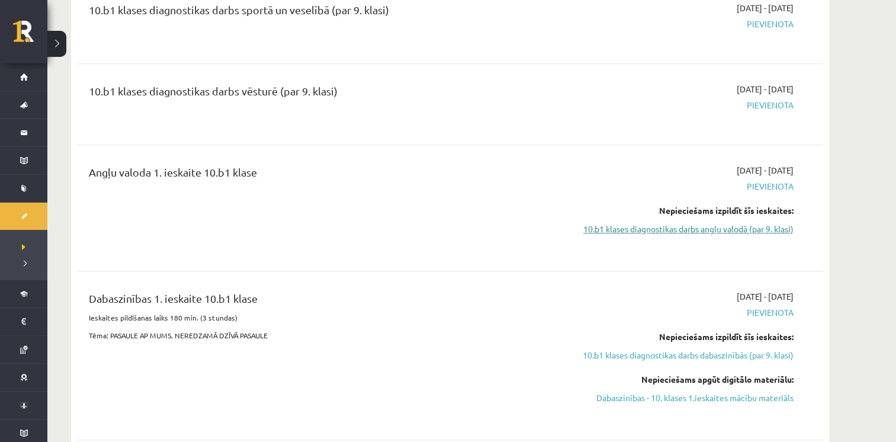
click at [646, 230] on link "10.b1 klases diagnostikas darbs angļu valodā (par 9. klasi)" at bounding box center [682, 229] width 223 height 12
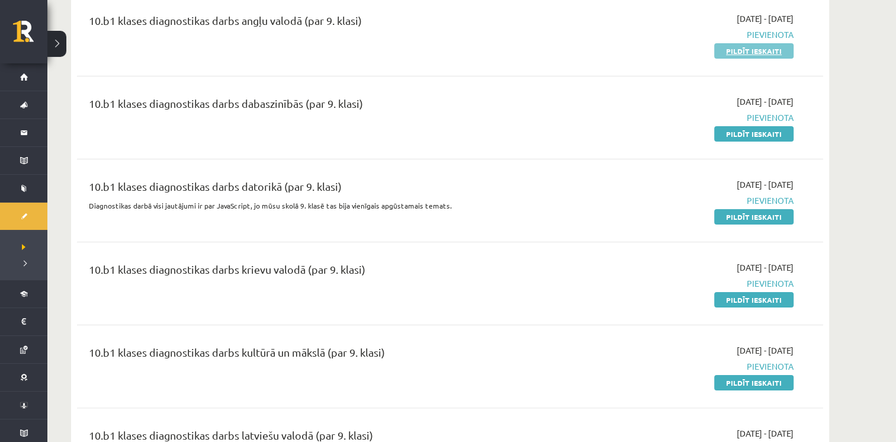
click at [765, 45] on link "Pildīt ieskaiti" at bounding box center [754, 50] width 79 height 15
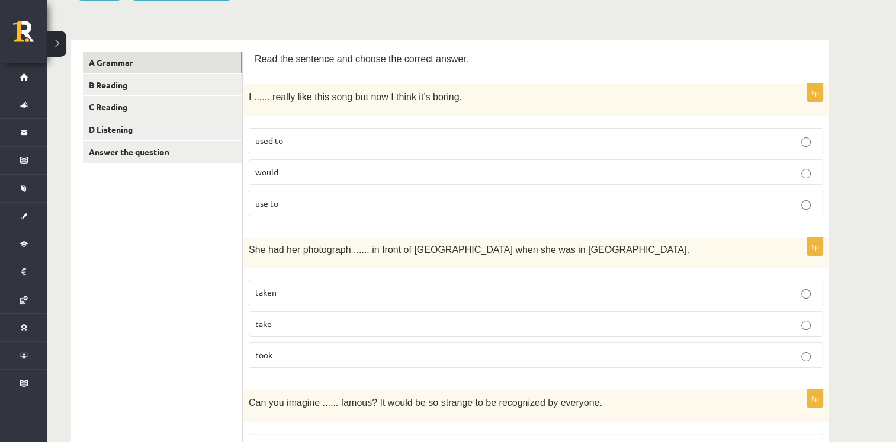
scroll to position [157, 0]
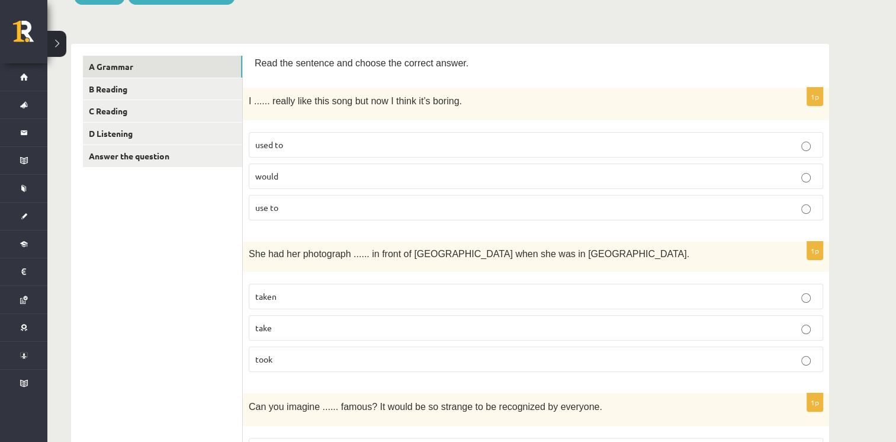
click at [377, 143] on p "used to" at bounding box center [536, 145] width 562 height 12
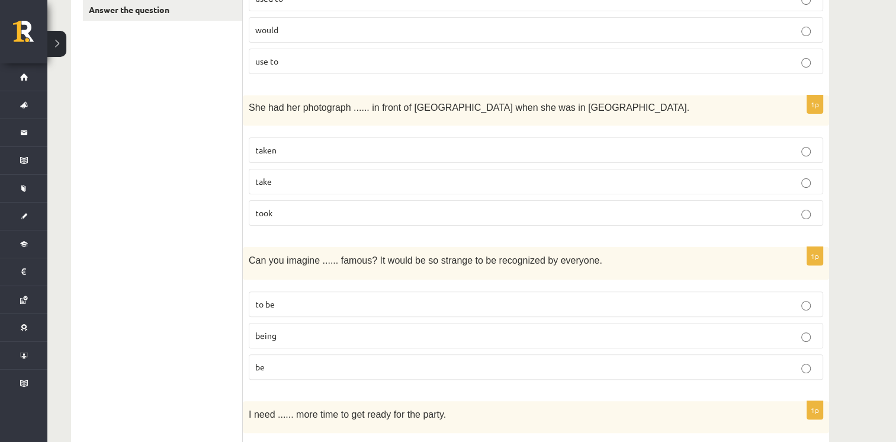
scroll to position [307, 0]
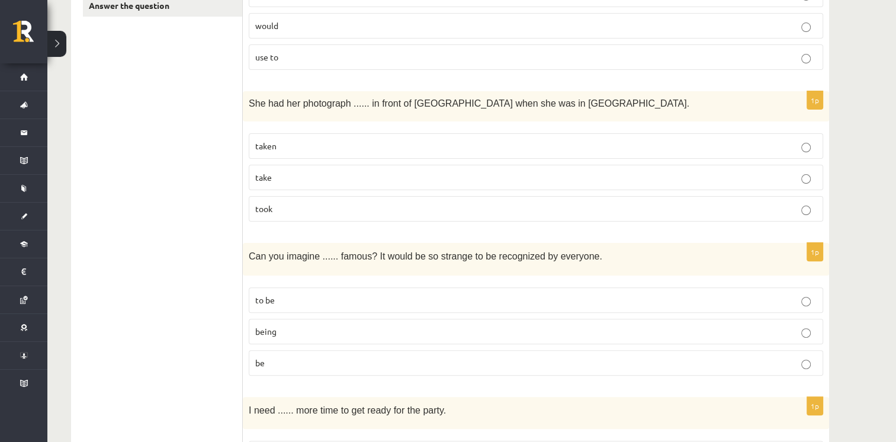
click at [268, 148] on span "taken" at bounding box center [265, 145] width 21 height 11
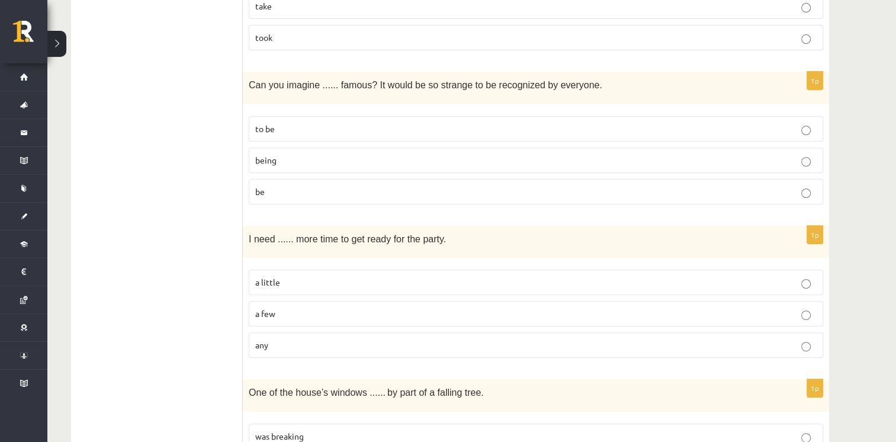
scroll to position [486, 0]
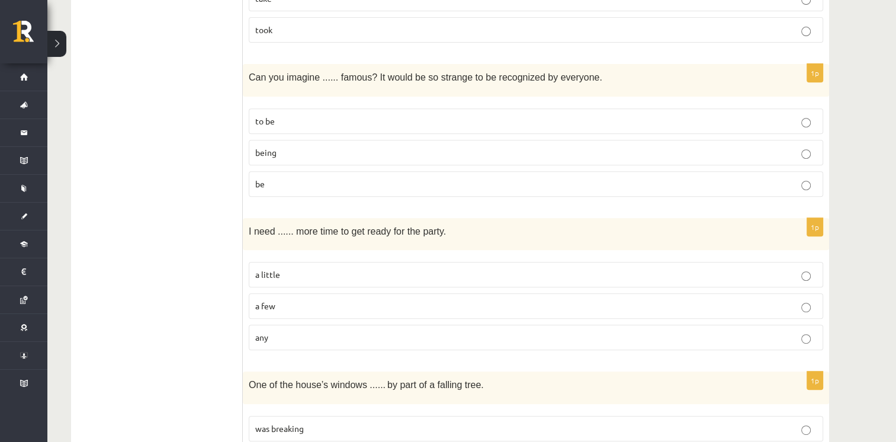
click at [261, 150] on span "being" at bounding box center [265, 152] width 21 height 11
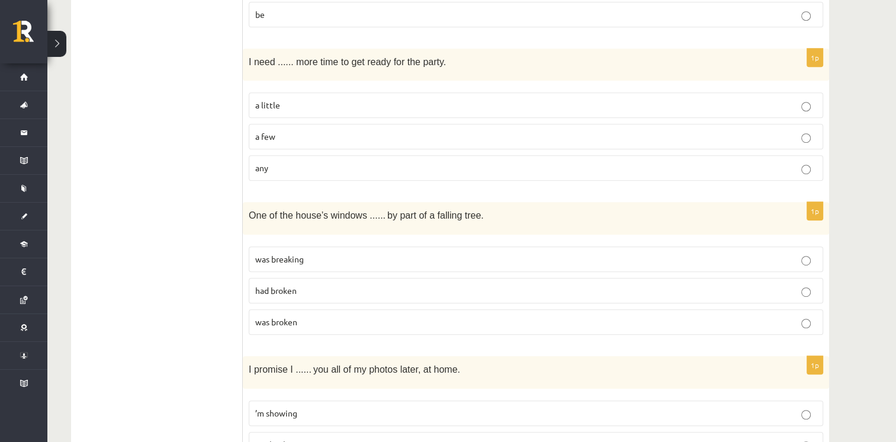
scroll to position [678, 0]
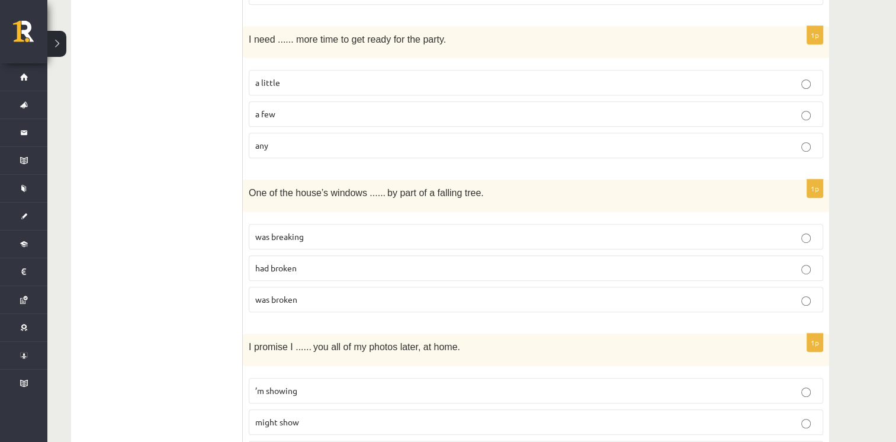
click at [308, 76] on p "a little" at bounding box center [536, 82] width 562 height 12
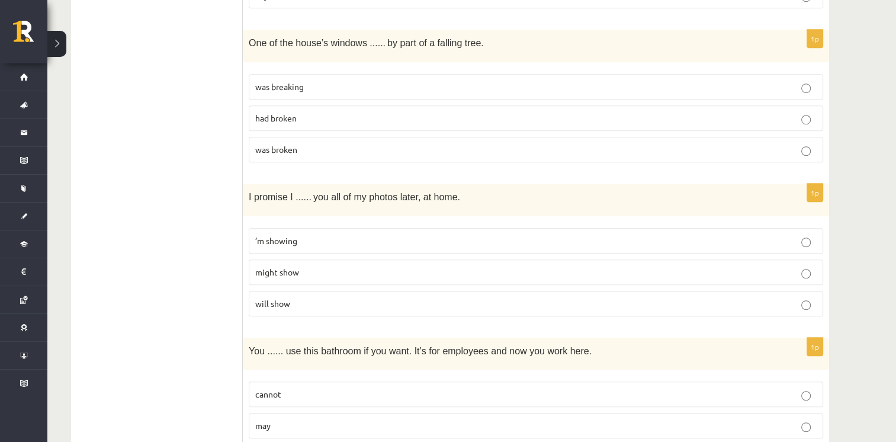
scroll to position [806, 0]
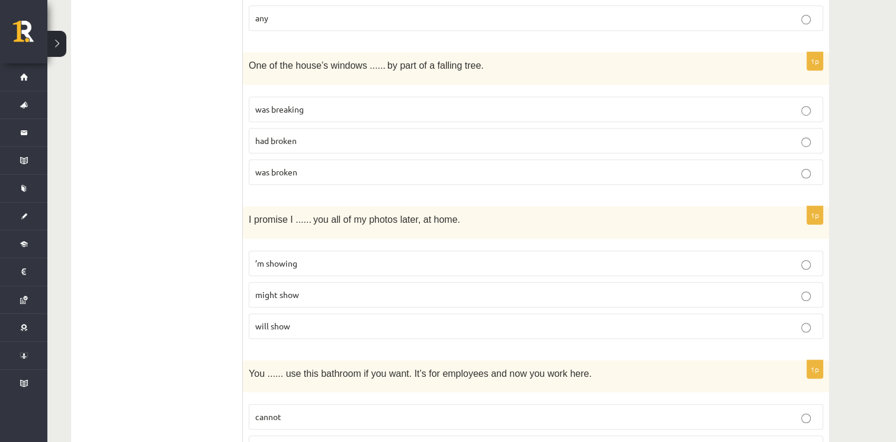
click at [475, 172] on p "was broken" at bounding box center [536, 172] width 562 height 12
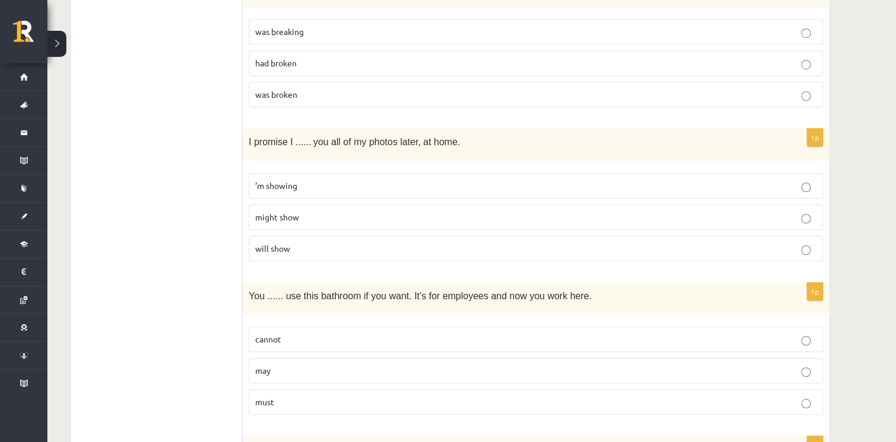
scroll to position [917, 0]
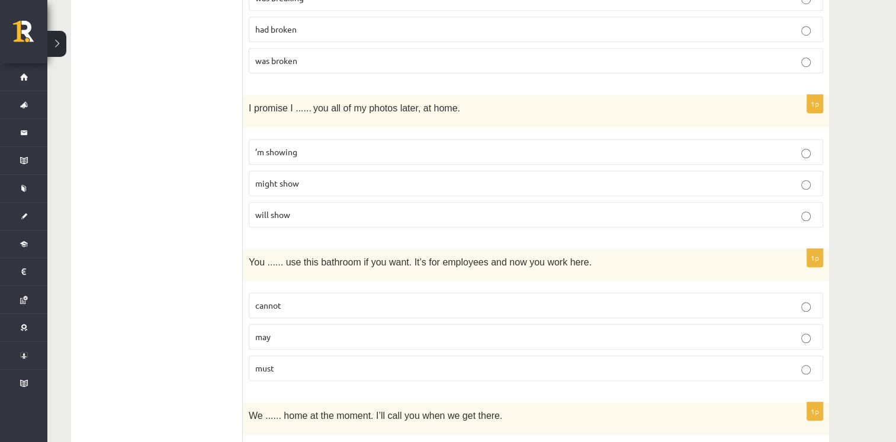
click at [393, 209] on p "will show" at bounding box center [536, 215] width 562 height 12
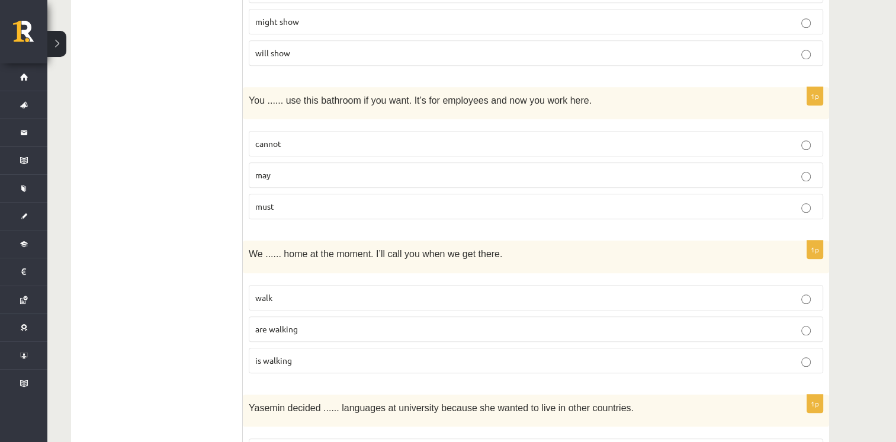
scroll to position [1087, 0]
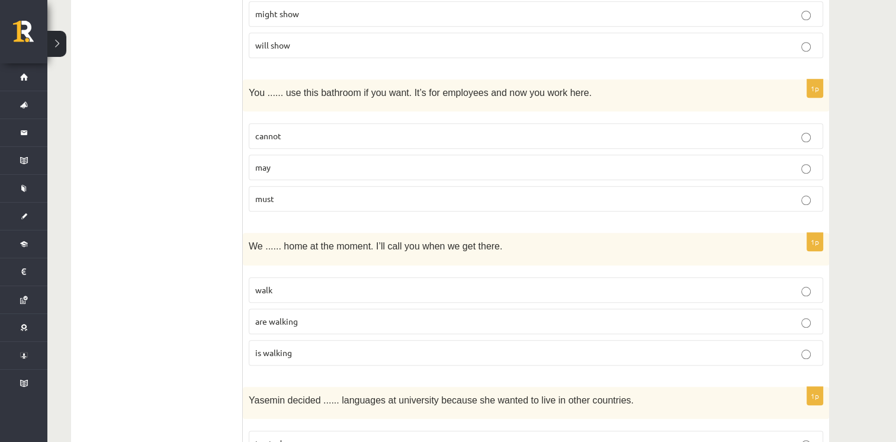
click at [352, 162] on p "may" at bounding box center [536, 167] width 562 height 12
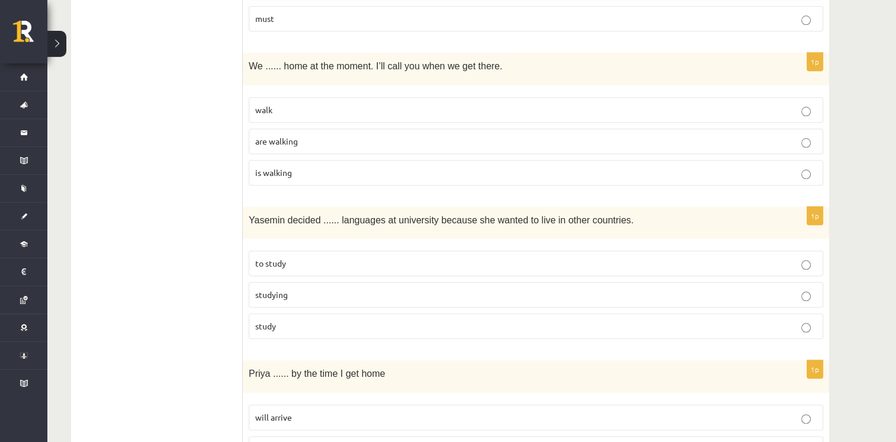
scroll to position [1263, 0]
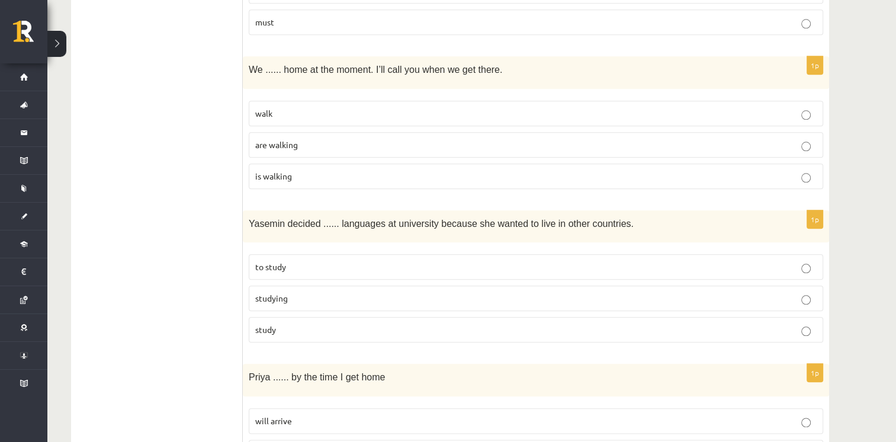
click at [283, 143] on p "are walking" at bounding box center [536, 145] width 562 height 12
click at [308, 262] on p "to study" at bounding box center [536, 267] width 562 height 12
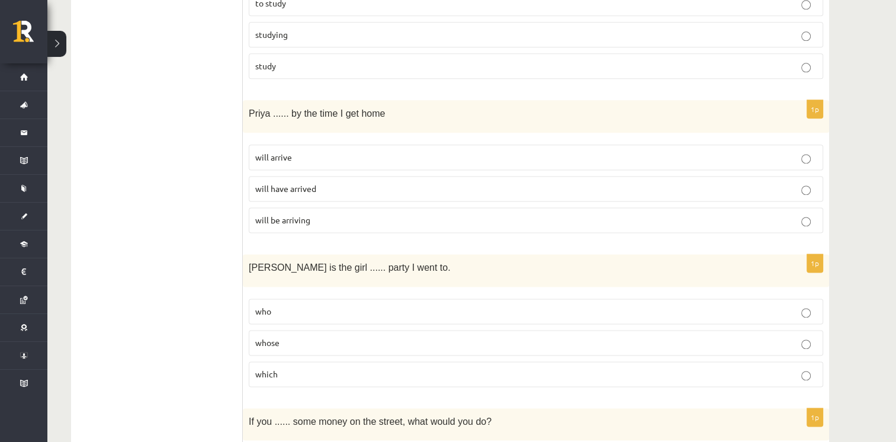
scroll to position [1557, 0]
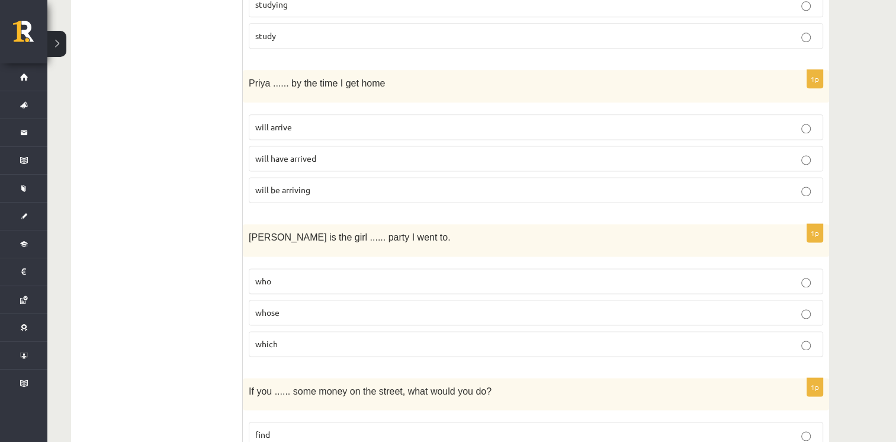
click at [299, 121] on p "will arrive" at bounding box center [536, 127] width 562 height 12
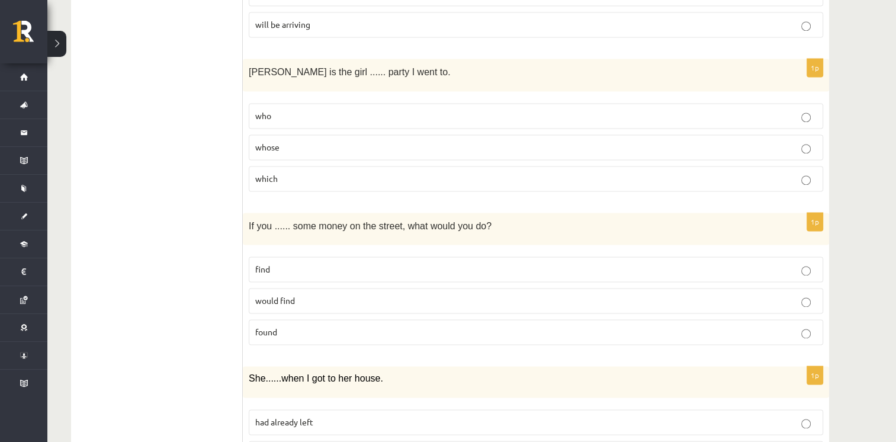
scroll to position [1726, 0]
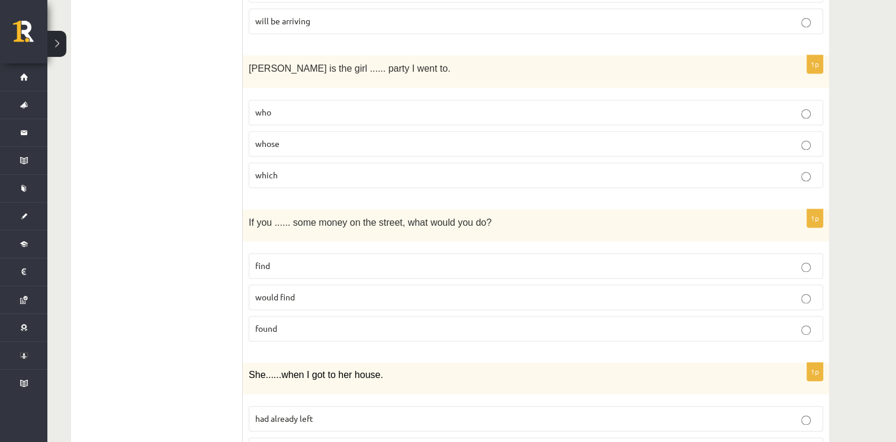
click at [273, 138] on span "whose" at bounding box center [267, 143] width 24 height 11
click at [294, 322] on p "found" at bounding box center [536, 328] width 562 height 12
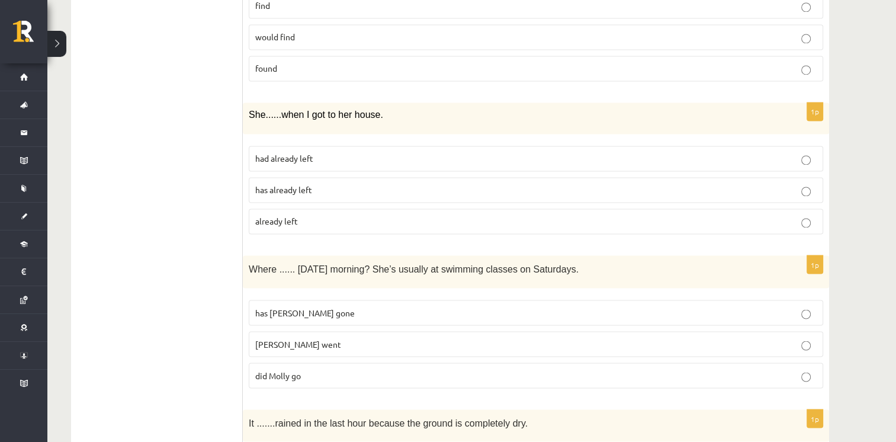
scroll to position [1990, 0]
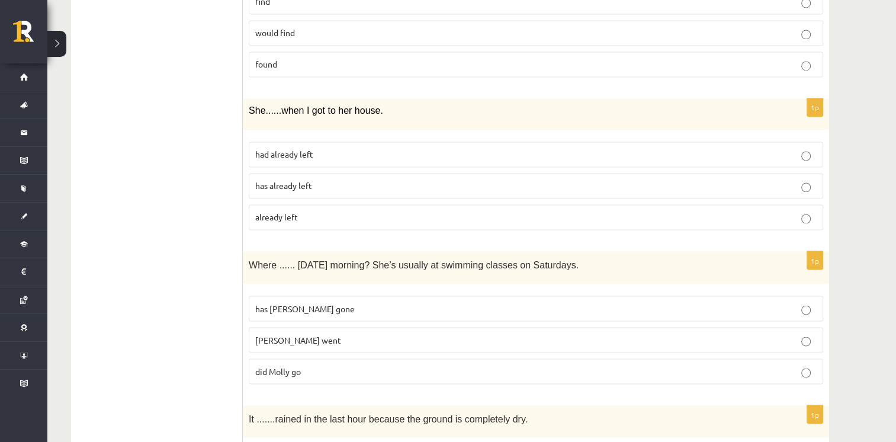
click at [308, 149] on span "had already left" at bounding box center [284, 154] width 58 height 11
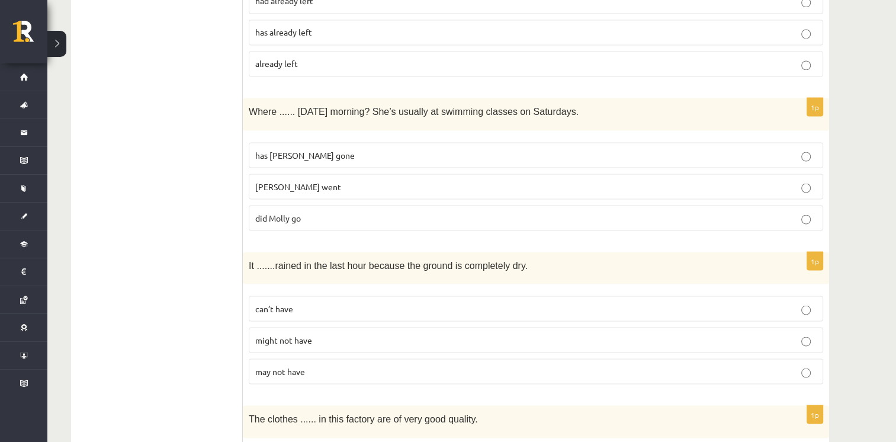
scroll to position [2151, 0]
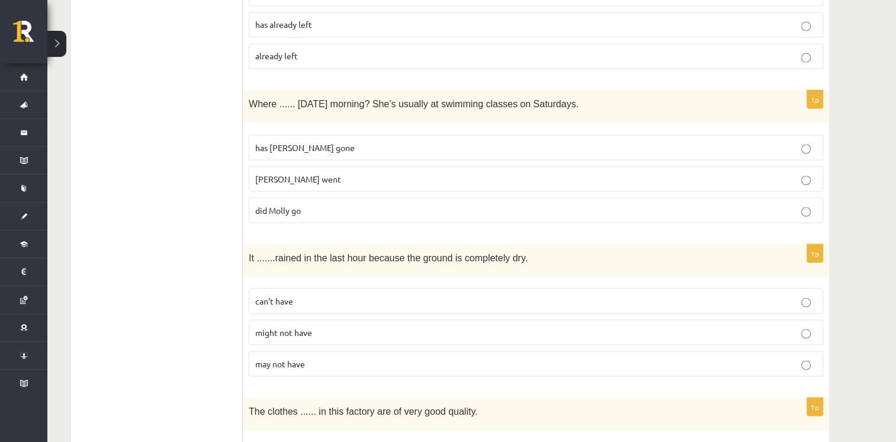
click at [542, 204] on p "did Molly go" at bounding box center [536, 210] width 562 height 12
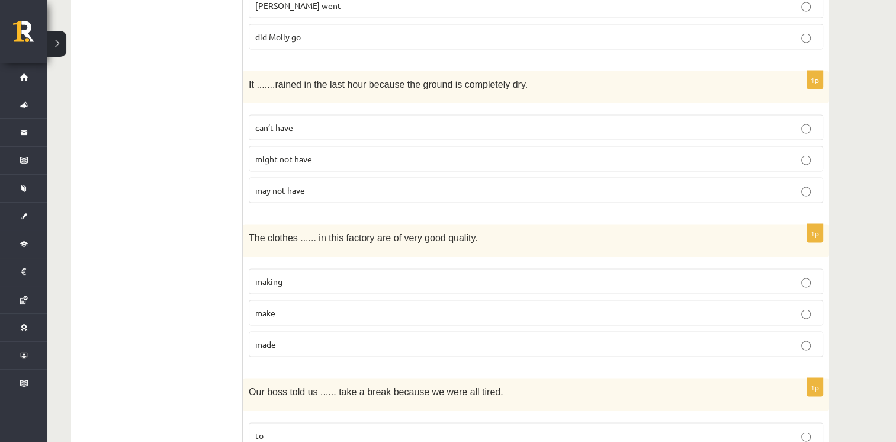
scroll to position [2373, 0]
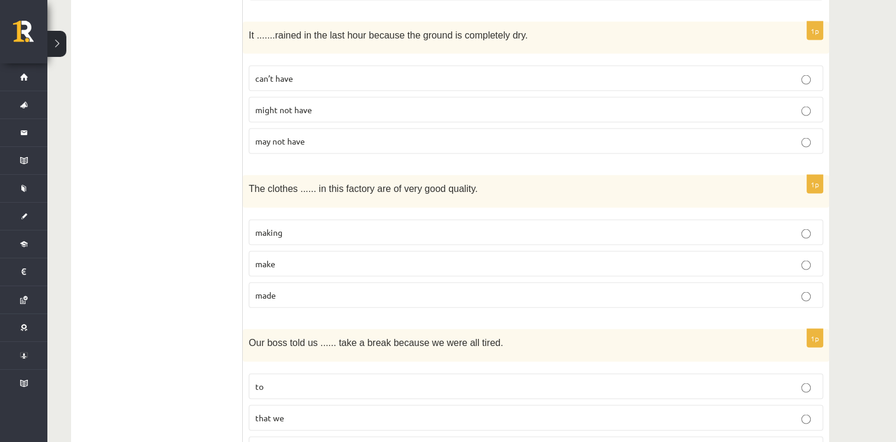
click at [291, 73] on span "can’t have" at bounding box center [274, 78] width 38 height 11
click at [295, 289] on p "made" at bounding box center [536, 295] width 562 height 12
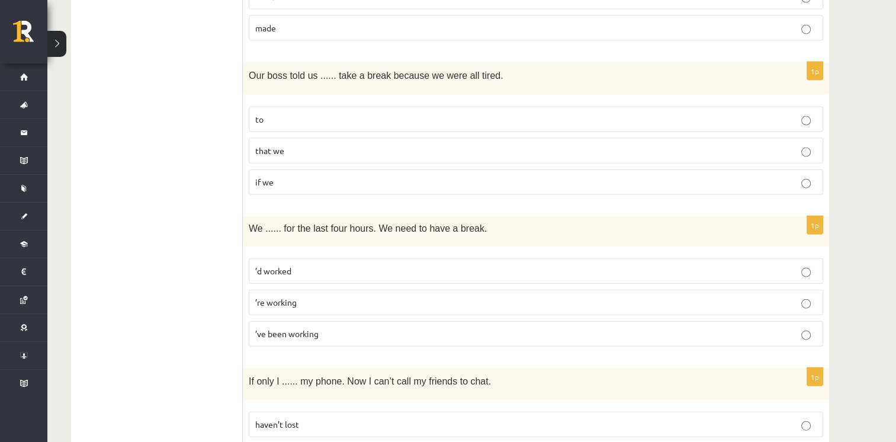
scroll to position [2645, 0]
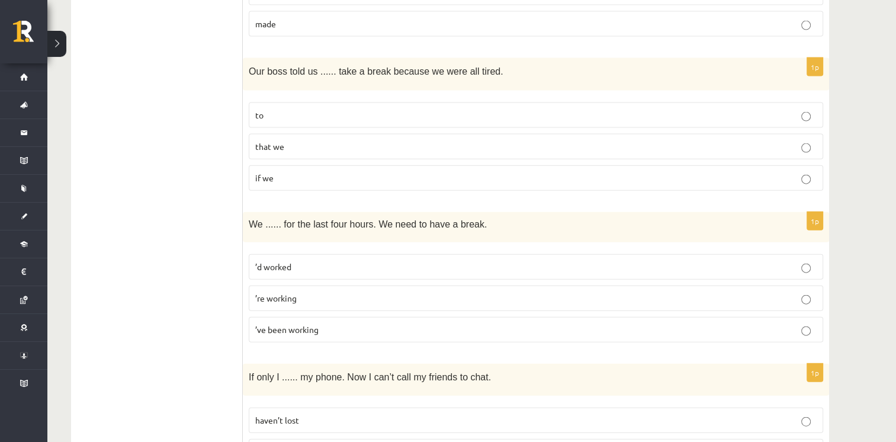
click at [290, 102] on label "to" at bounding box center [536, 114] width 575 height 25
click at [294, 323] on p "’ve been working" at bounding box center [536, 329] width 562 height 12
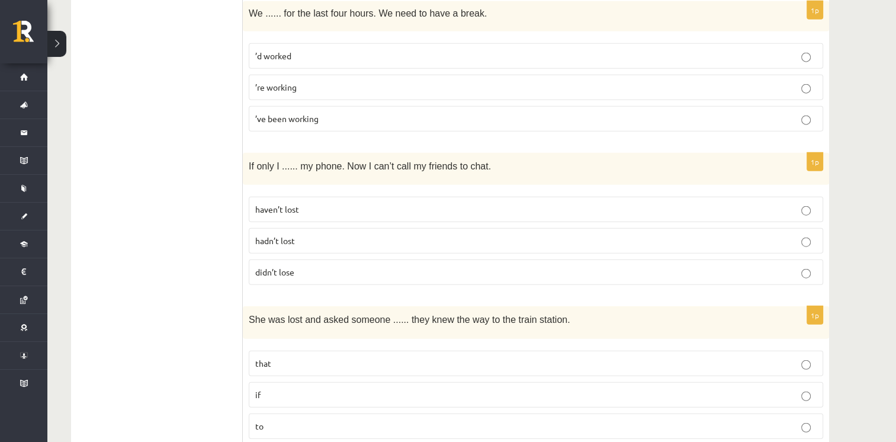
scroll to position [2881, 0]
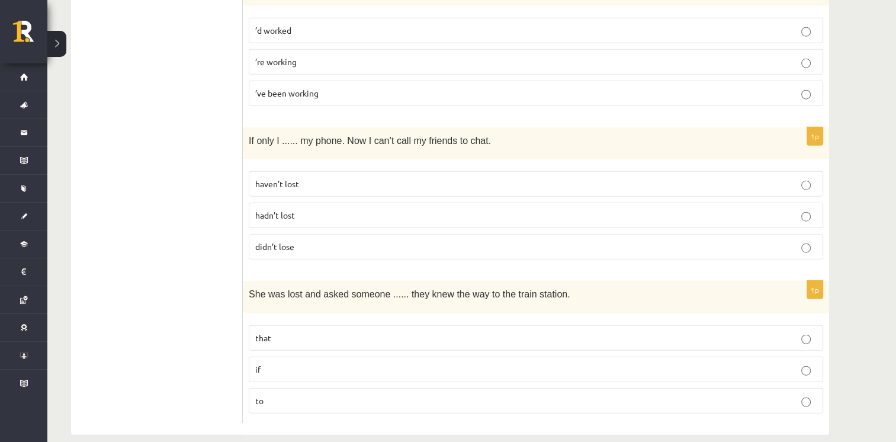
click at [294, 210] on span "hadn’t lost" at bounding box center [275, 215] width 40 height 11
click at [299, 363] on p "if" at bounding box center [536, 369] width 562 height 12
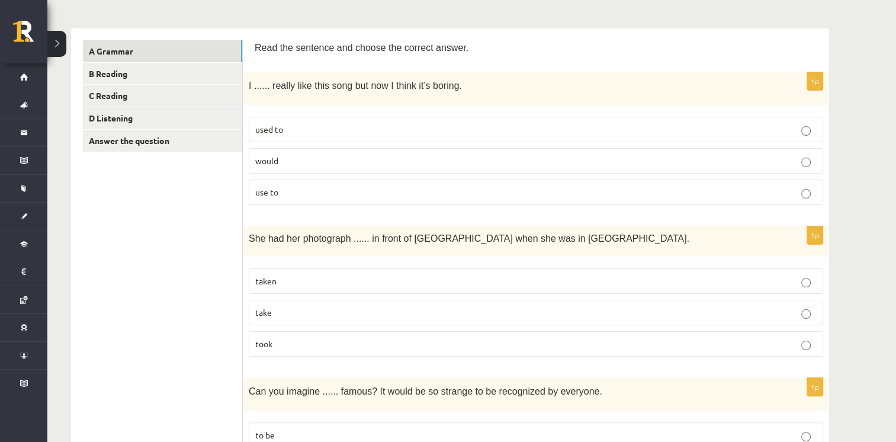
scroll to position [111, 0]
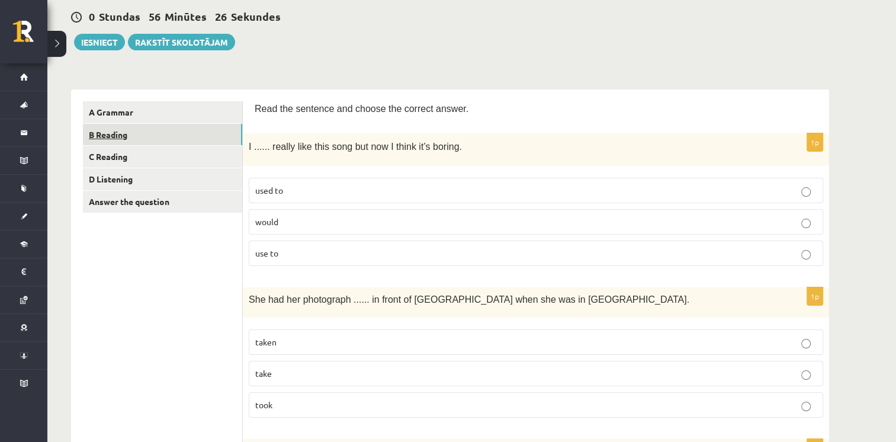
click at [188, 140] on link "B Reading" at bounding box center [162, 135] width 159 height 22
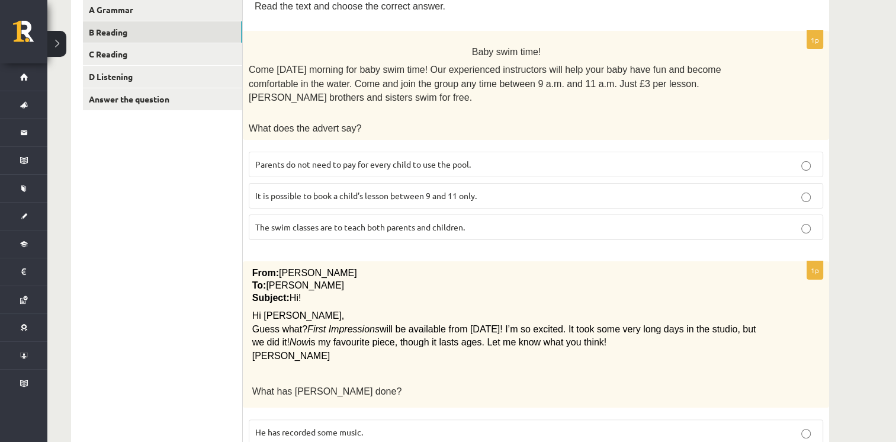
scroll to position [209, 0]
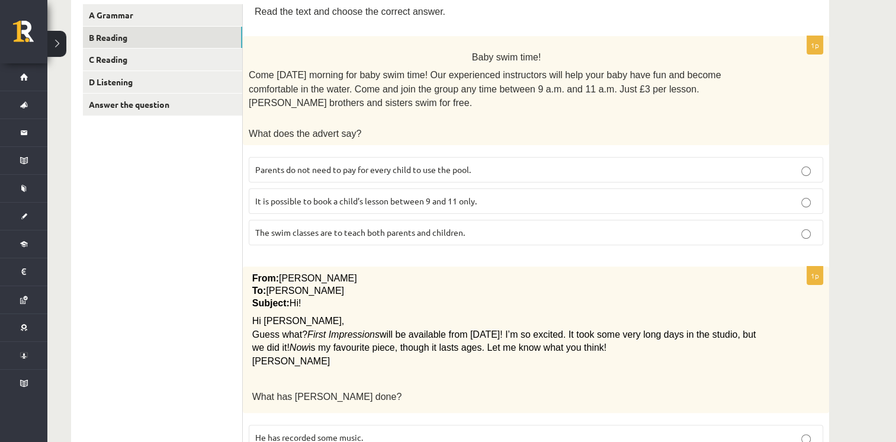
click at [415, 164] on span "Parents do not need to pay for every child to use the pool." at bounding box center [363, 169] width 216 height 11
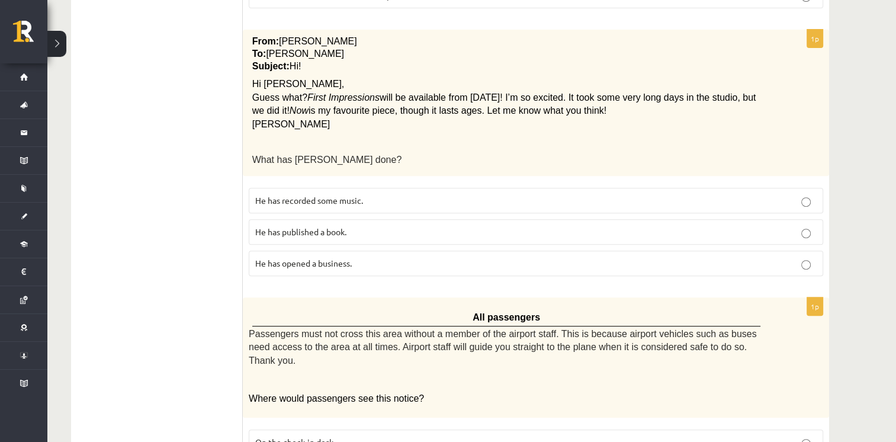
scroll to position [451, 0]
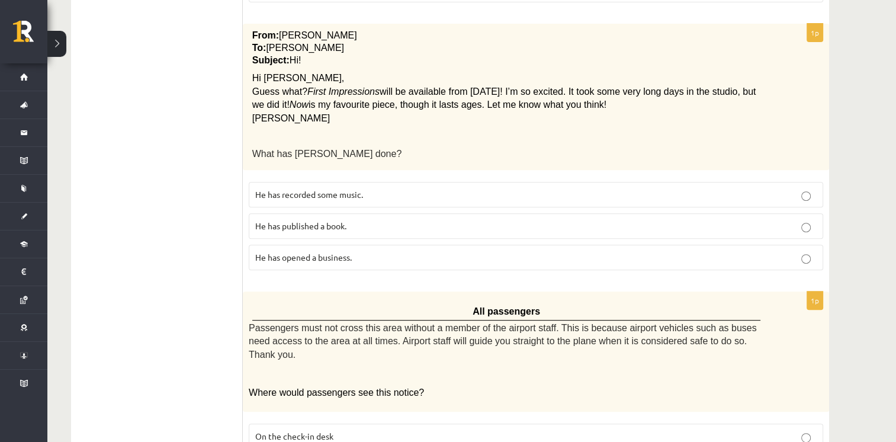
click at [556, 188] on p "He has recorded some music." at bounding box center [536, 194] width 562 height 12
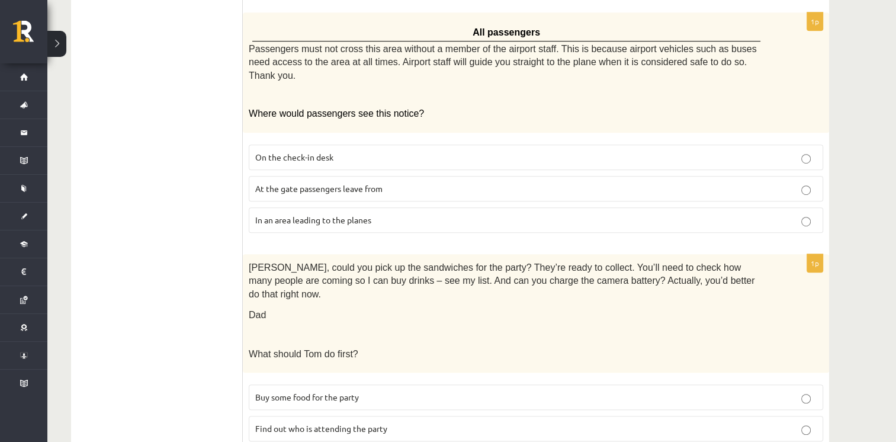
scroll to position [735, 0]
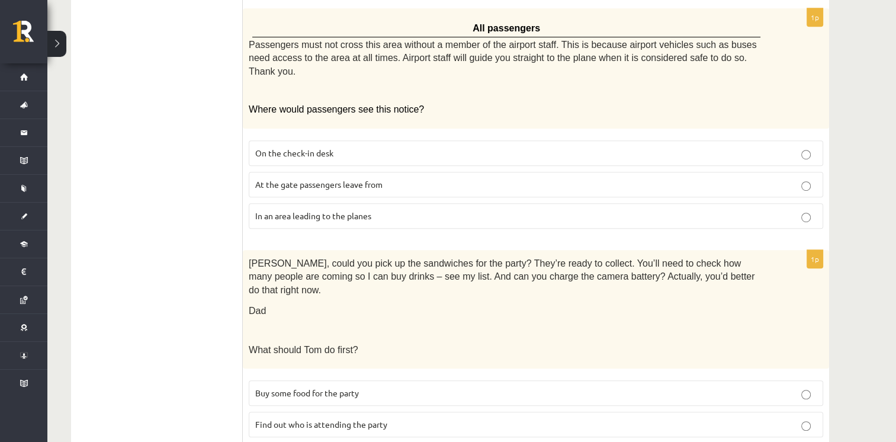
click at [462, 418] on p "Find out who is attending the party" at bounding box center [536, 424] width 562 height 12
click at [277, 203] on label "In an area leading to the planes" at bounding box center [536, 215] width 575 height 25
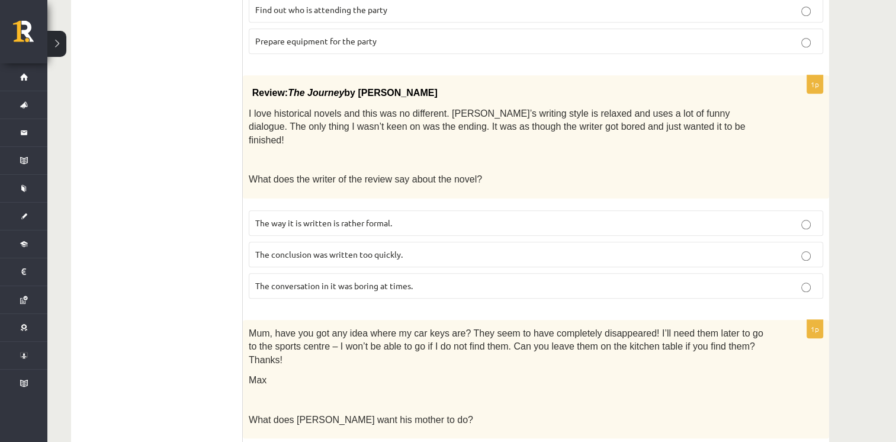
scroll to position [1161, 0]
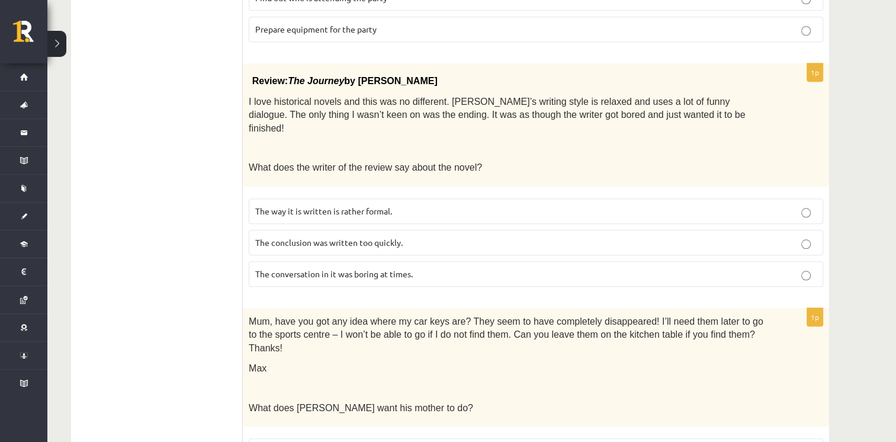
click at [403, 236] on p "The conclusion was written too quickly." at bounding box center [536, 242] width 562 height 12
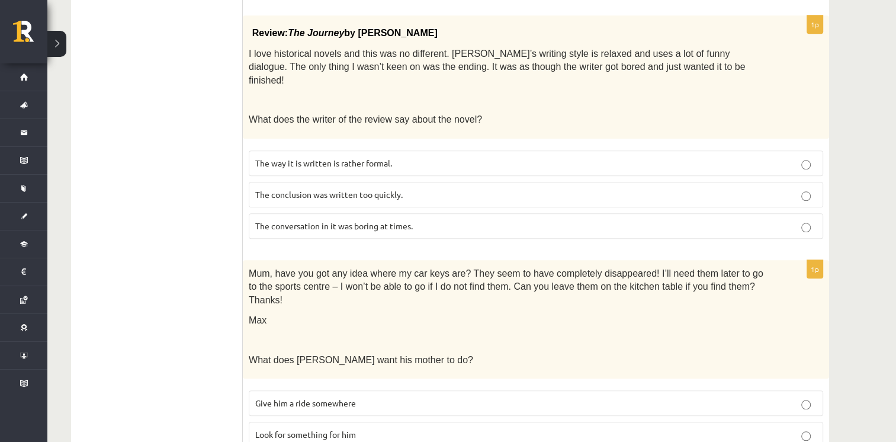
scroll to position [1213, 0]
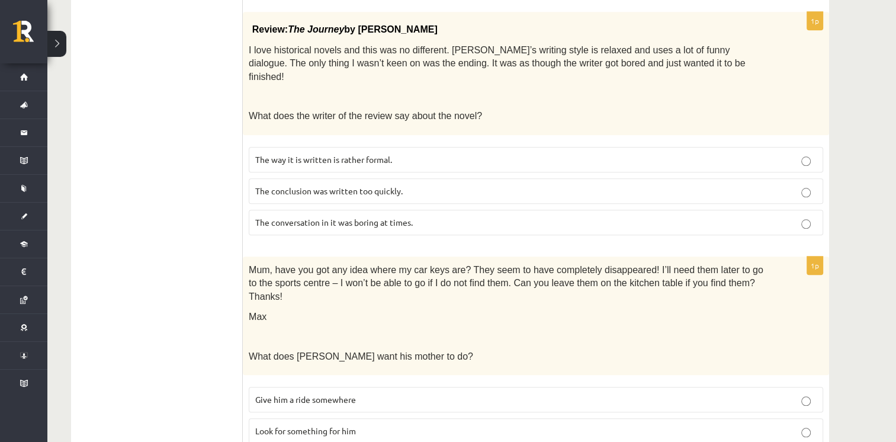
click at [371, 425] on p "Look for something for him" at bounding box center [536, 431] width 562 height 12
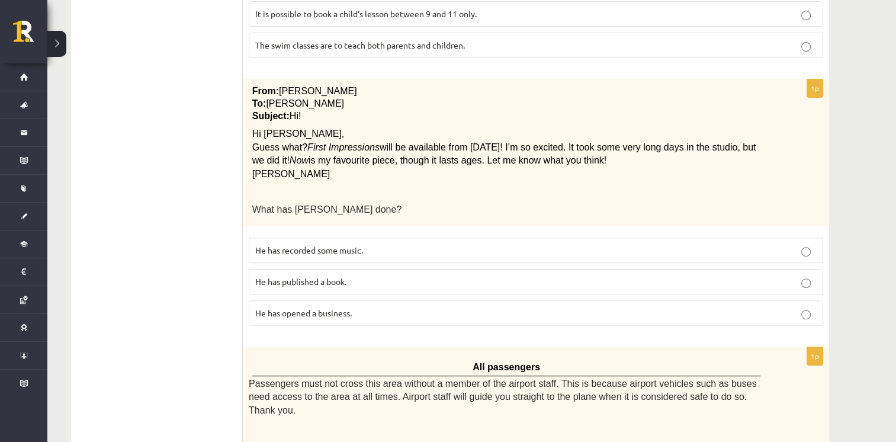
scroll to position [177, 0]
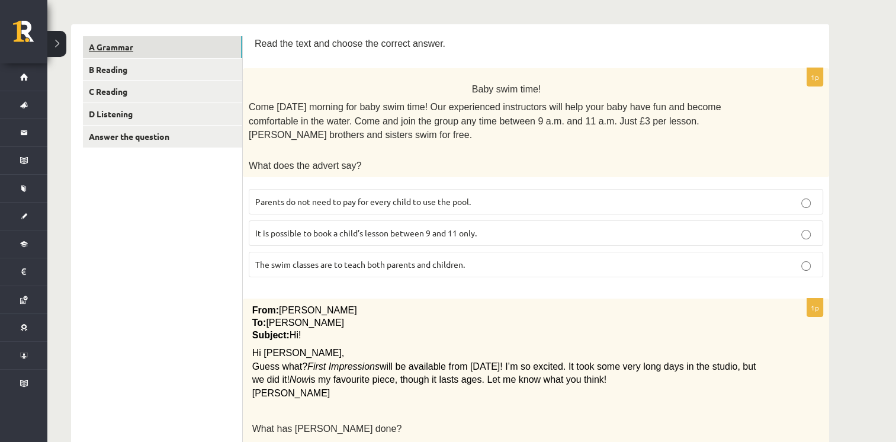
click at [210, 49] on link "A Grammar" at bounding box center [162, 47] width 159 height 22
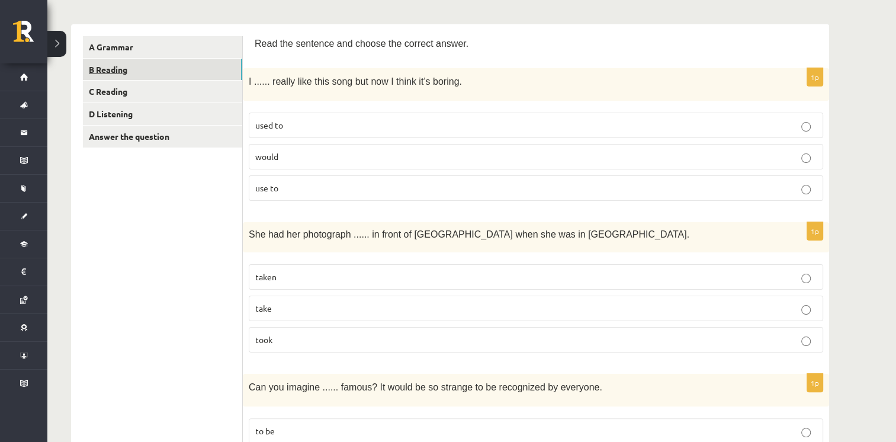
click at [204, 63] on link "B Reading" at bounding box center [162, 70] width 159 height 22
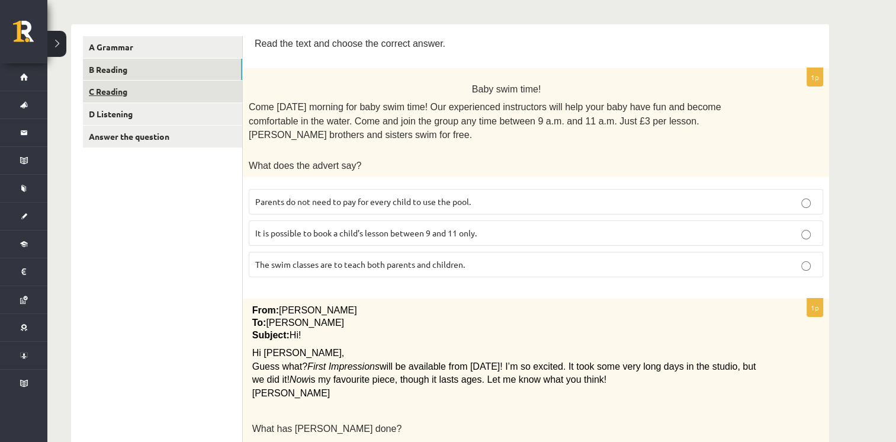
click at [194, 93] on link "C Reading" at bounding box center [162, 92] width 159 height 22
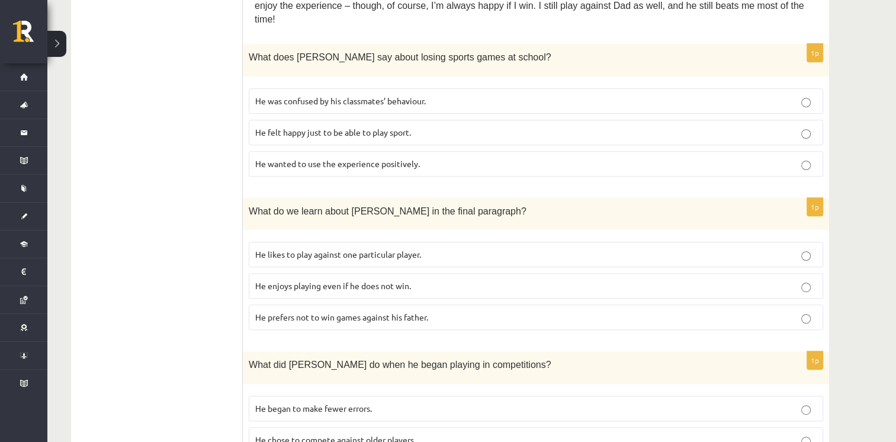
scroll to position [530, 0]
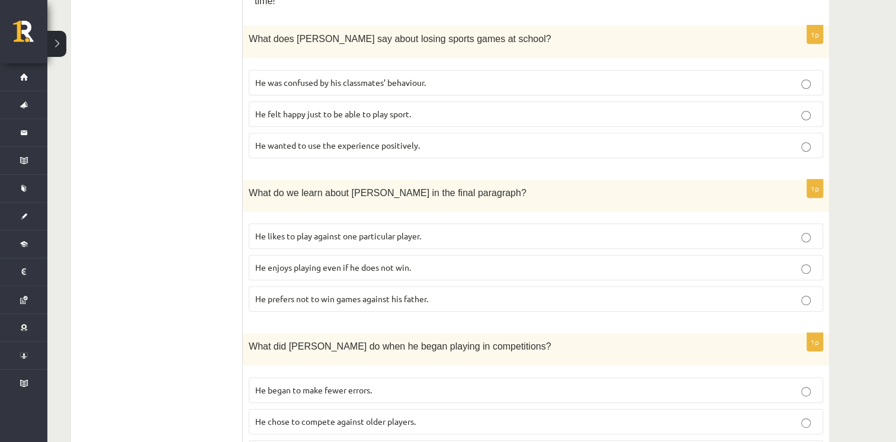
click at [414, 108] on p "He felt happy just to be able to play sport." at bounding box center [536, 114] width 562 height 12
click at [392, 262] on span "He enjoys playing even if he does not win." at bounding box center [333, 267] width 156 height 11
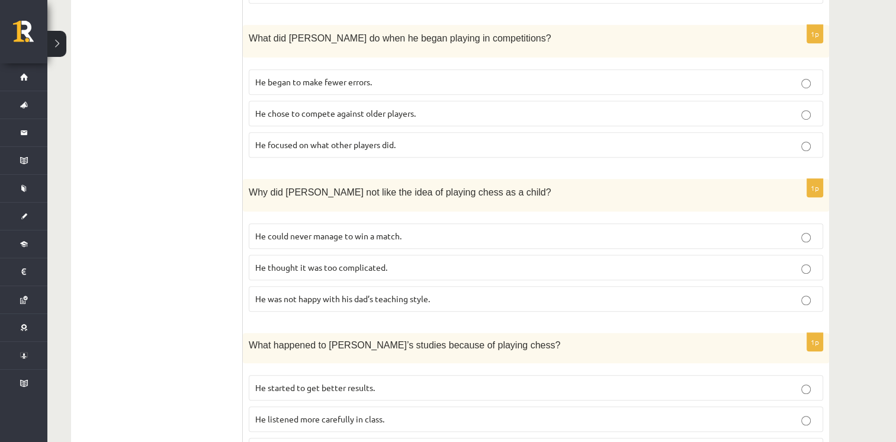
scroll to position [822, 0]
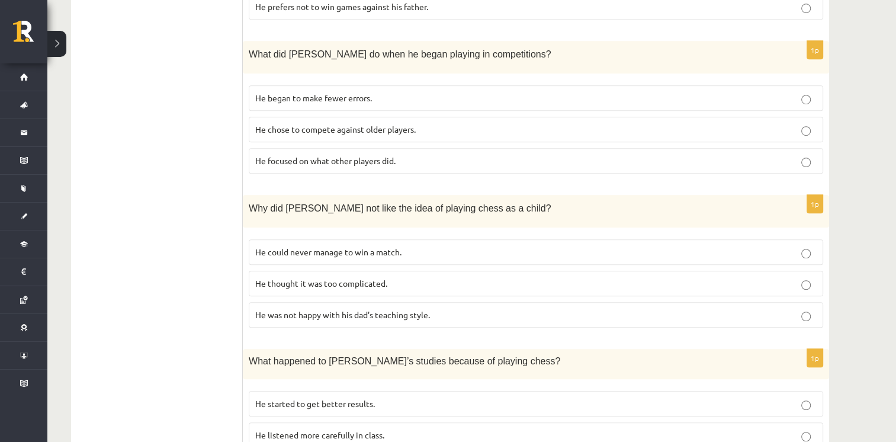
click at [275, 92] on p "He began to make fewer errors." at bounding box center [536, 98] width 562 height 12
click at [297, 278] on span "He thought it was too complicated." at bounding box center [321, 283] width 132 height 11
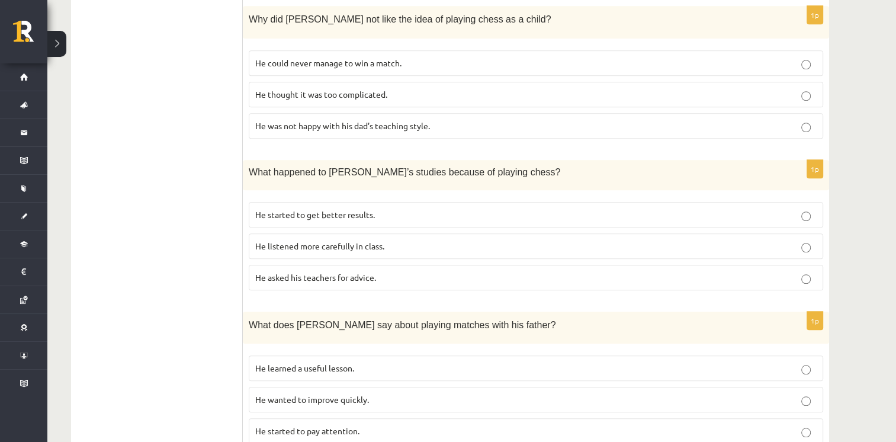
scroll to position [1038, 0]
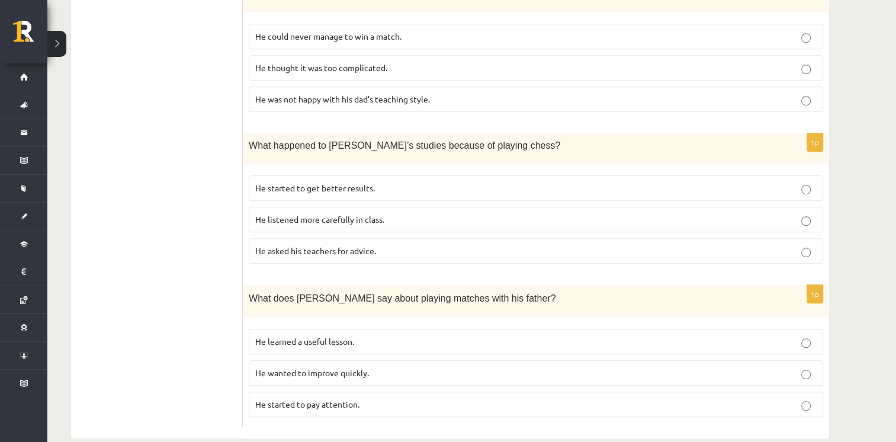
click at [302, 182] on span "He started to get better results." at bounding box center [315, 187] width 120 height 11
click at [318, 336] on span "He learned a useful lesson." at bounding box center [304, 341] width 99 height 11
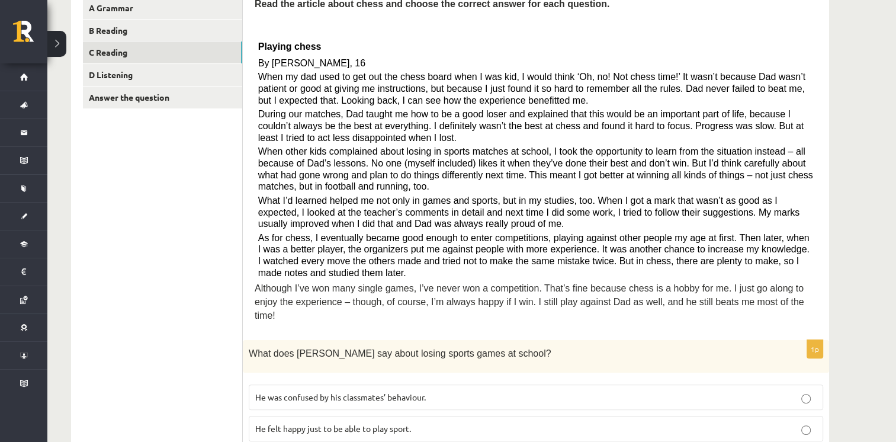
scroll to position [0, 0]
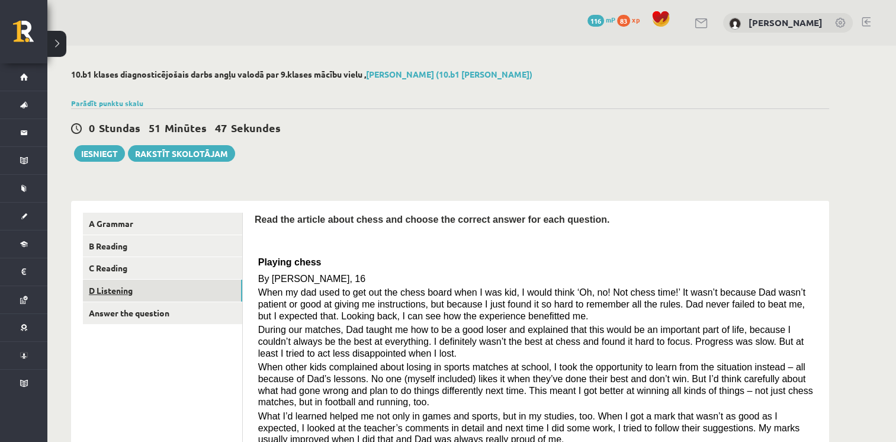
click at [153, 294] on link "D Listening" at bounding box center [162, 291] width 159 height 22
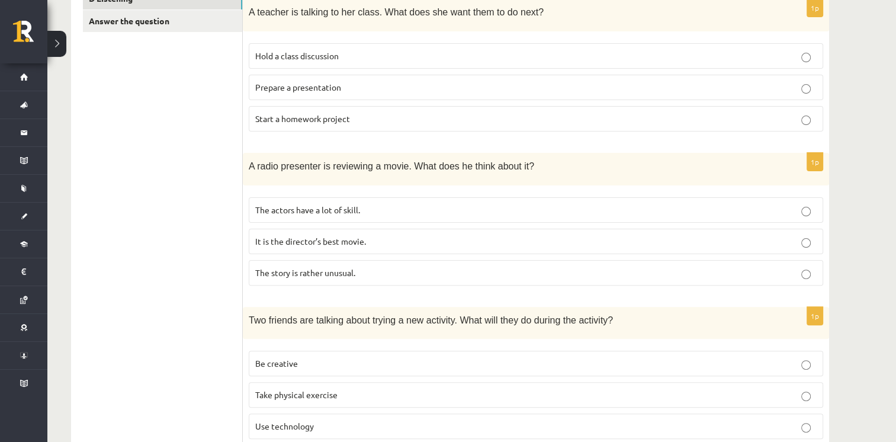
scroll to position [291, 0]
click at [334, 274] on span "The story is rather unusual." at bounding box center [305, 273] width 100 height 11
click at [337, 121] on span "Start a homework project" at bounding box center [302, 119] width 95 height 11
click at [330, 402] on label "Take physical exercise" at bounding box center [536, 395] width 575 height 25
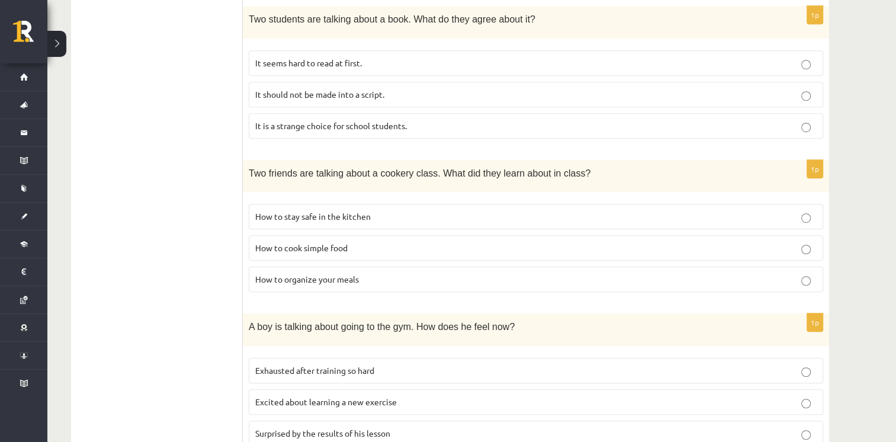
scroll to position [748, 0]
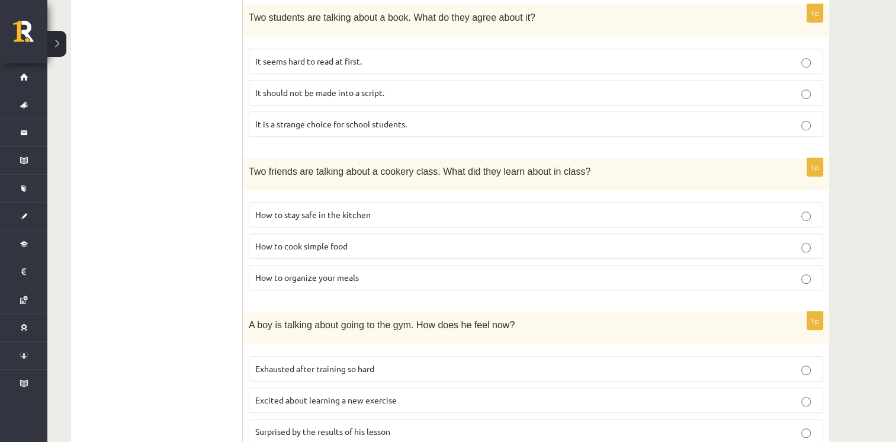
click at [355, 62] on span "It seems hard to read at first." at bounding box center [308, 61] width 107 height 11
click at [353, 251] on label "How to cook simple food" at bounding box center [536, 245] width 575 height 25
click at [363, 363] on span "Exhausted after training so hard" at bounding box center [314, 368] width 119 height 11
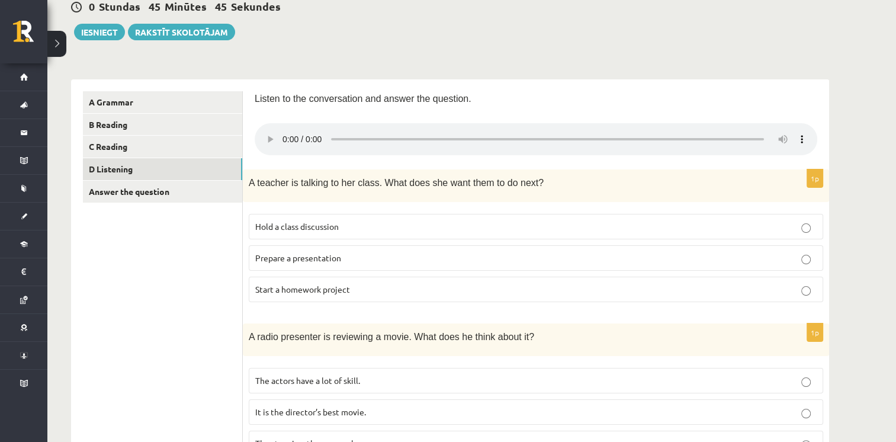
scroll to position [0, 0]
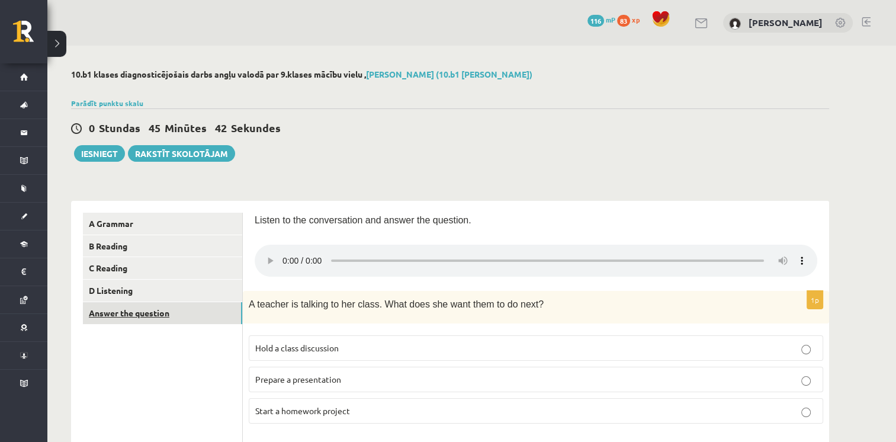
click at [171, 323] on link "Answer the question" at bounding box center [162, 313] width 159 height 22
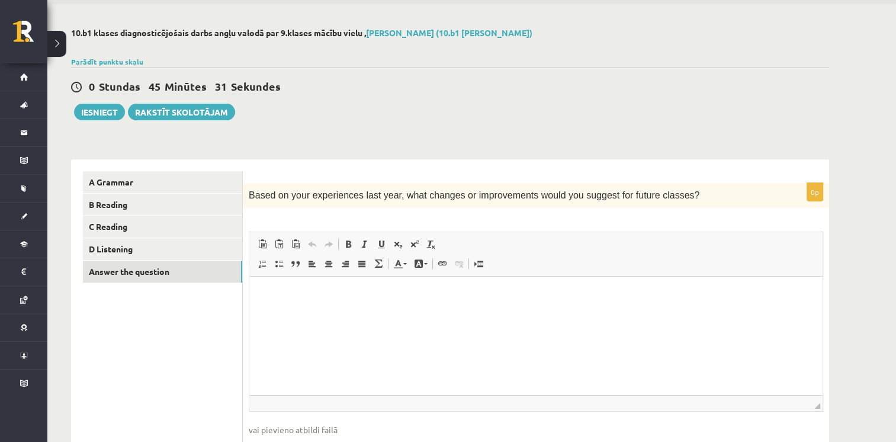
scroll to position [40, 0]
click at [87, 116] on button "Iesniegt" at bounding box center [99, 113] width 51 height 17
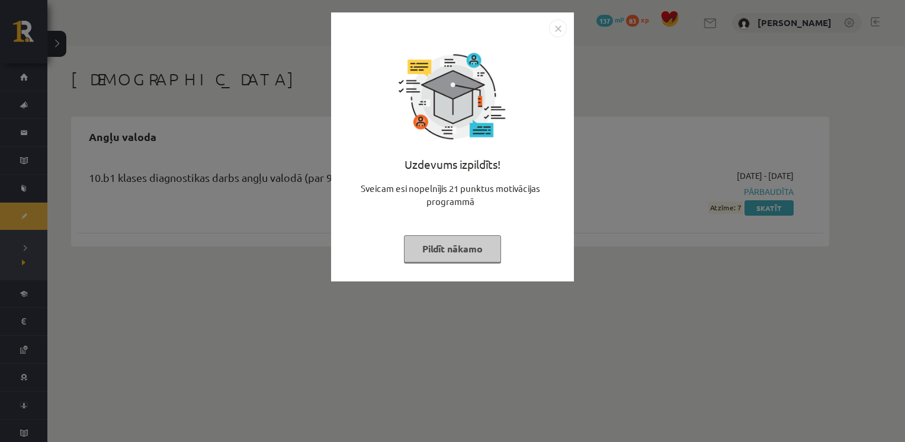
click at [446, 250] on button "Pildīt nākamo" at bounding box center [452, 248] width 97 height 27
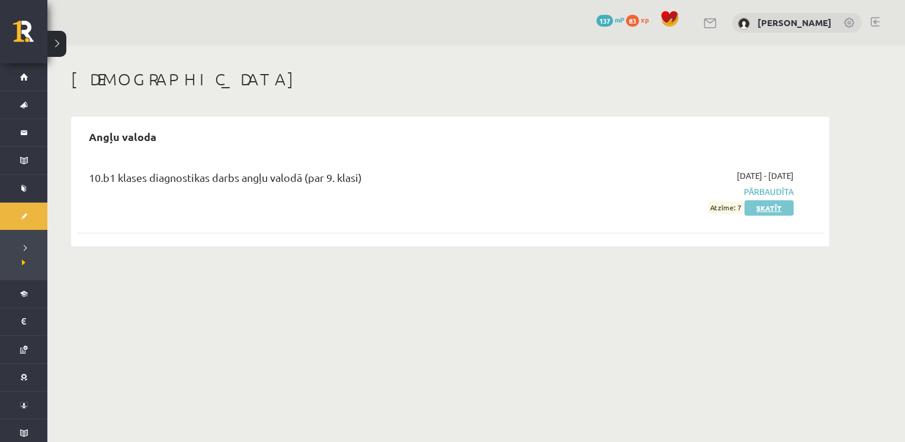
click at [756, 205] on link "Skatīt" at bounding box center [769, 207] width 49 height 15
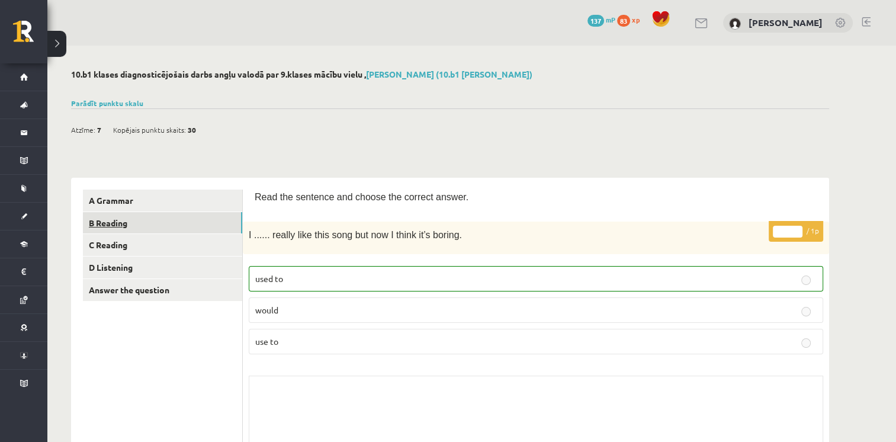
click at [213, 215] on link "B Reading" at bounding box center [162, 223] width 159 height 22
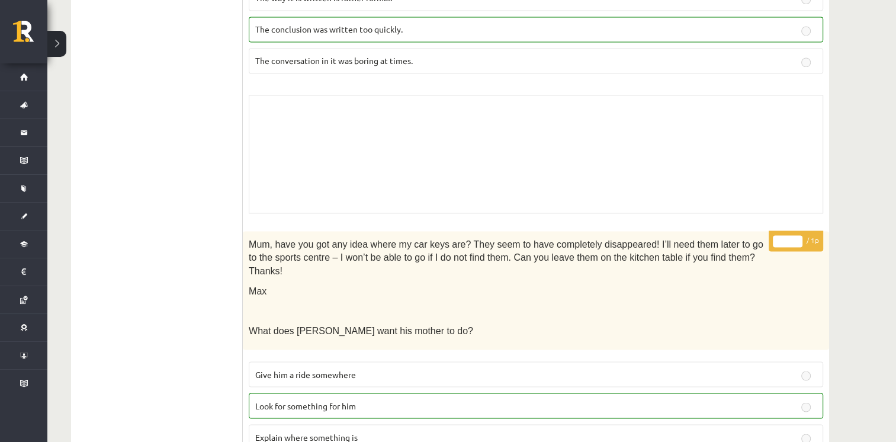
scroll to position [2007, 0]
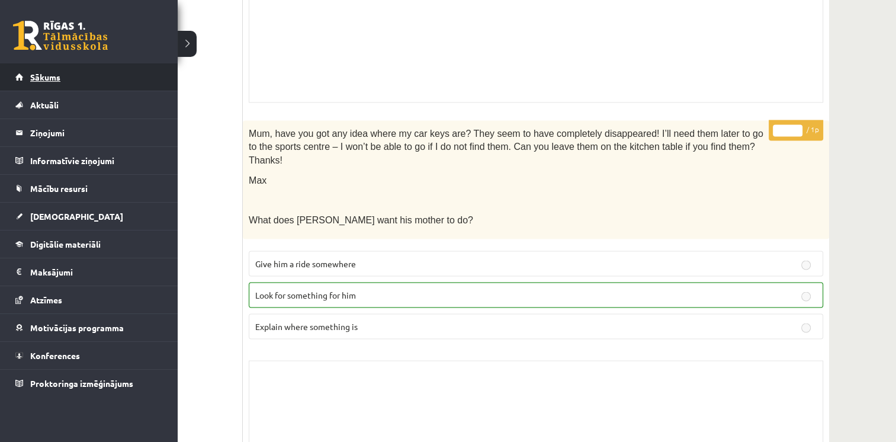
click at [75, 84] on link "Sākums" at bounding box center [89, 76] width 148 height 27
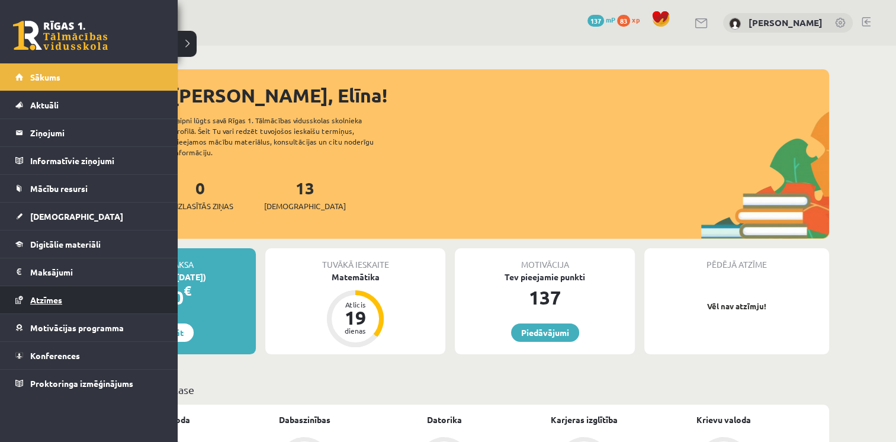
click at [57, 300] on span "Atzīmes" at bounding box center [46, 299] width 32 height 11
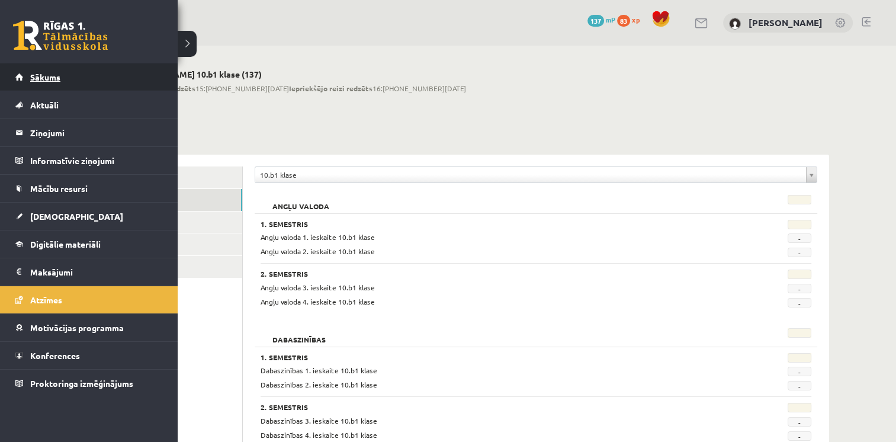
click at [34, 75] on span "Sākums" at bounding box center [45, 77] width 30 height 11
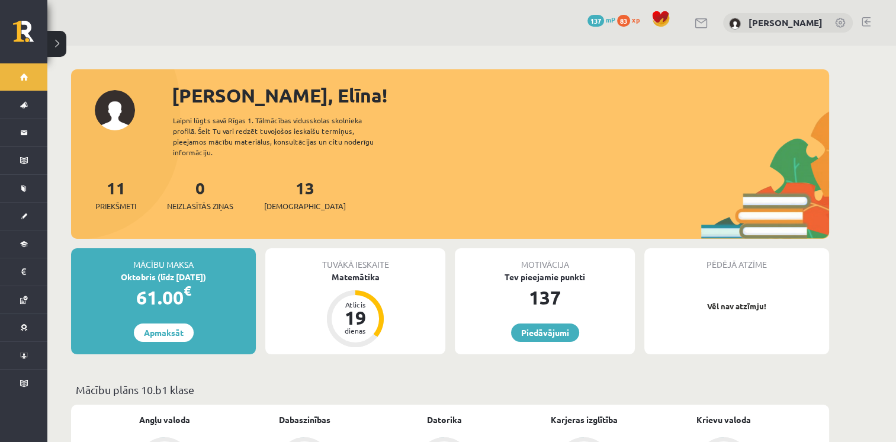
click at [604, 20] on span "137" at bounding box center [596, 21] width 17 height 12
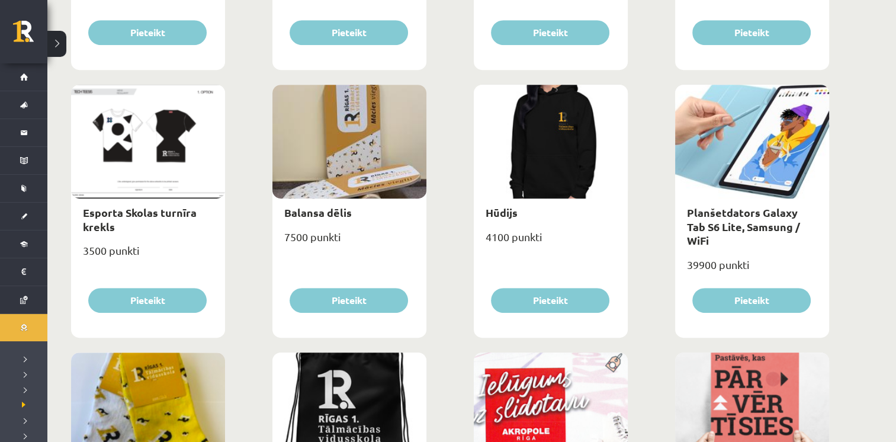
scroll to position [659, 0]
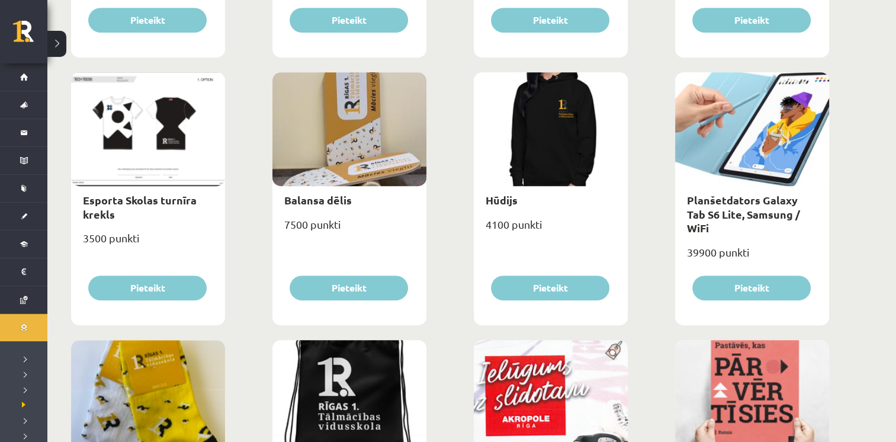
click at [505, 206] on div "Hūdijs" at bounding box center [551, 200] width 154 height 28
click at [505, 200] on link "Hūdijs" at bounding box center [502, 200] width 32 height 14
type input "*"
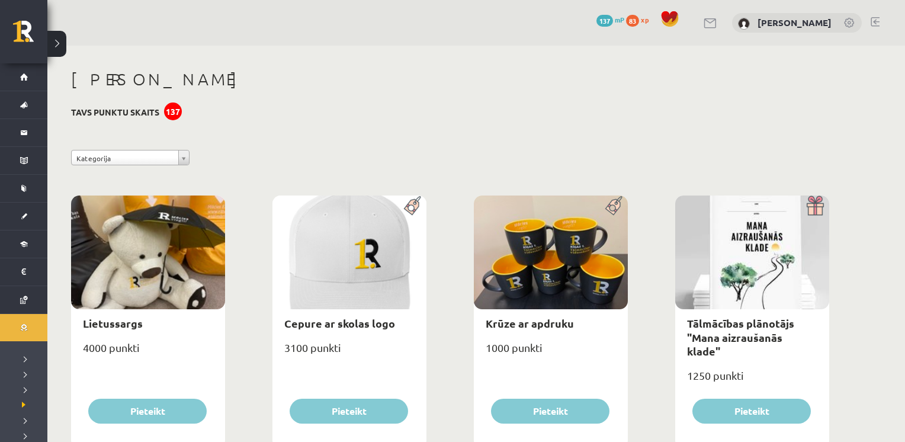
select select "**********"
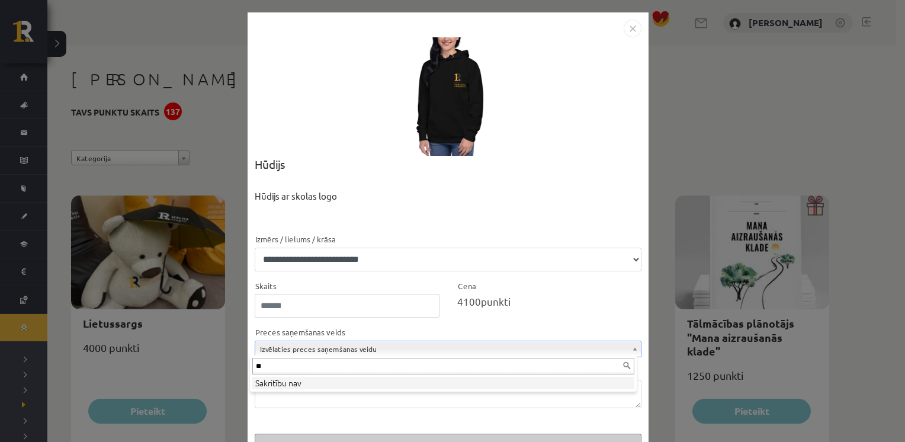
type input "*"
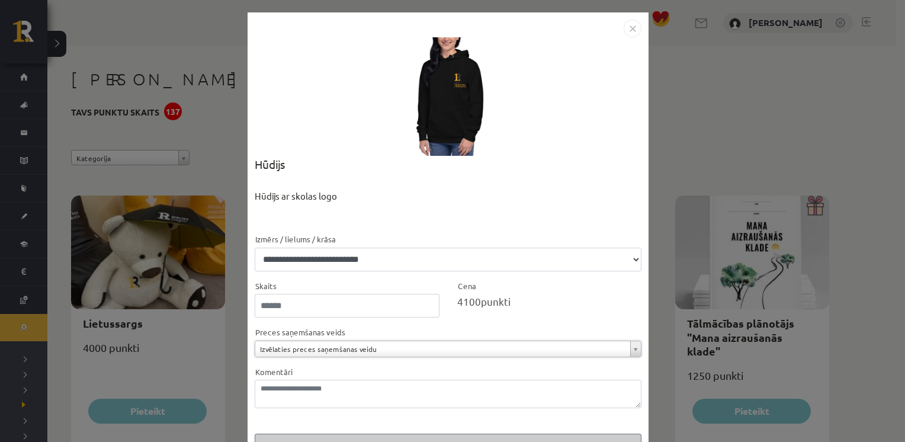
click at [625, 22] on img "Close" at bounding box center [633, 29] width 18 height 18
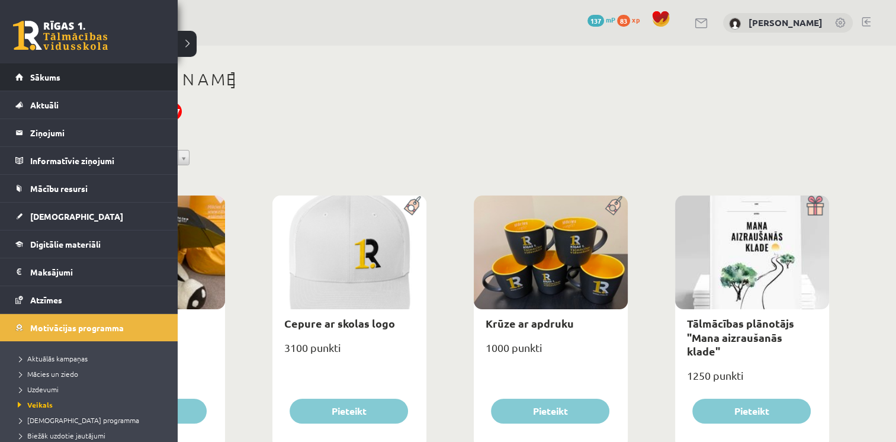
click at [13, 81] on li "Sākums" at bounding box center [89, 77] width 178 height 28
drag, startPoint x: 13, startPoint y: 81, endPoint x: 50, endPoint y: 78, distance: 37.5
click at [50, 78] on li "Sākums" at bounding box center [89, 77] width 178 height 28
click at [50, 78] on span "Sākums" at bounding box center [45, 77] width 30 height 11
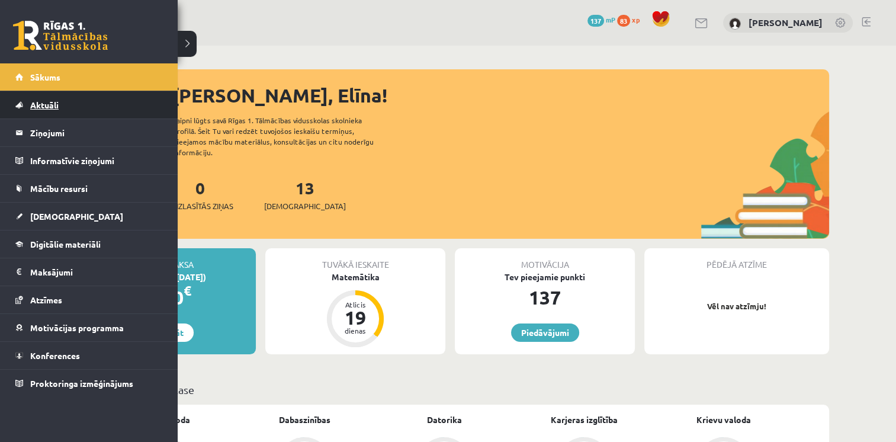
click at [47, 102] on span "Aktuāli" at bounding box center [44, 105] width 28 height 11
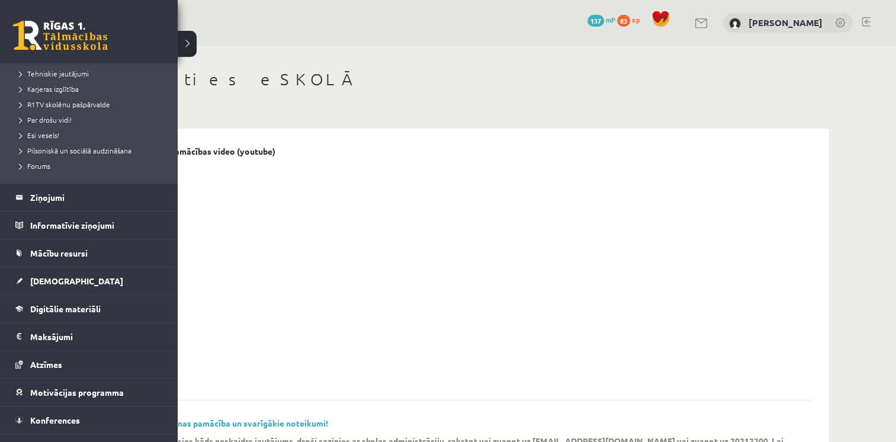
scroll to position [219, 0]
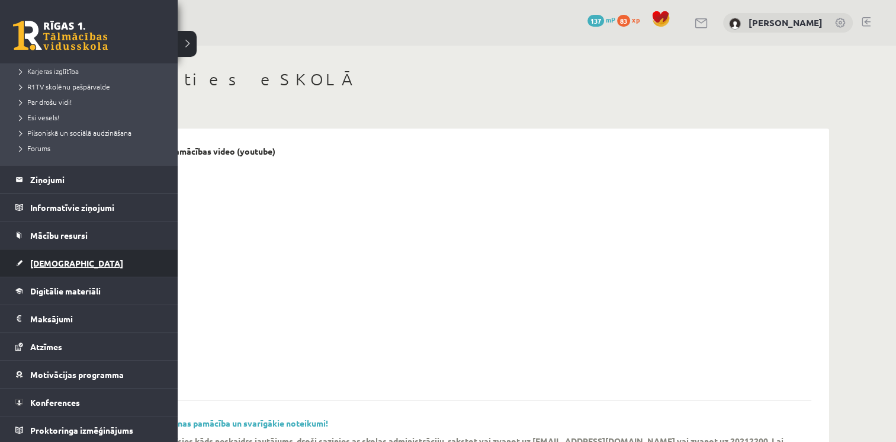
click at [43, 259] on span "[DEMOGRAPHIC_DATA]" at bounding box center [76, 263] width 93 height 11
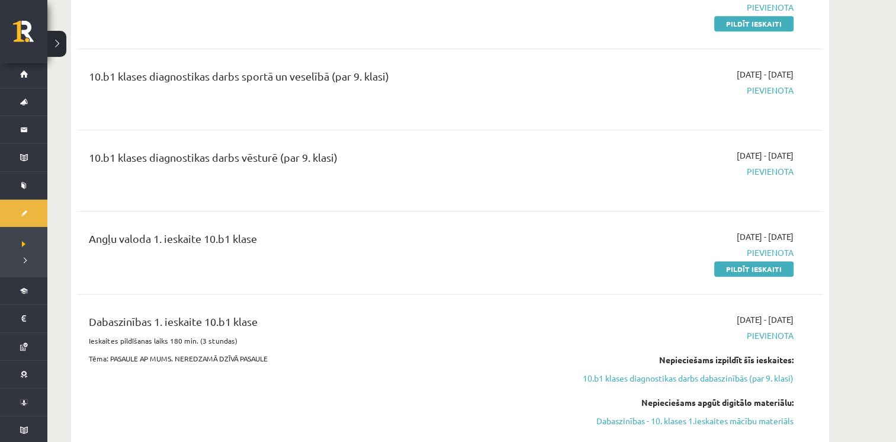
scroll to position [639, 0]
